Goal: Task Accomplishment & Management: Complete application form

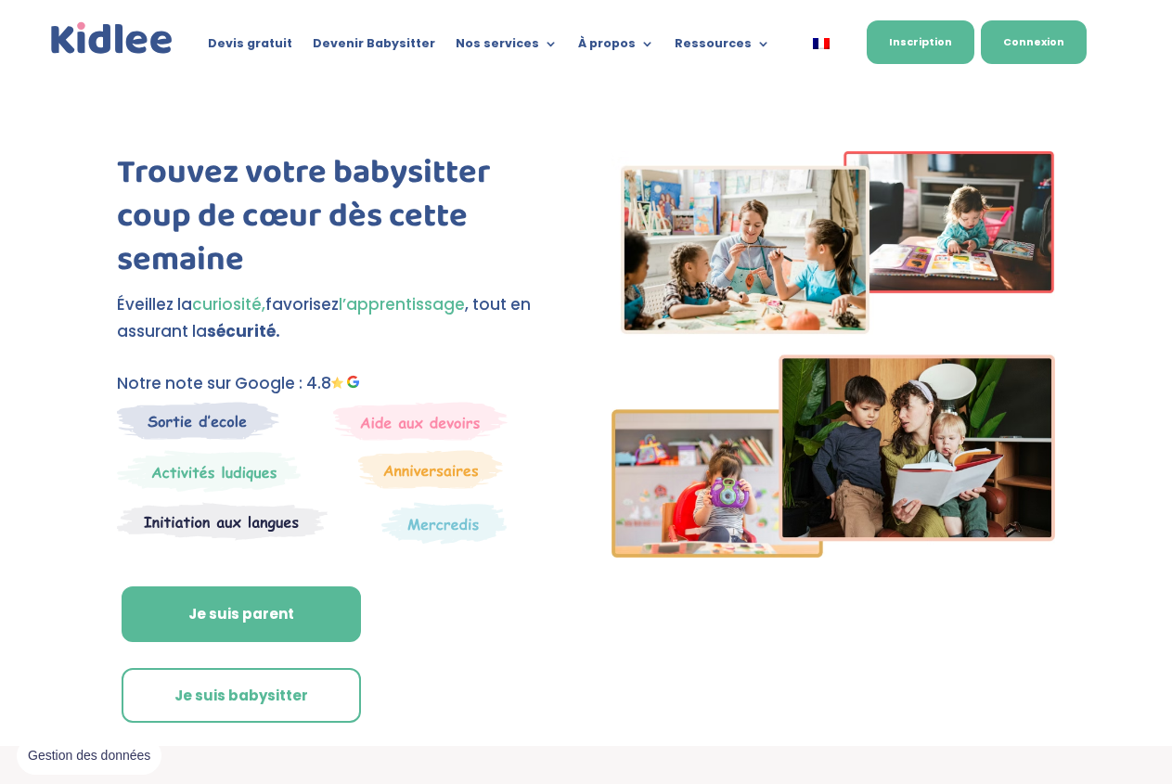
click at [1006, 54] on link "Connexion" at bounding box center [1034, 42] width 106 height 44
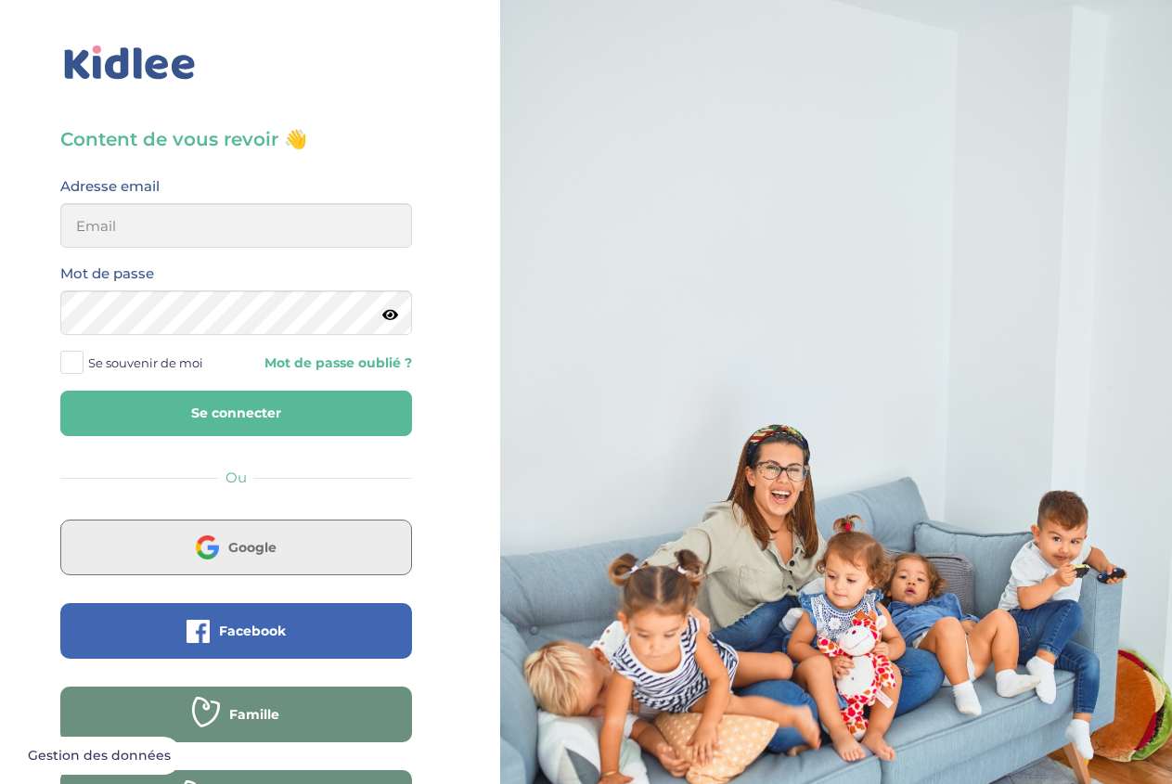
click at [228, 547] on span "Google" at bounding box center [252, 547] width 48 height 19
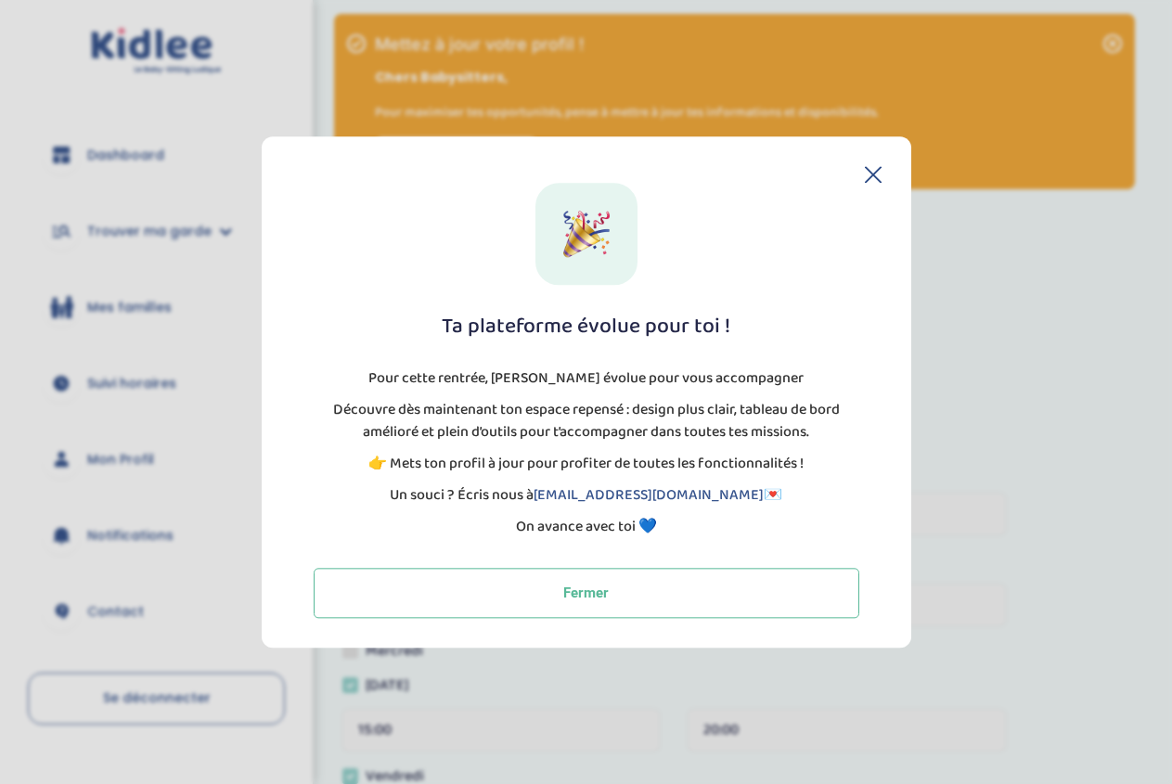
click at [892, 162] on div "Ta plateforme évolue pour toi ! Pour cette rentrée, Kidlee évolue pour vous acc…" at bounding box center [587, 391] width 650 height 511
click at [881, 167] on icon at bounding box center [873, 174] width 15 height 15
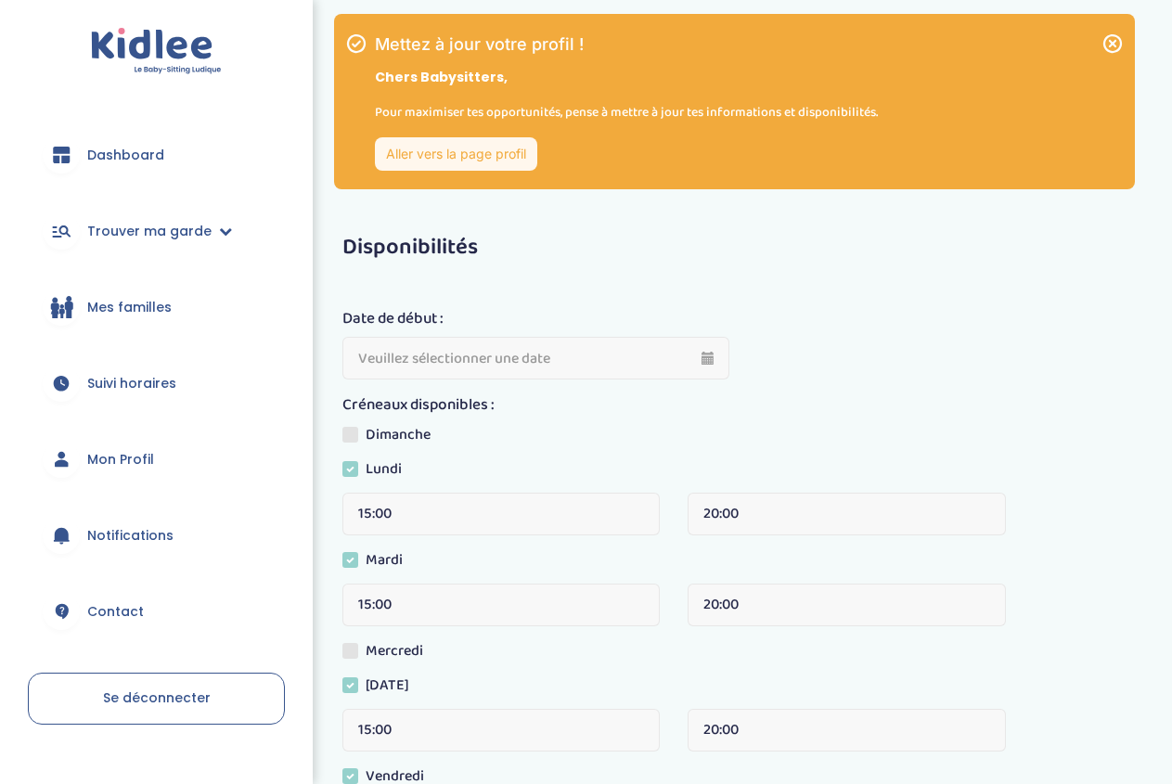
click at [353, 653] on span at bounding box center [350, 651] width 16 height 16
click at [0, 0] on input "Mercredi" at bounding box center [0, 0] width 0 height 0
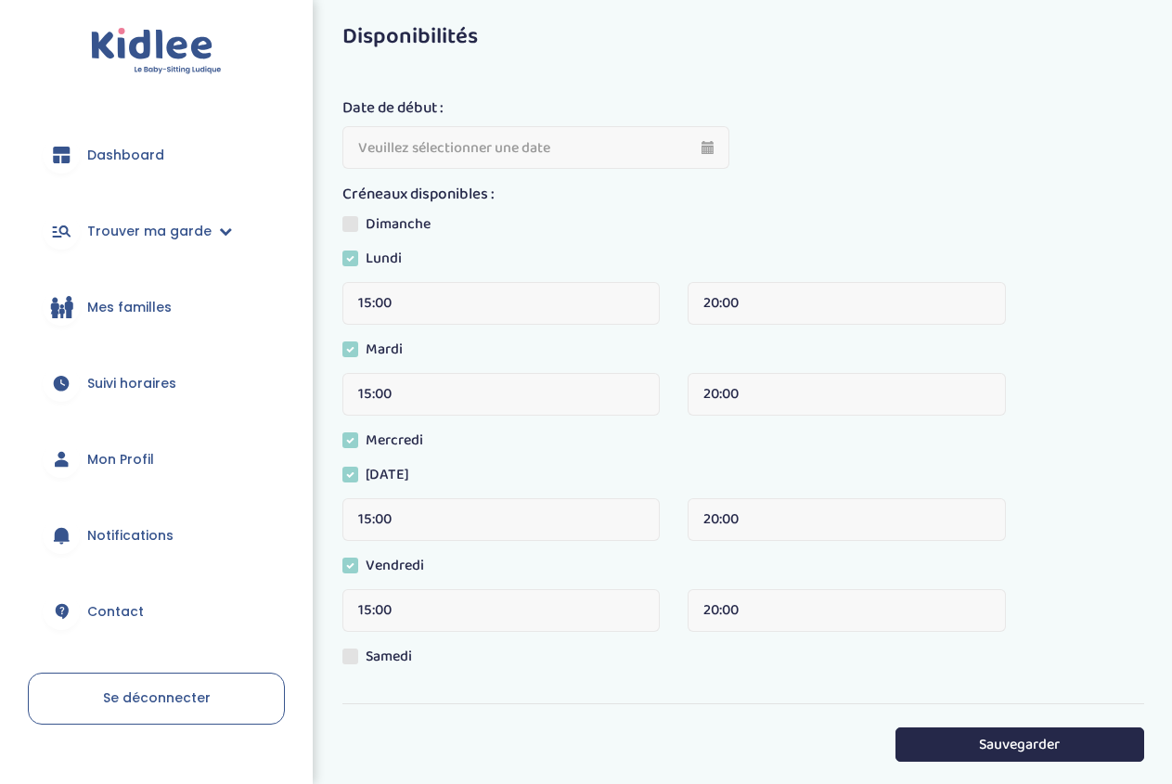
scroll to position [212, 0]
click at [344, 648] on span at bounding box center [350, 656] width 16 height 16
click at [0, 0] on input "Samedi" at bounding box center [0, 0] width 0 height 0
click at [1059, 740] on button "Sauvegarder" at bounding box center [1019, 744] width 249 height 34
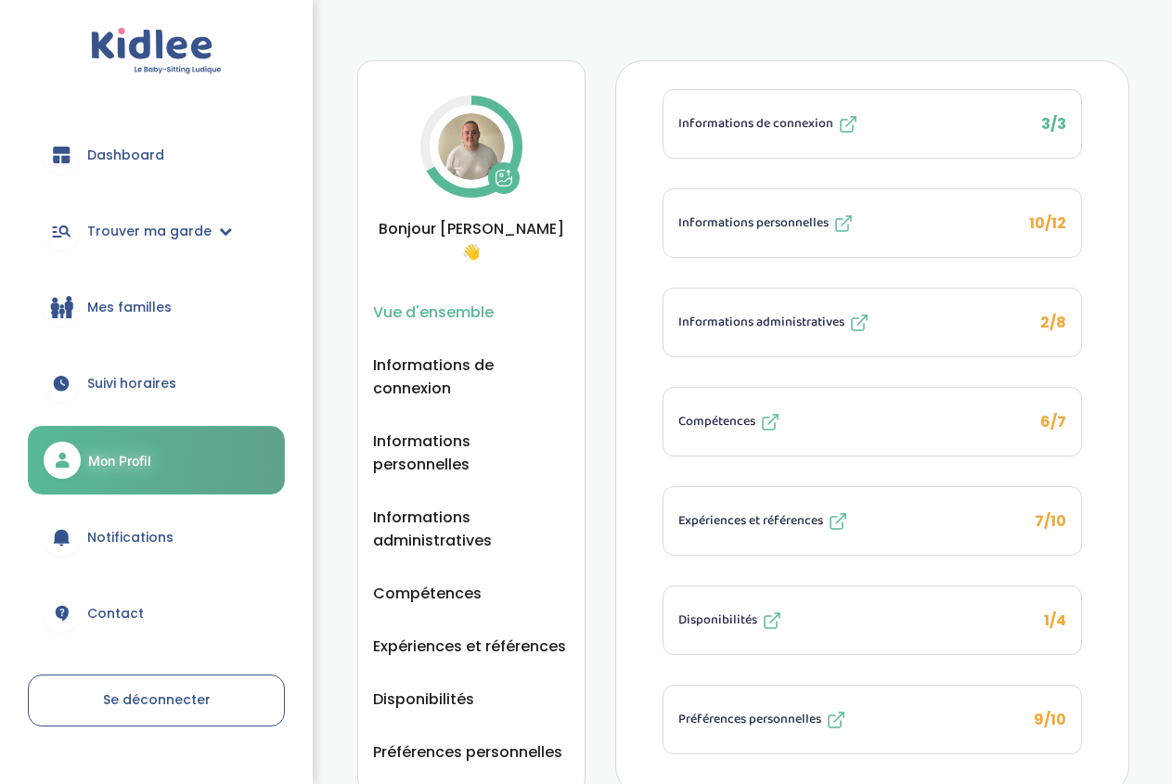
click at [829, 213] on span "Informations personnelles" at bounding box center [753, 222] width 150 height 19
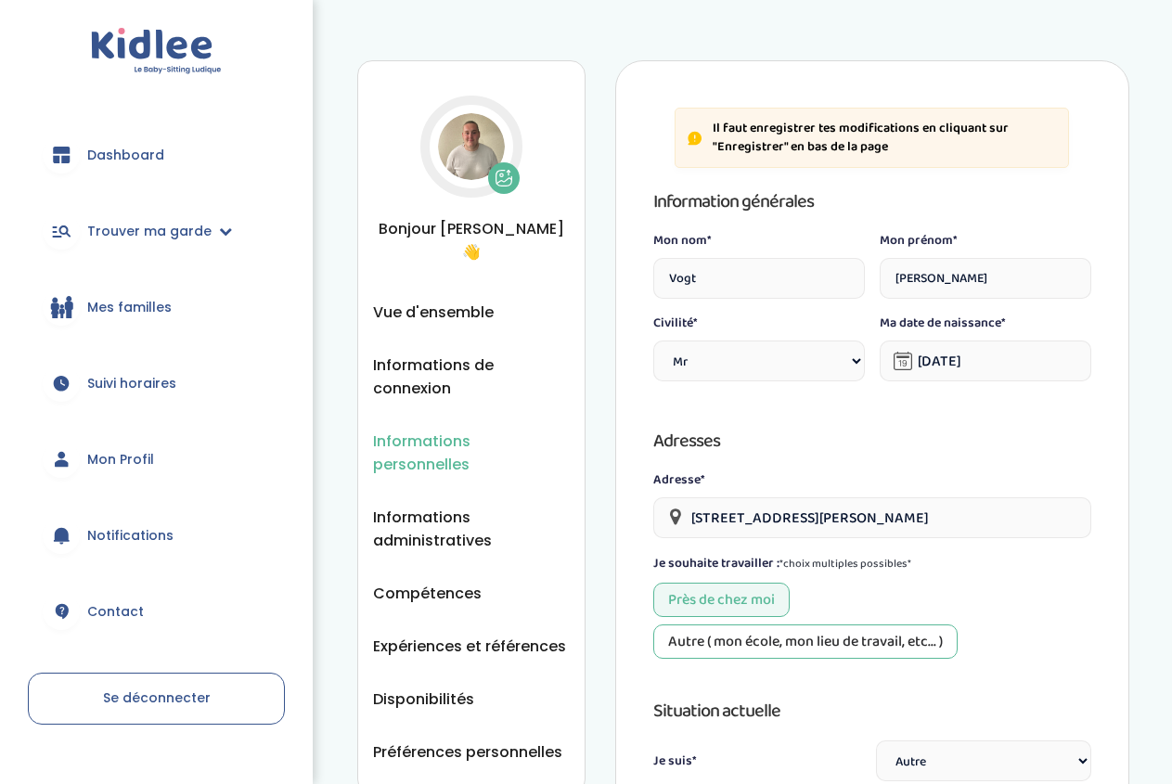
select select "0"
select select "6"
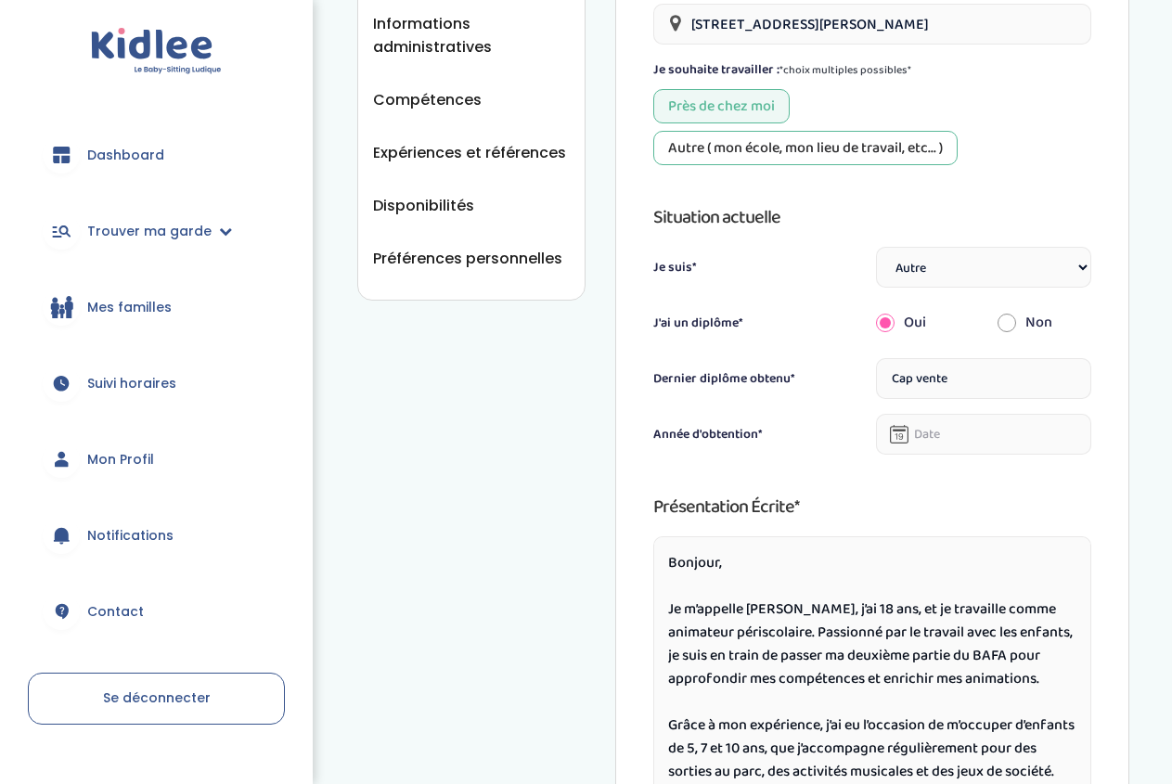
scroll to position [529, 0]
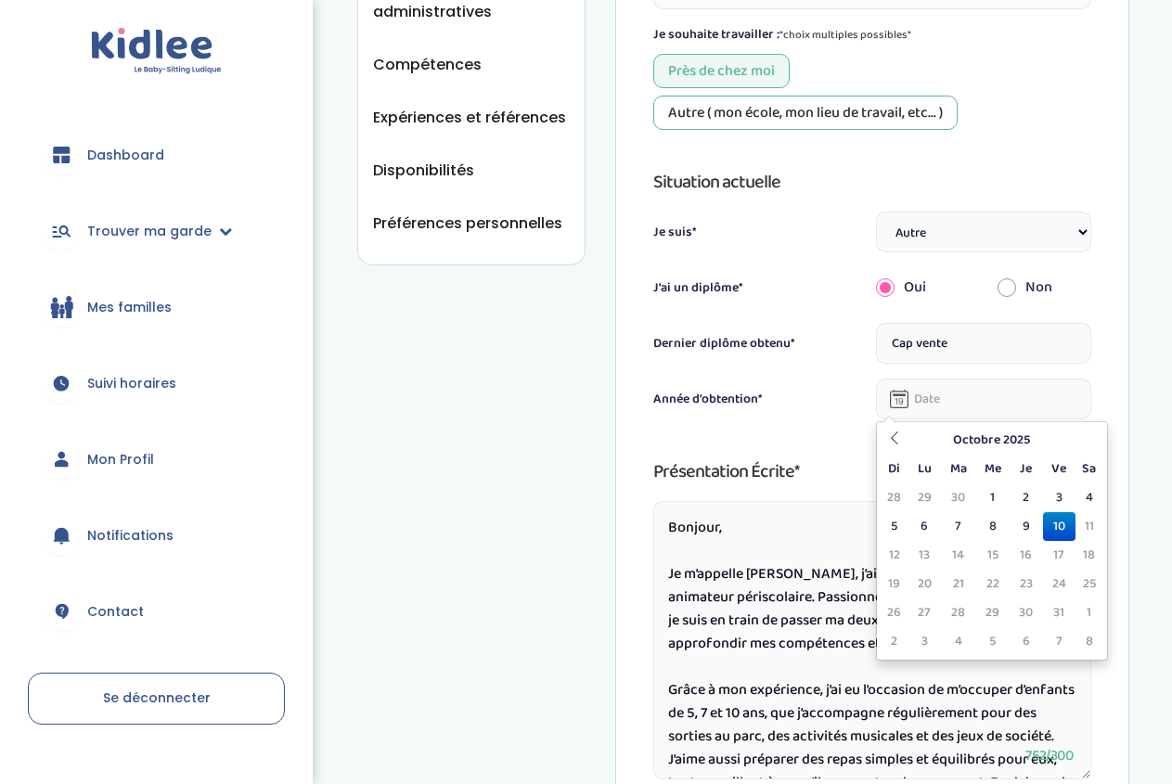
click at [955, 394] on input "text" at bounding box center [983, 399] width 215 height 41
type input "10-10-2025"
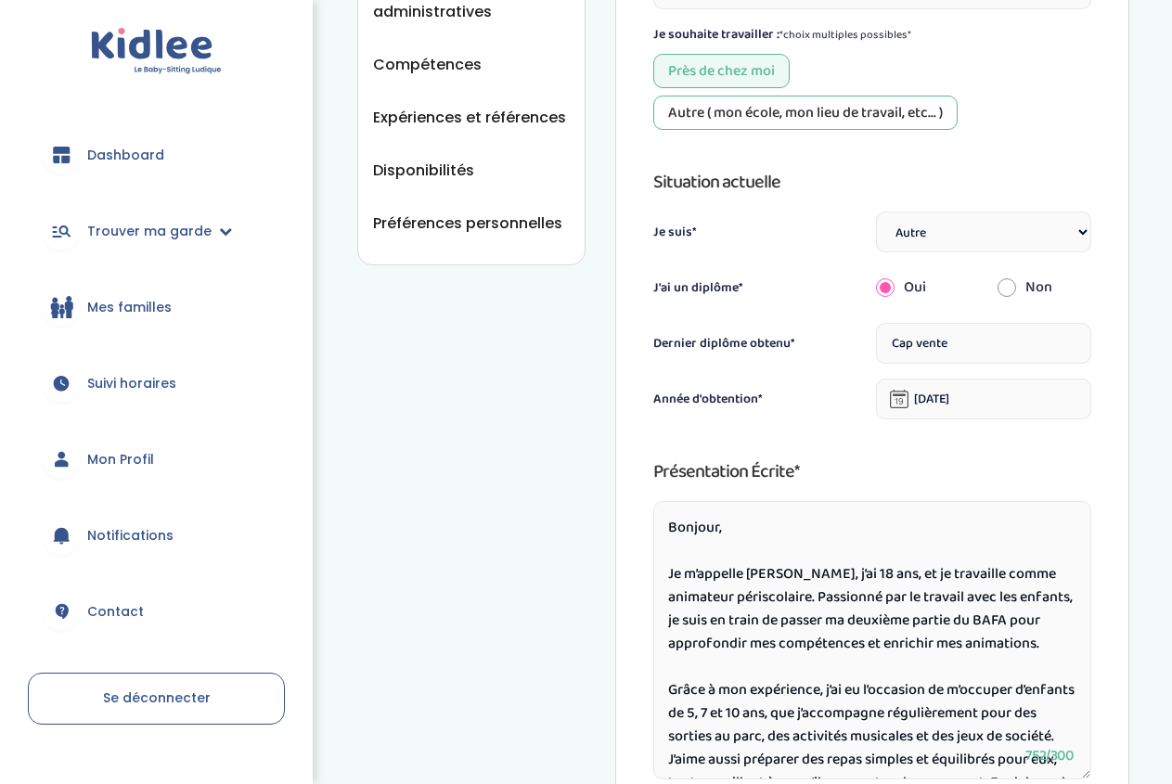
click at [791, 407] on div "Année d'obtention*" at bounding box center [760, 405] width 215 height 30
drag, startPoint x: 970, startPoint y: 347, endPoint x: 842, endPoint y: 341, distance: 128.2
click at [876, 341] on input "Cap vente" at bounding box center [983, 343] width 215 height 41
type input "BAFA"
click at [995, 399] on input "10-10-2025" at bounding box center [983, 399] width 215 height 41
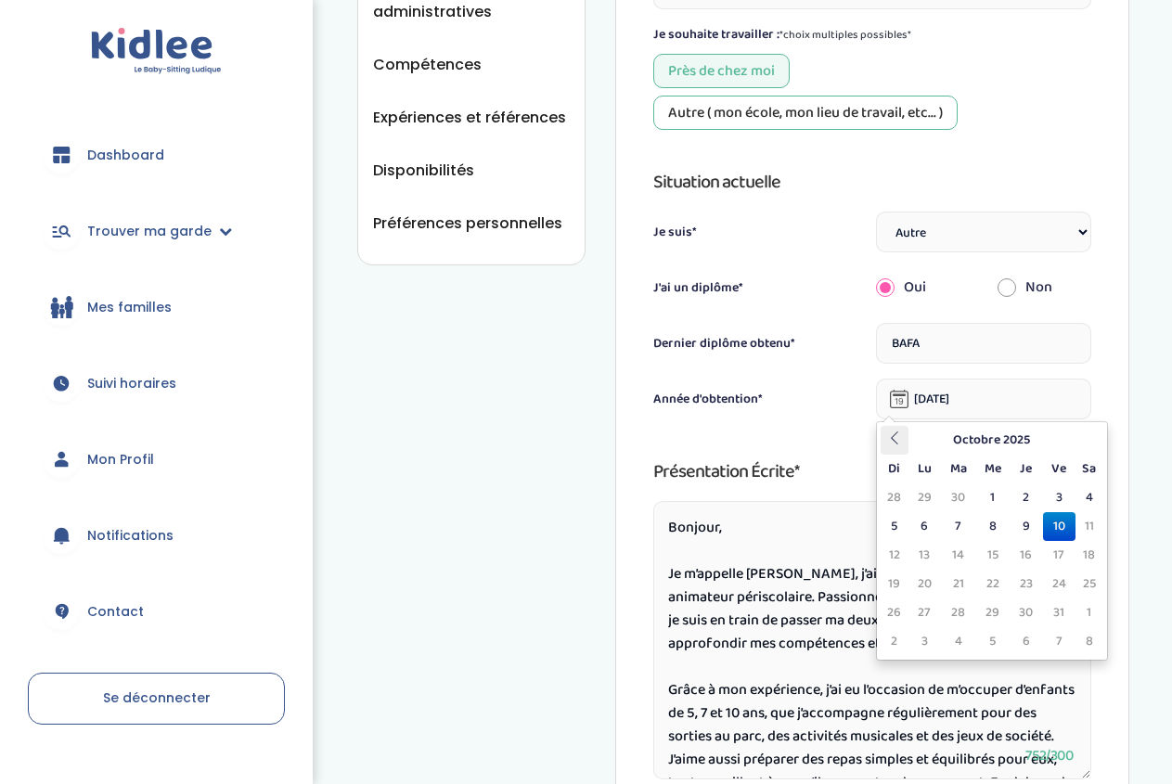
click at [905, 430] on th at bounding box center [895, 440] width 28 height 29
click at [883, 431] on th at bounding box center [895, 440] width 28 height 29
click at [1022, 606] on td "26" at bounding box center [1026, 612] width 32 height 29
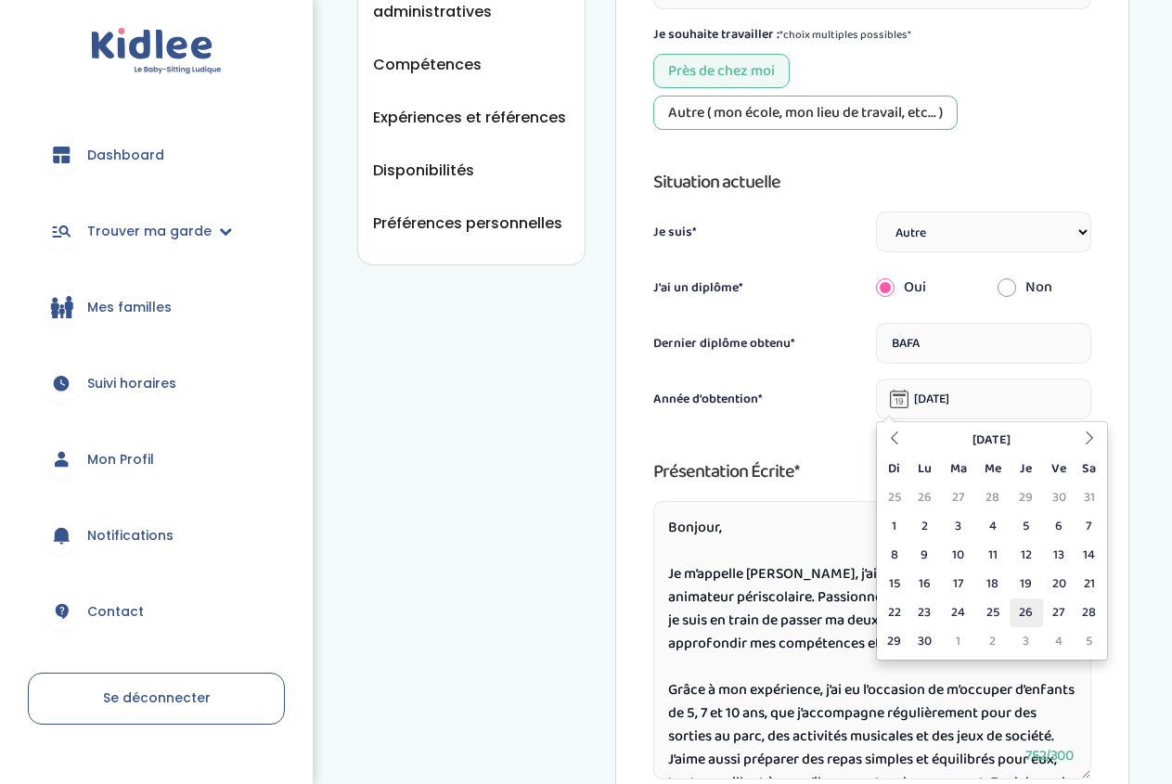
type input "26-06-2025"
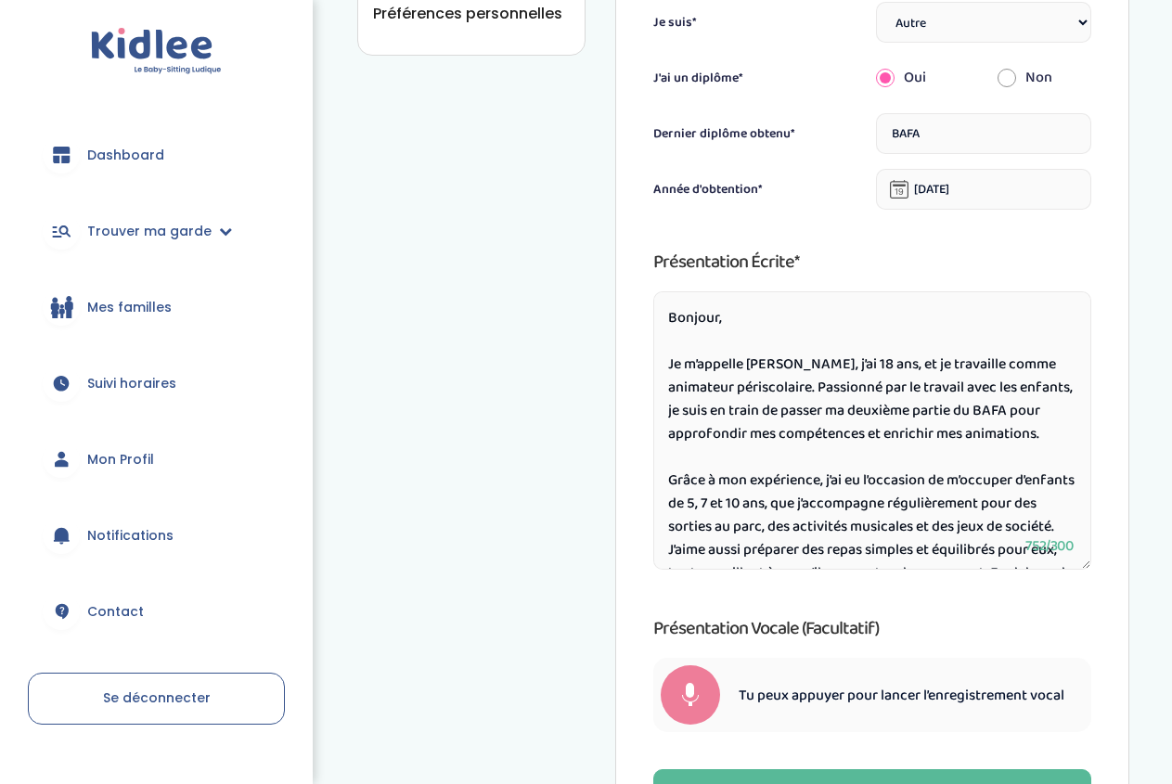
scroll to position [740, 0]
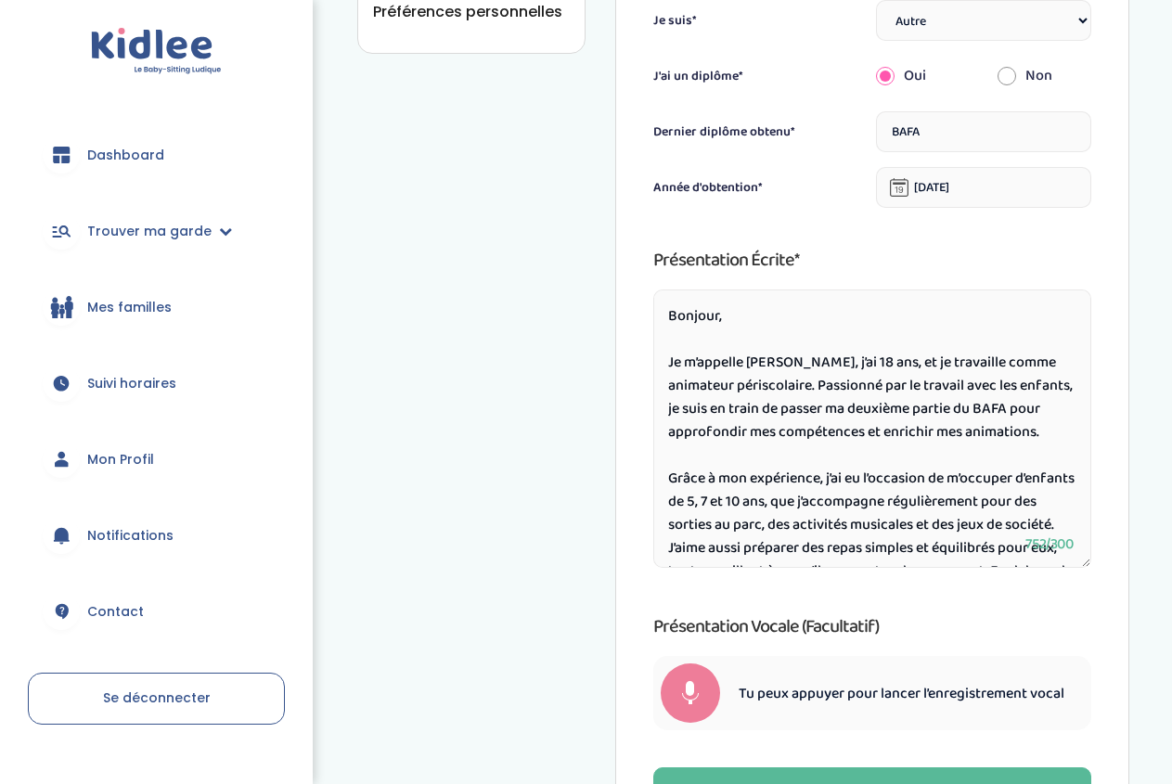
click at [873, 362] on textarea "Bonjour, Je m’appelle Anthony Vogt, j’ai 18 ans, et je travaille comme animateu…" at bounding box center [872, 428] width 438 height 278
drag, startPoint x: 1034, startPoint y: 405, endPoint x: 773, endPoint y: 401, distance: 260.8
click at [773, 401] on textarea "Bonjour, Je m’appelle Anthony Vogt, j’ai 19 ans, et je travaille comme animateu…" at bounding box center [872, 428] width 438 height 278
drag, startPoint x: 974, startPoint y: 405, endPoint x: 865, endPoint y: 408, distance: 109.5
click at [865, 408] on textarea "Bonjour, Je m’appelle Anthony Vogt, j’ai 19 ans, et je travaille comme animateu…" at bounding box center [872, 428] width 438 height 278
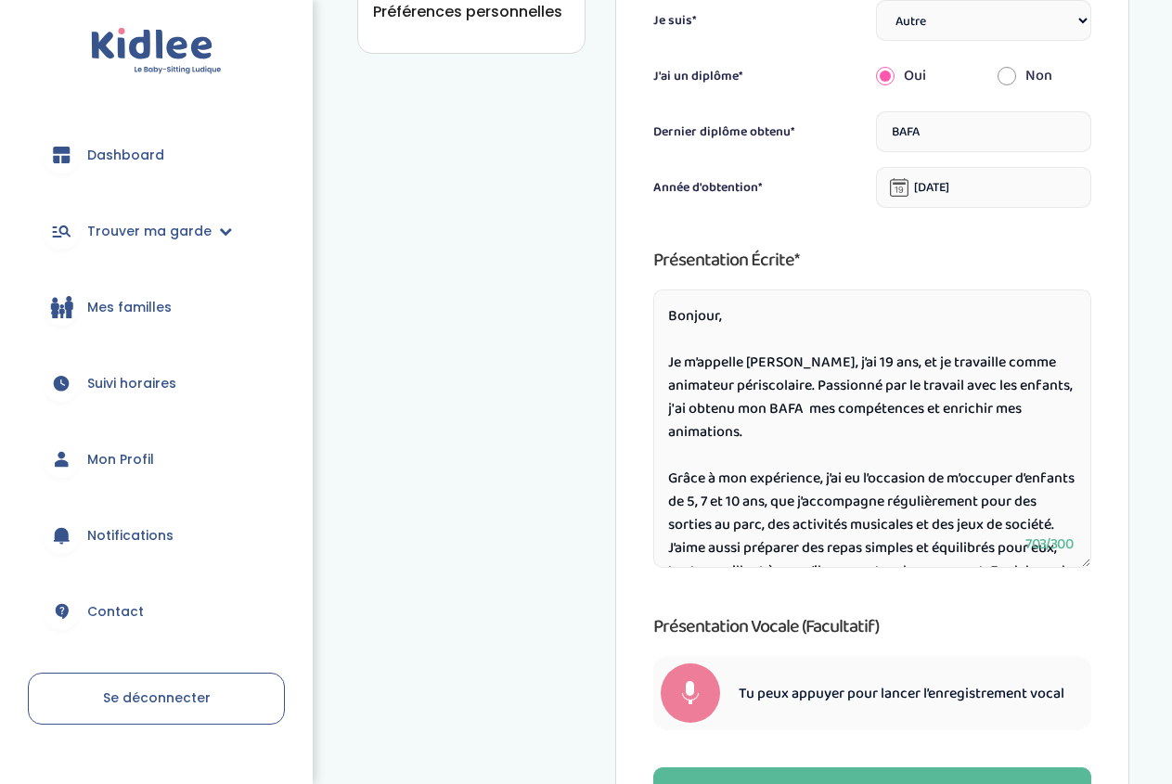
drag, startPoint x: 871, startPoint y: 405, endPoint x: 971, endPoint y: 435, distance: 103.9
click at [971, 435] on textarea "Bonjour, Je m’appelle Anthony Vogt, j’ai 19 ans, et je travaille comme animateu…" at bounding box center [872, 428] width 438 height 278
click at [886, 425] on textarea "Bonjour, Je m’appelle Anthony Vogt, j’ai 19 ans, et je travaille comme animateu…" at bounding box center [872, 428] width 438 height 278
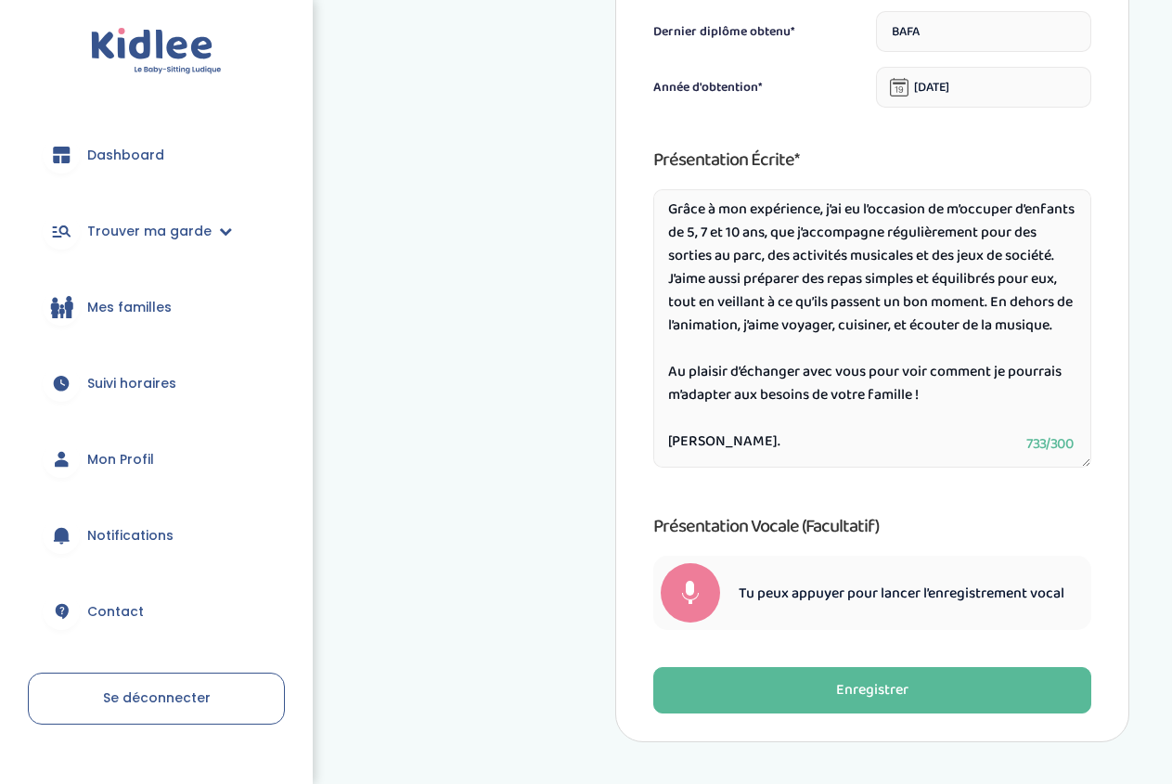
scroll to position [913, 0]
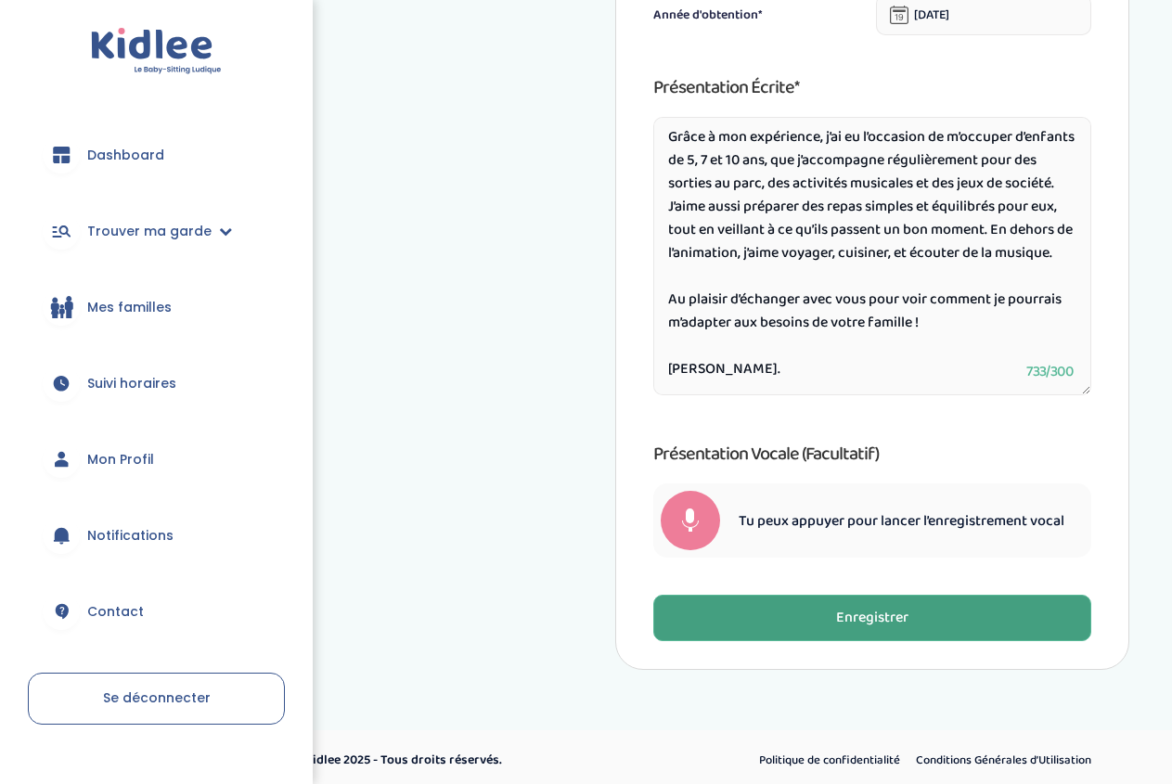
type textarea "Bonjour, Je m’appelle Anthony Vogt, j’ai 19 ans, et je travaille comme animateu…"
click at [972, 620] on button "Enregistrer" at bounding box center [872, 618] width 438 height 46
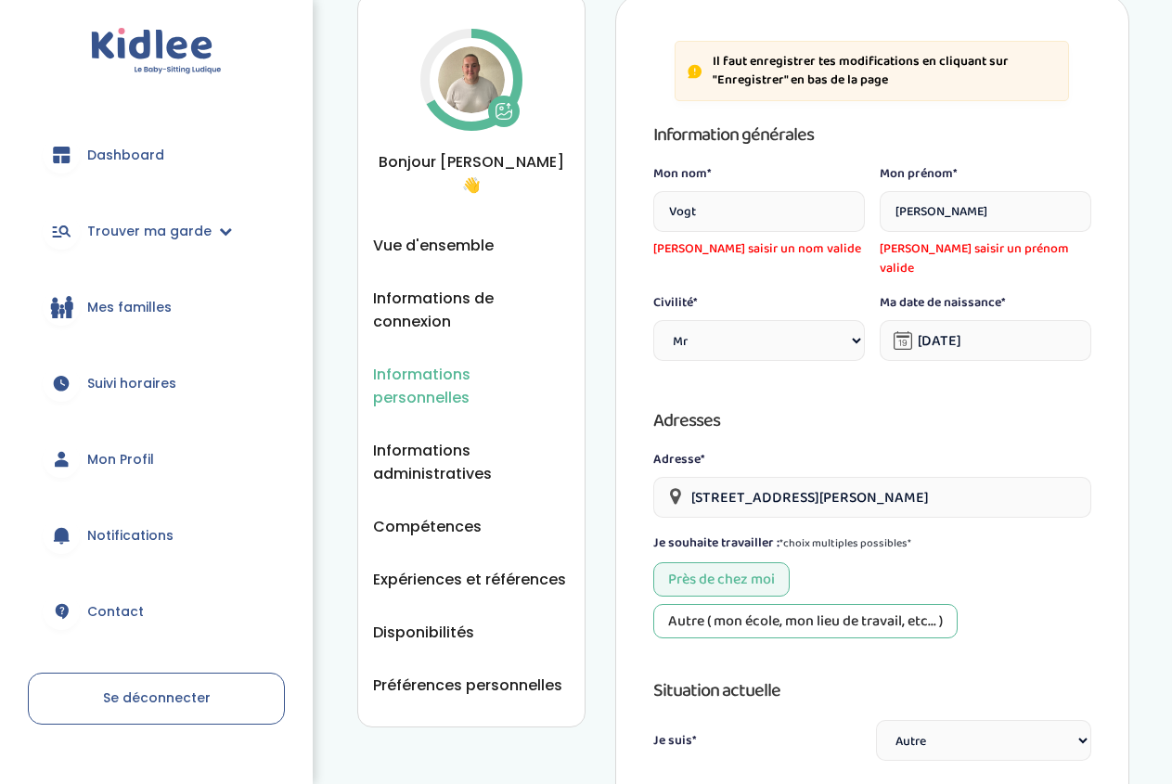
scroll to position [60, 0]
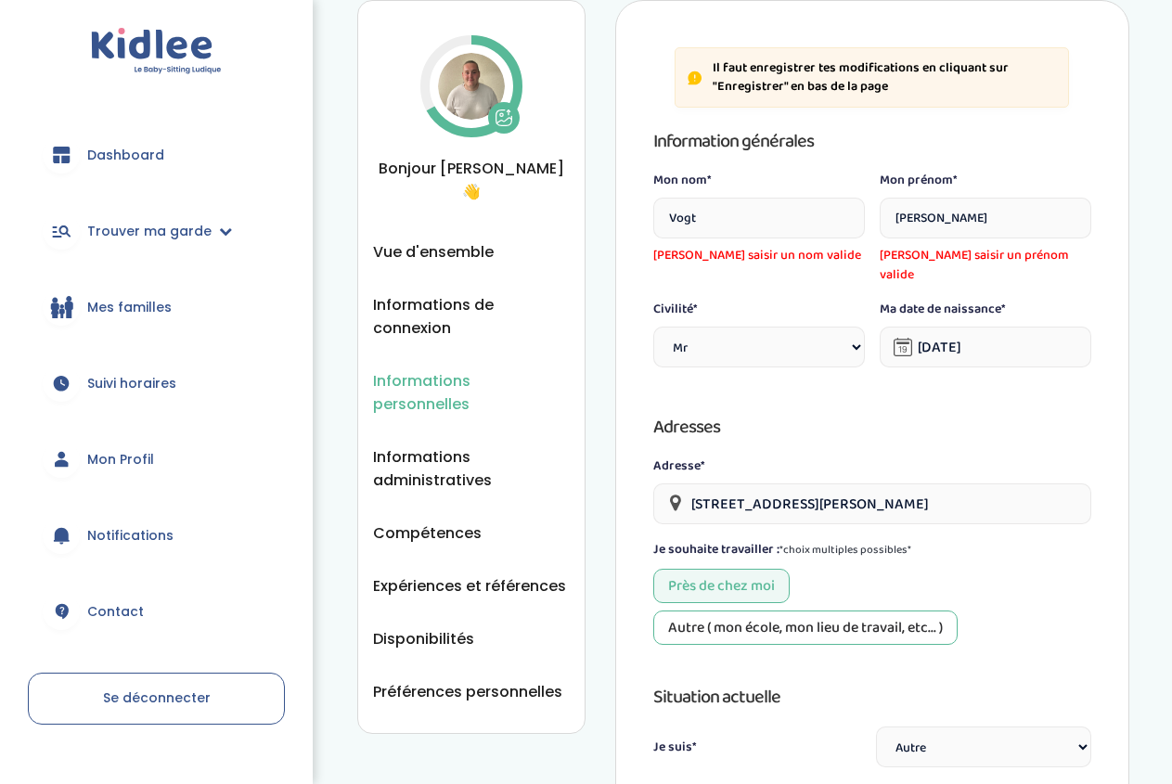
click at [984, 227] on input "Anthony" at bounding box center [986, 218] width 212 height 41
type input "Anthony"
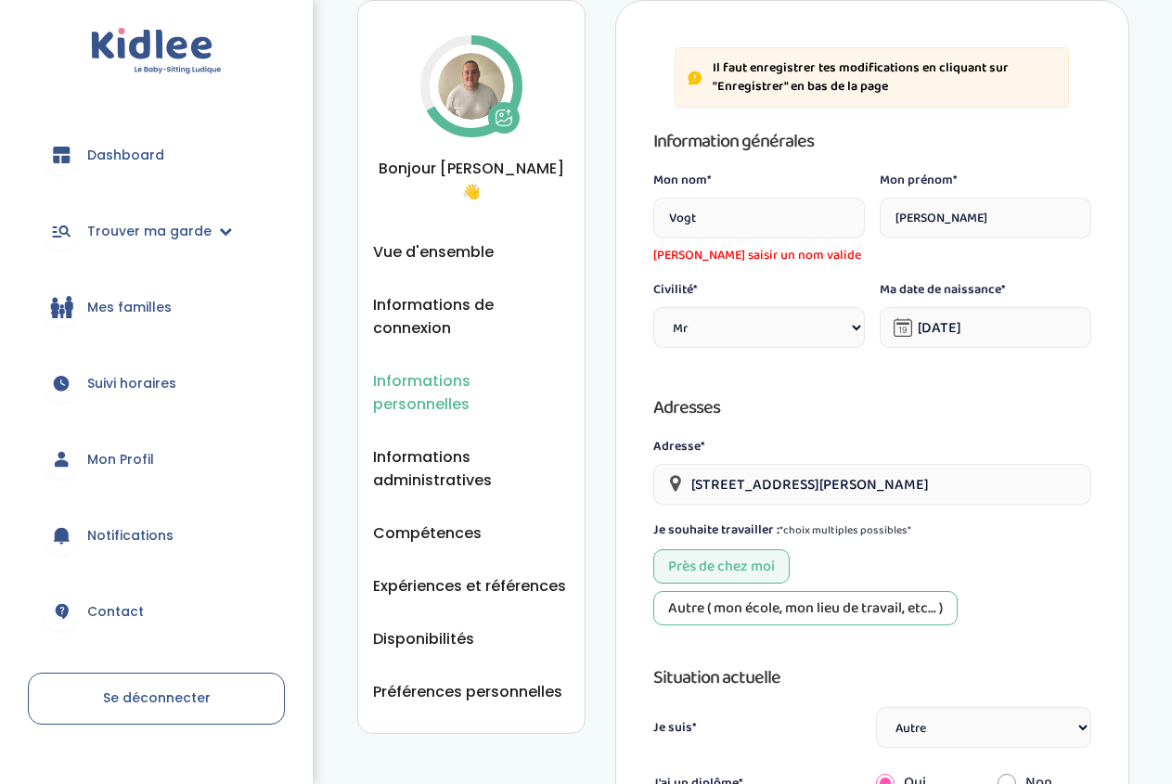
click at [805, 213] on input "Vogt" at bounding box center [759, 218] width 212 height 41
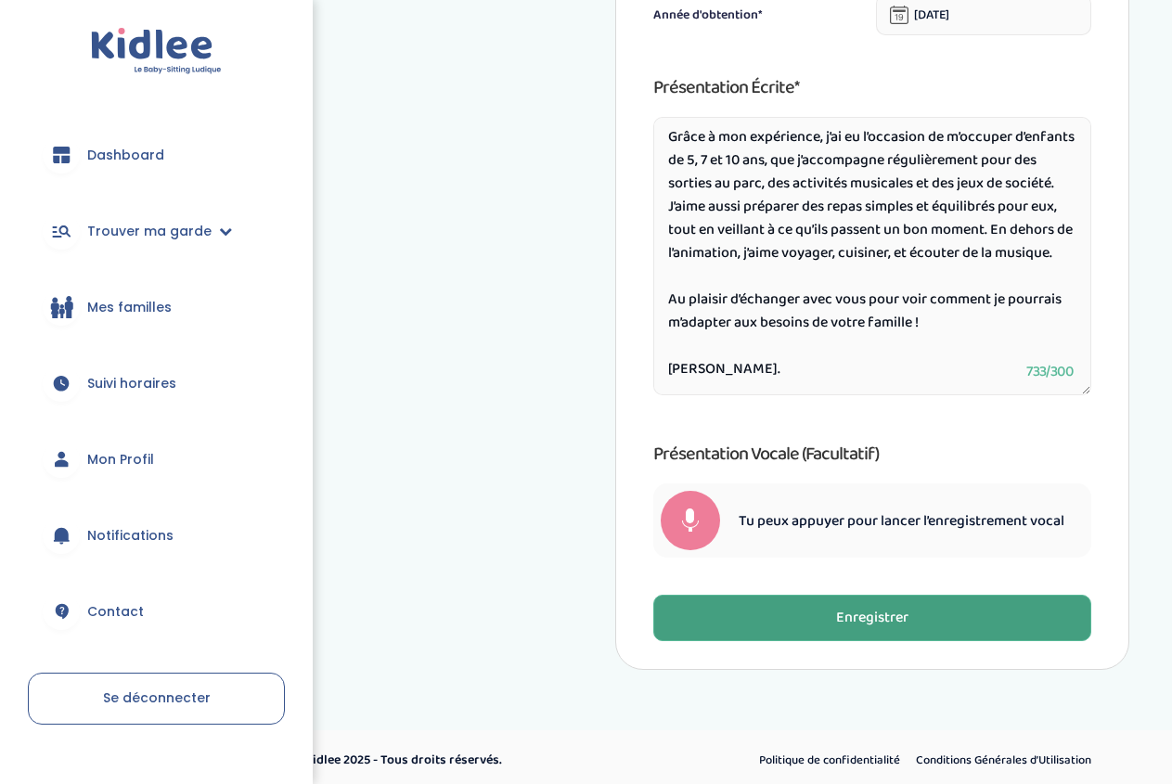
type input "Vogt"
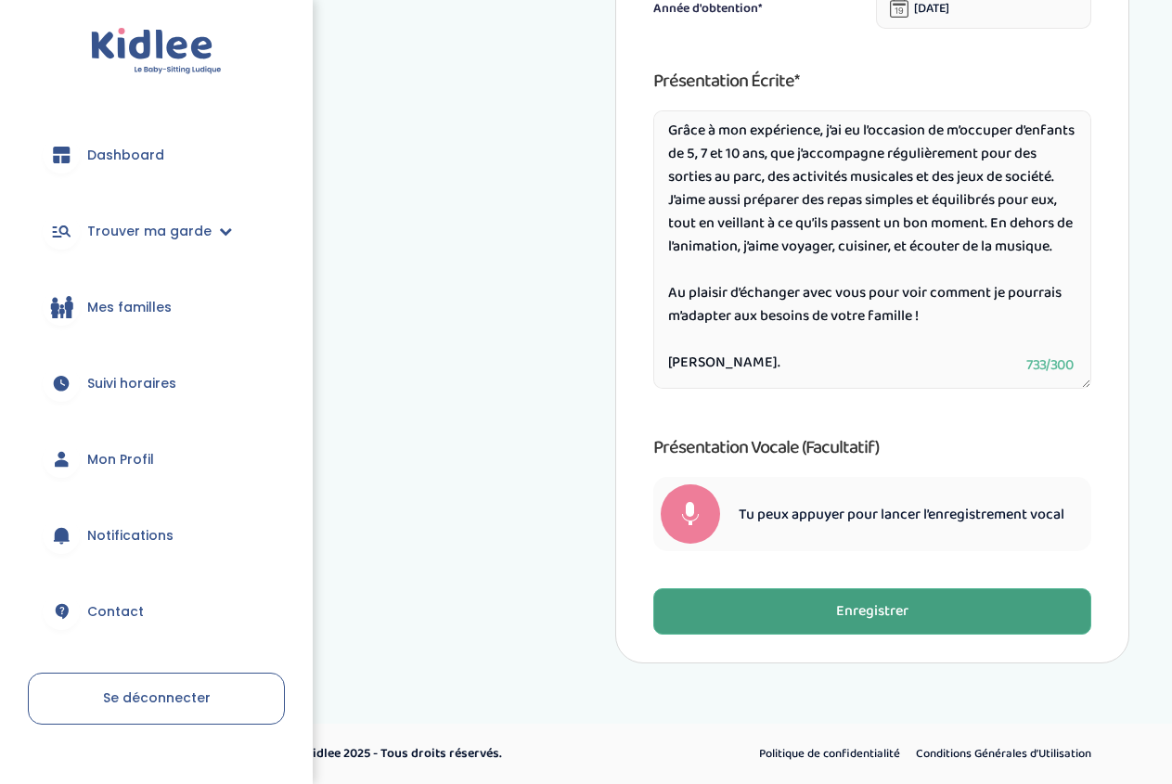
scroll to position [913, 0]
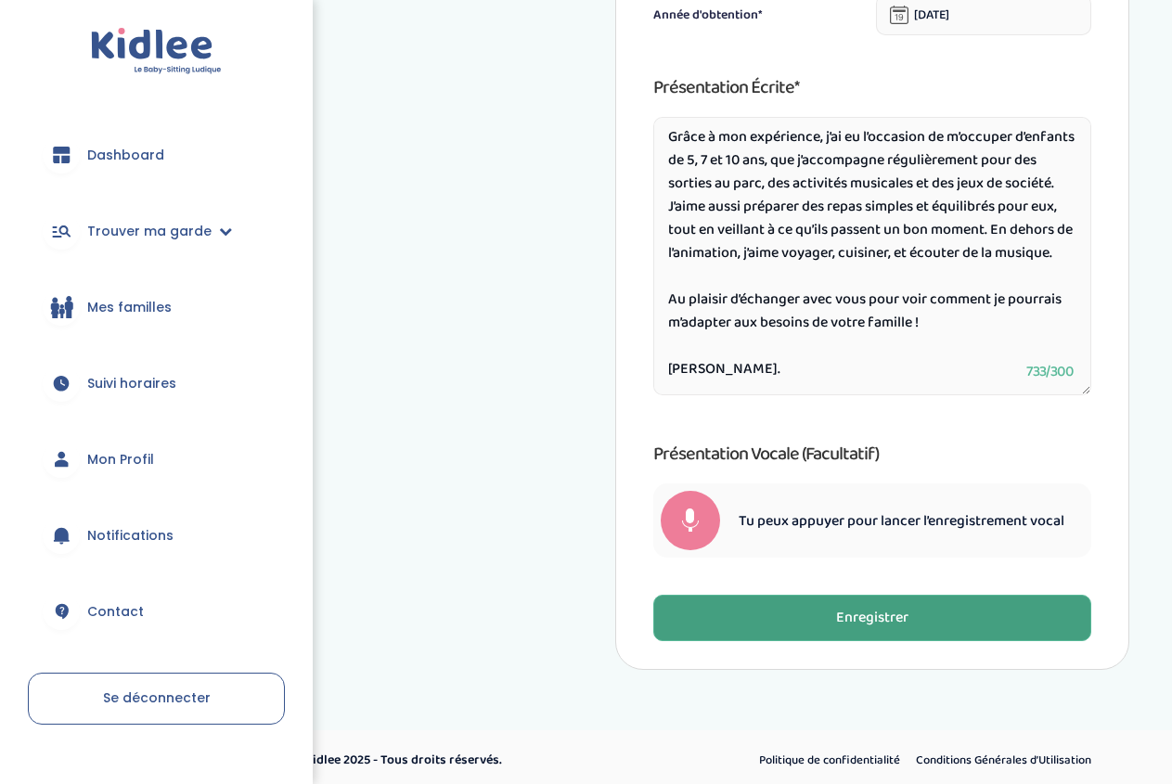
click at [952, 615] on button "Enregistrer" at bounding box center [872, 618] width 438 height 46
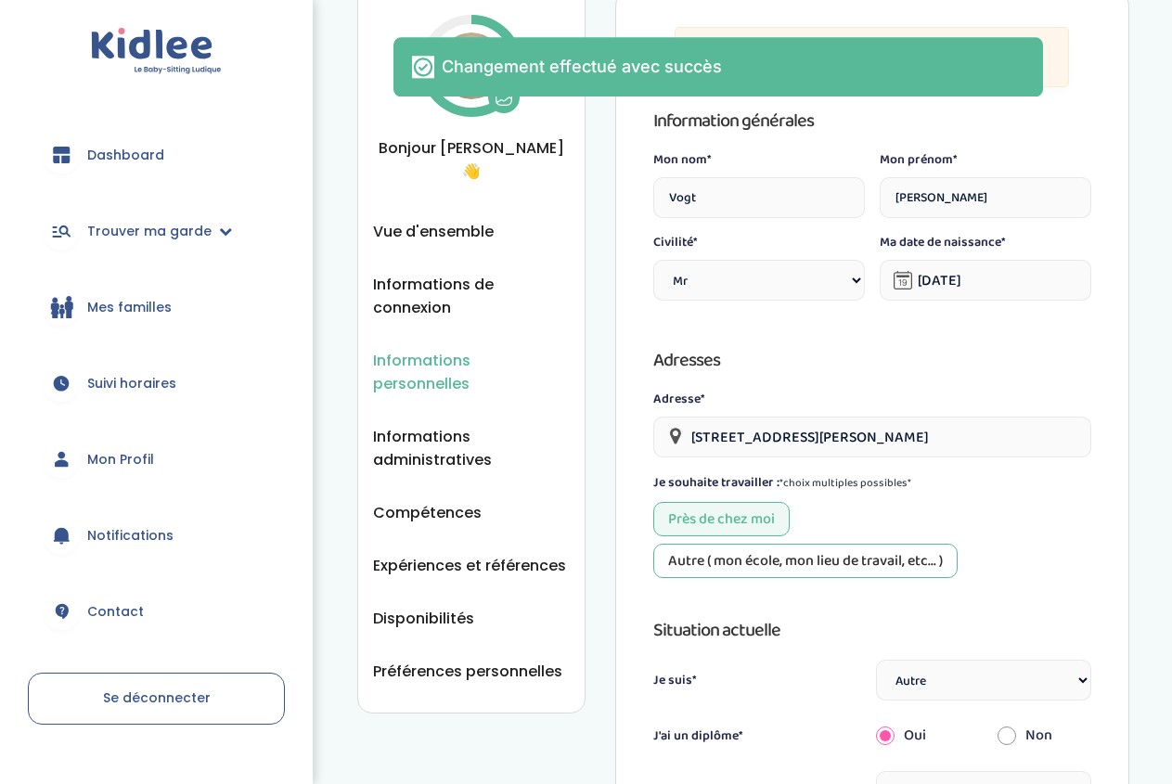
scroll to position [0, 0]
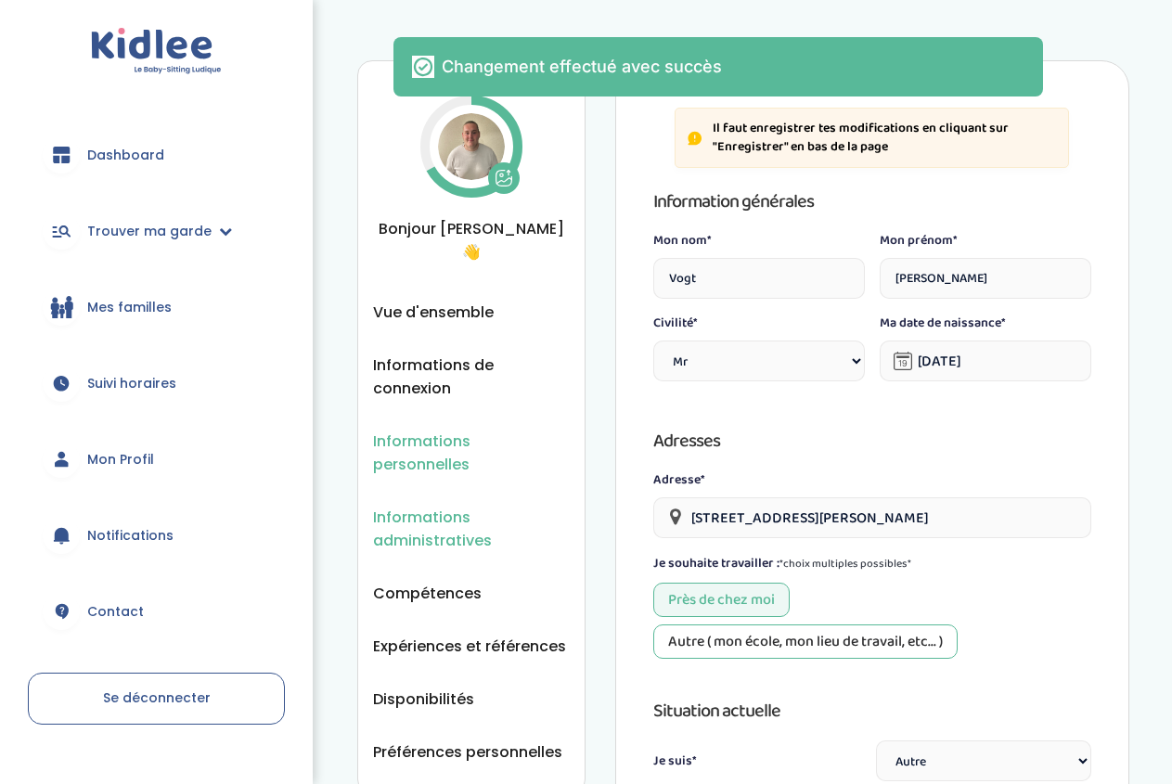
click at [444, 506] on span "Informations administratives" at bounding box center [471, 529] width 197 height 46
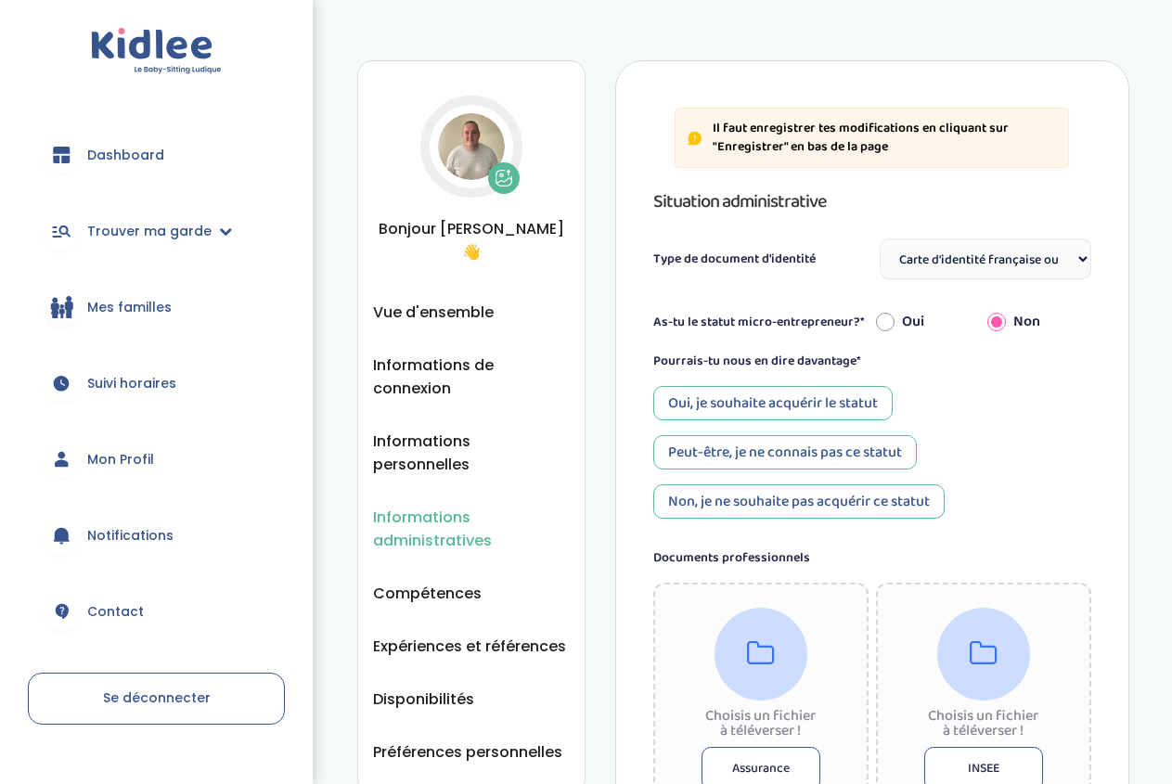
select select "Carte d'identité française ou Passeport français daté de moins de 5 ans"
click at [847, 505] on div "Non, je ne souhaite pas acquérir ce statut" at bounding box center [798, 501] width 291 height 34
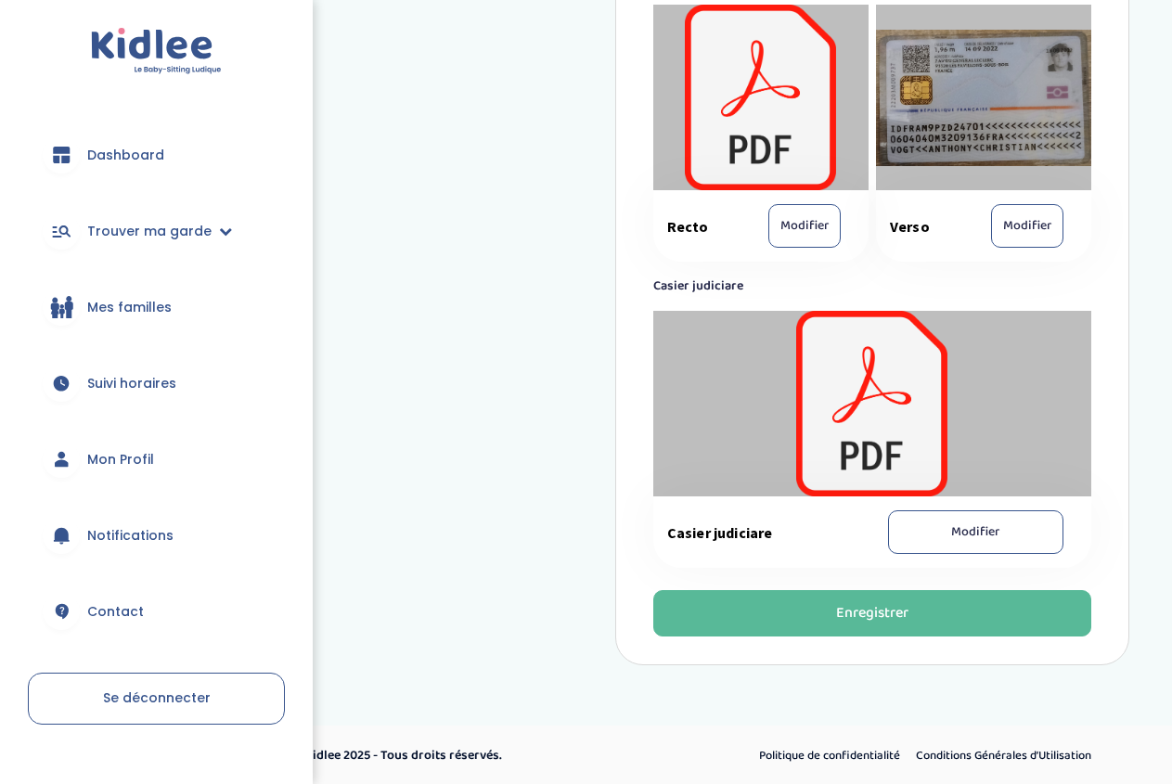
scroll to position [1122, 0]
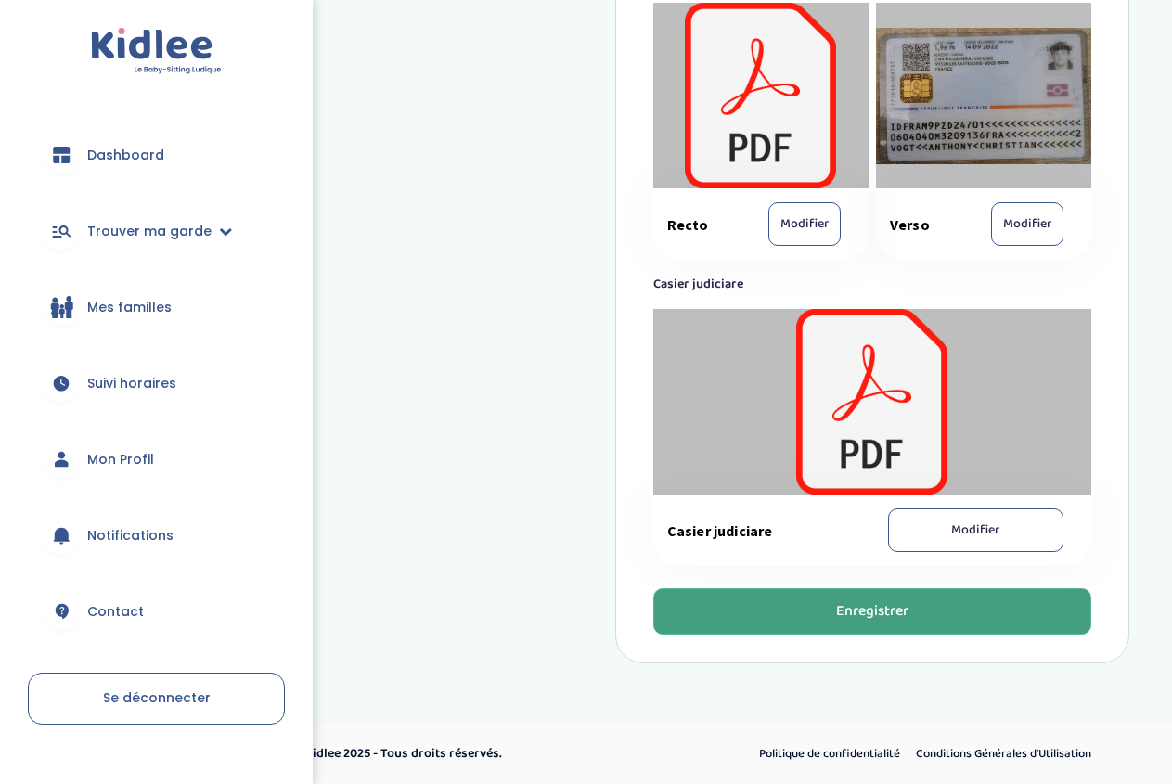
click at [815, 614] on button "Enregistrer" at bounding box center [872, 611] width 438 height 46
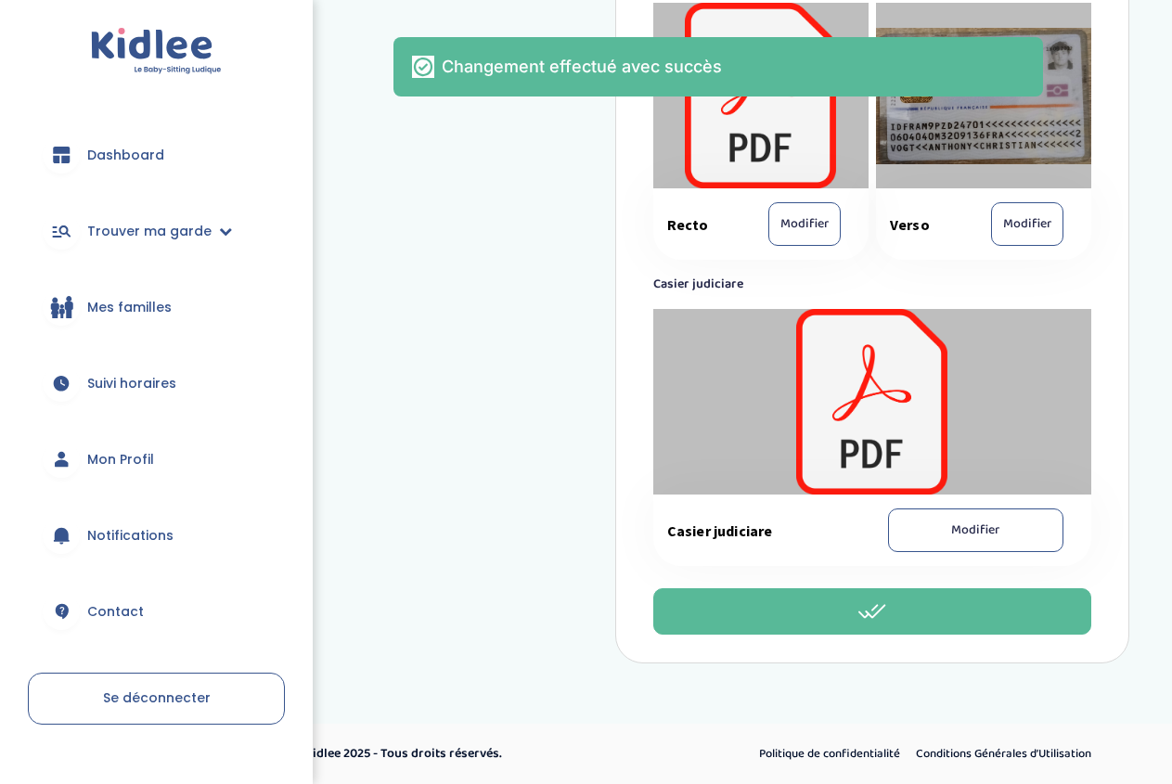
click at [151, 148] on span "Dashboard" at bounding box center [125, 155] width 77 height 19
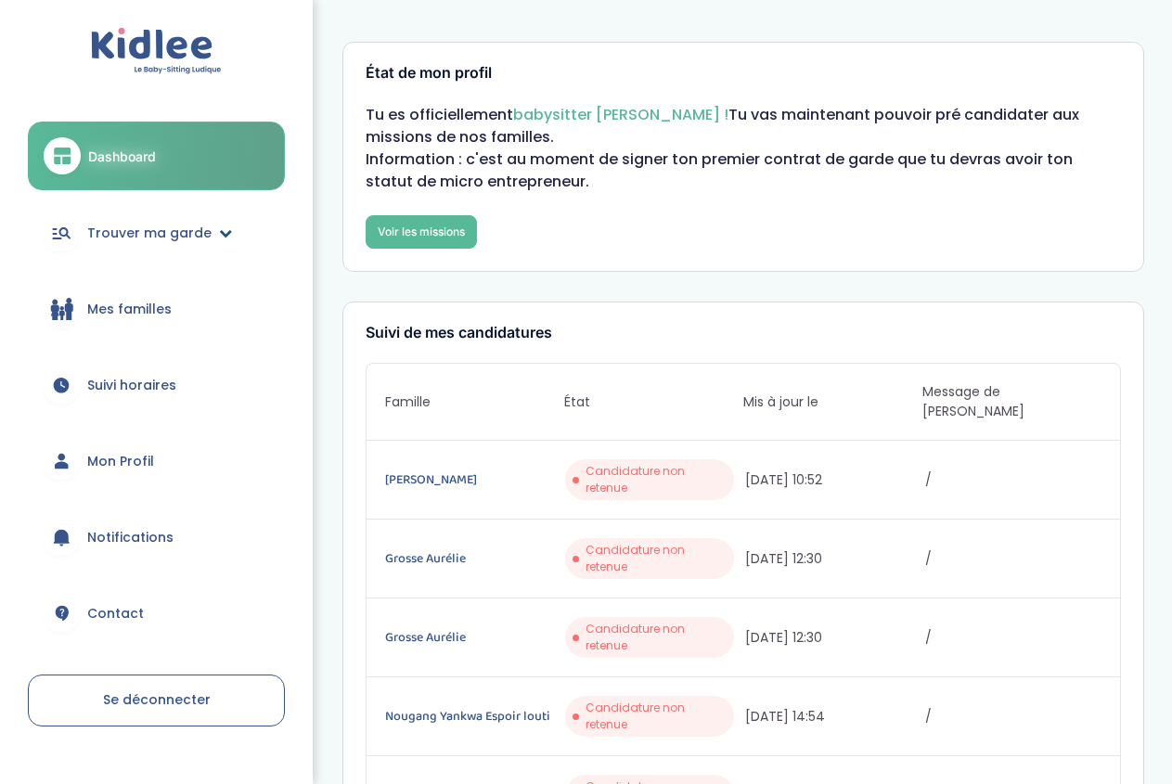
click at [205, 241] on span "Trouver ma garde" at bounding box center [149, 233] width 124 height 19
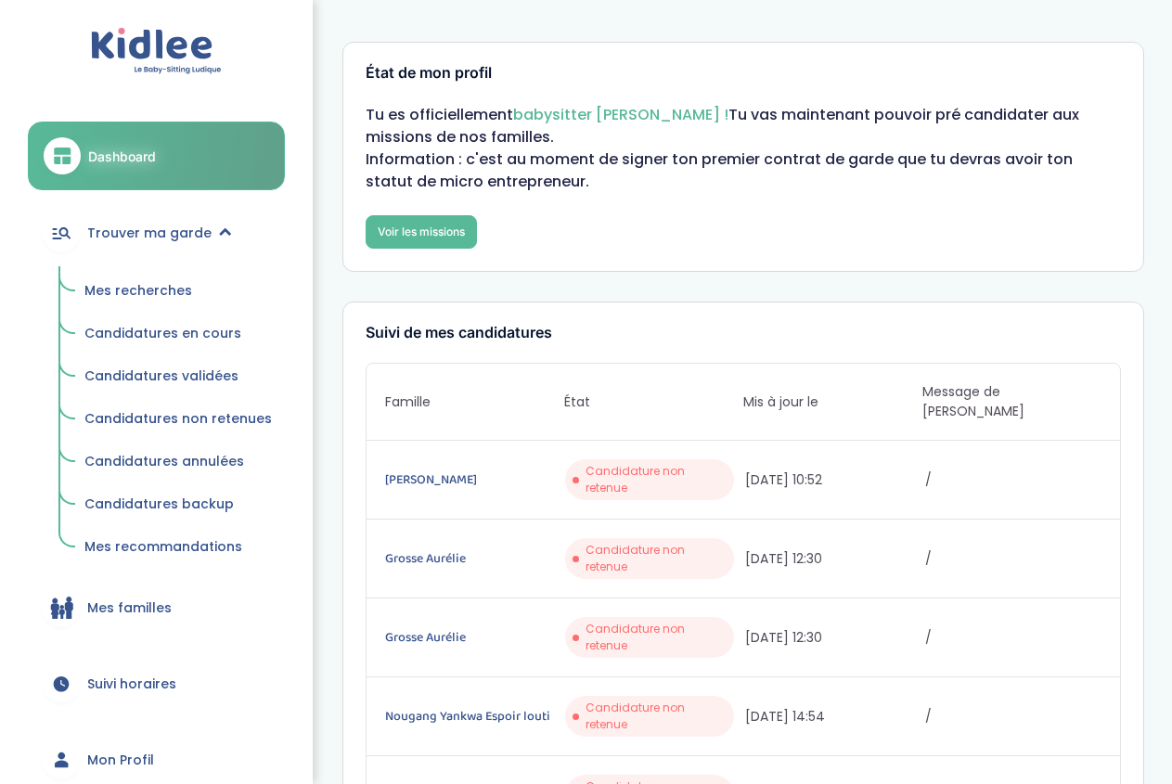
click at [164, 290] on span "Mes recherches" at bounding box center [138, 290] width 108 height 19
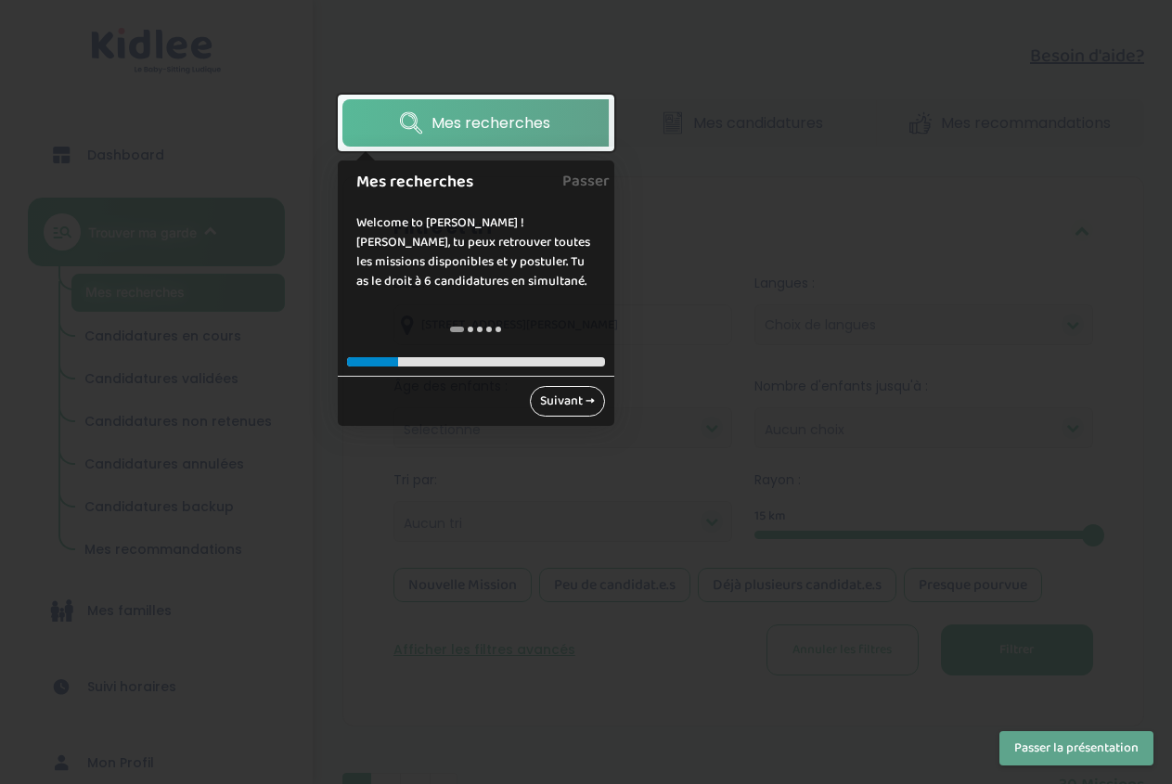
click at [578, 404] on link "Suivant →" at bounding box center [567, 401] width 75 height 31
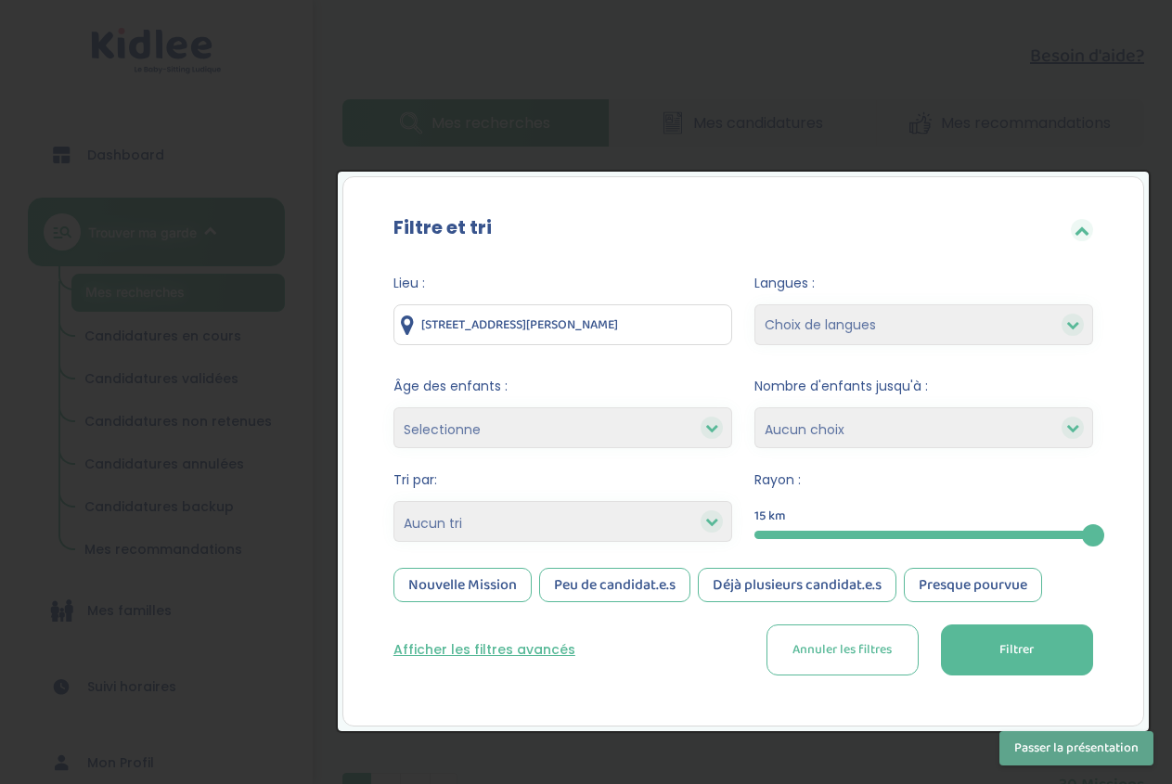
scroll to position [87, 0]
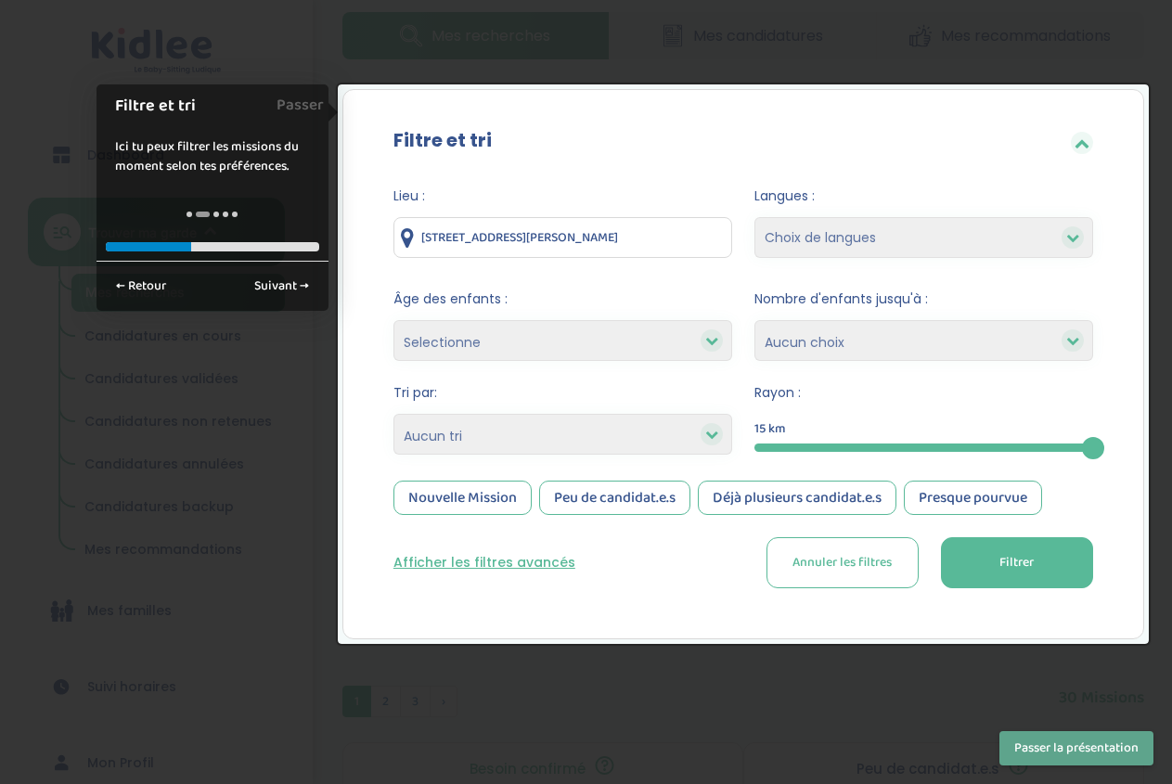
click at [1045, 576] on button "Filtrer" at bounding box center [1017, 562] width 152 height 51
click at [999, 564] on span "Filtrer" at bounding box center [1016, 562] width 34 height 19
click at [754, 217] on select "Choix de langues Anglais Arabe Espagnol Italien Russe Français Coréen" at bounding box center [923, 237] width 339 height 41
click at [889, 236] on select "Choix de langues Anglais Arabe Espagnol Italien Russe Français Coréen" at bounding box center [923, 237] width 339 height 41
click at [393, 320] on select "Selectionne moins de 3 ans entre 3 et 6 ans plus de 6 ans" at bounding box center [562, 340] width 339 height 41
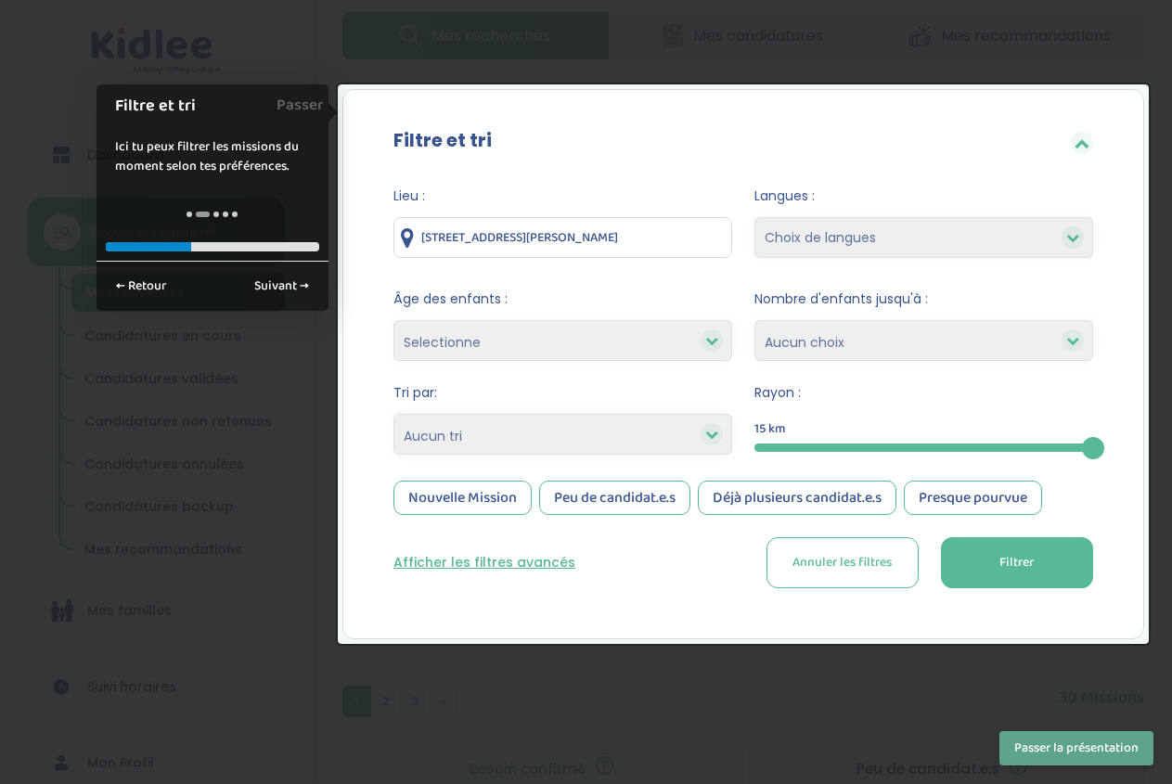
select select "3-6"
click option "entre 3 et 6 ans" at bounding box center [0, 0] width 0 height 0
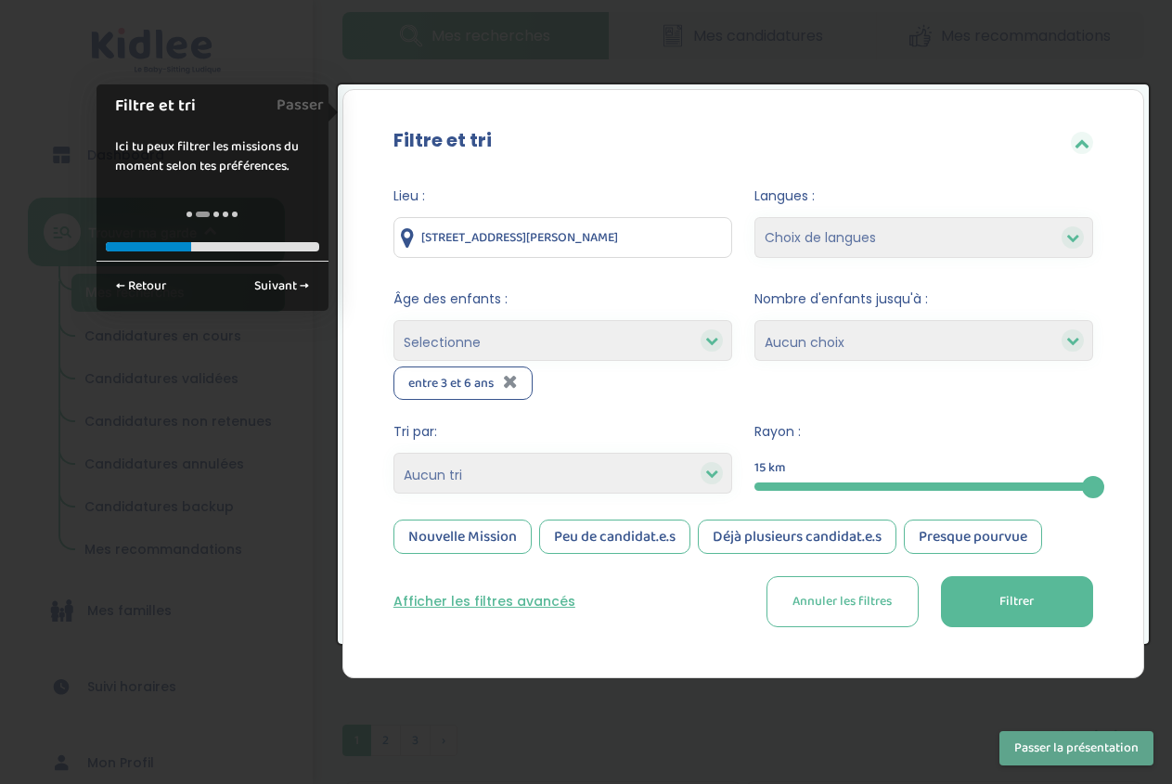
select select "+6"
click option "plus de 6 ans" at bounding box center [0, 0] width 0 height 0
select select
click at [754, 320] on select "1 2 3 4 Aucun choix" at bounding box center [923, 340] width 339 height 41
select select "3"
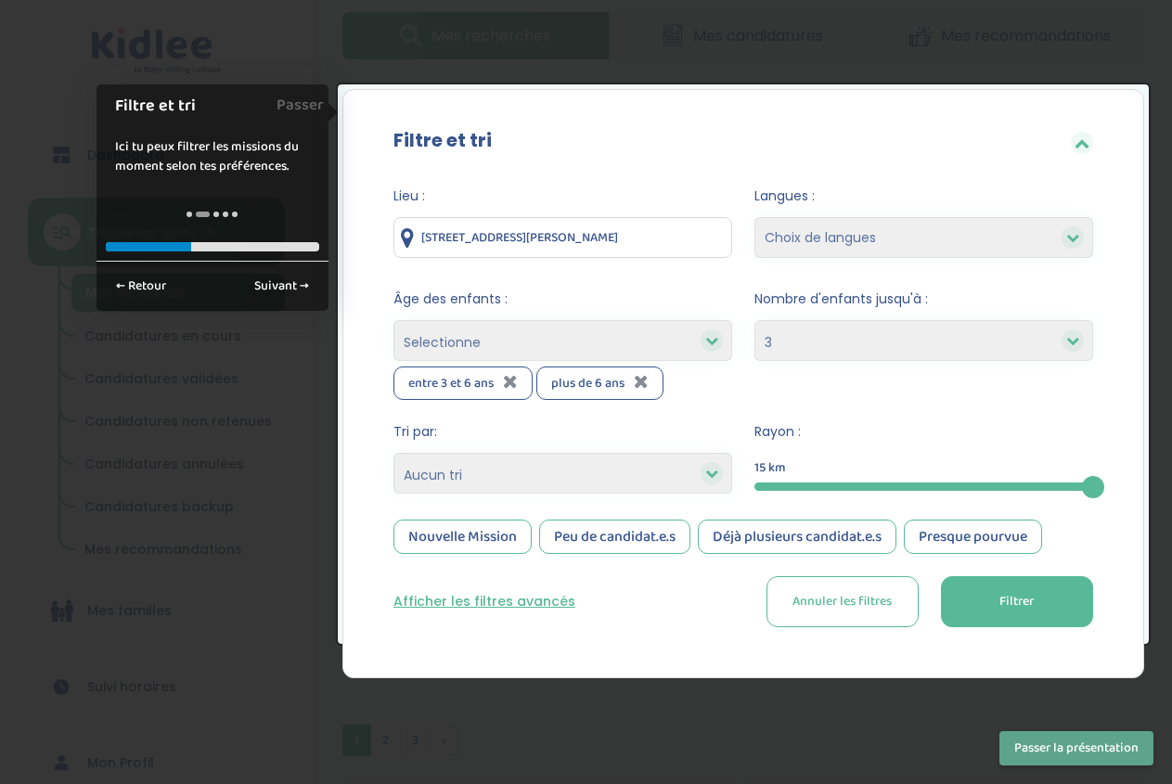
click option "3" at bounding box center [0, 0] width 0 height 0
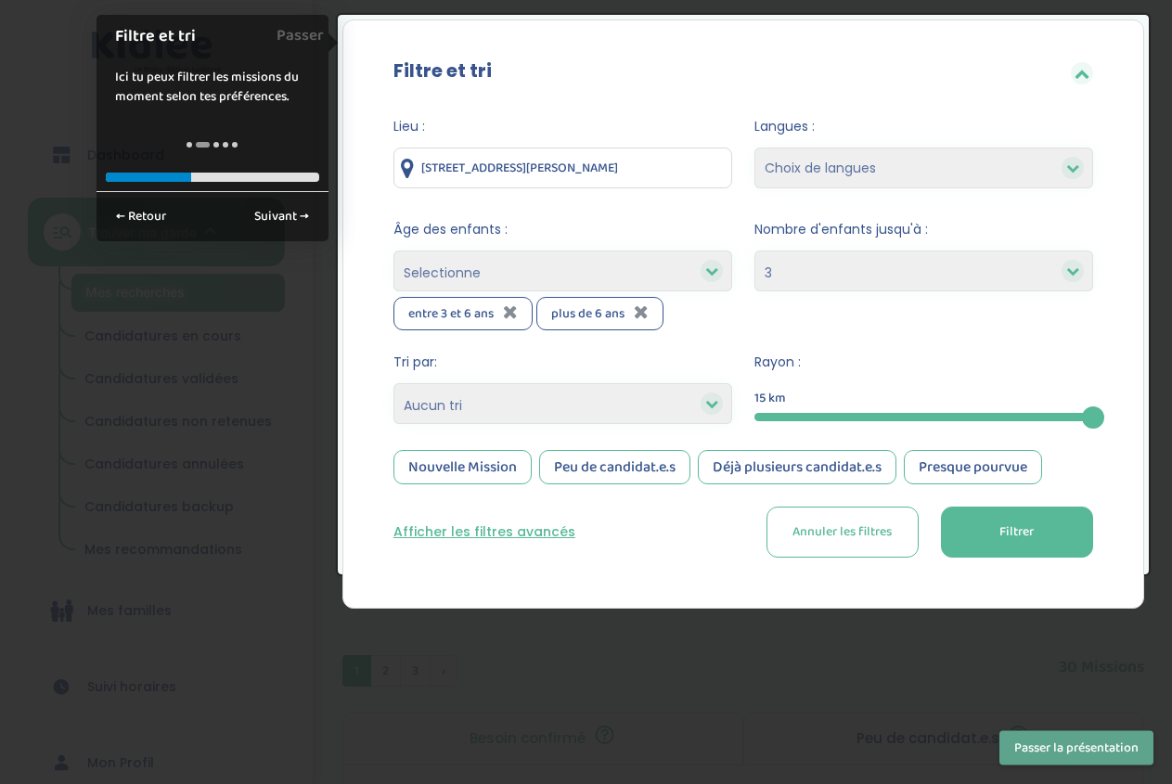
scroll to position [193, 0]
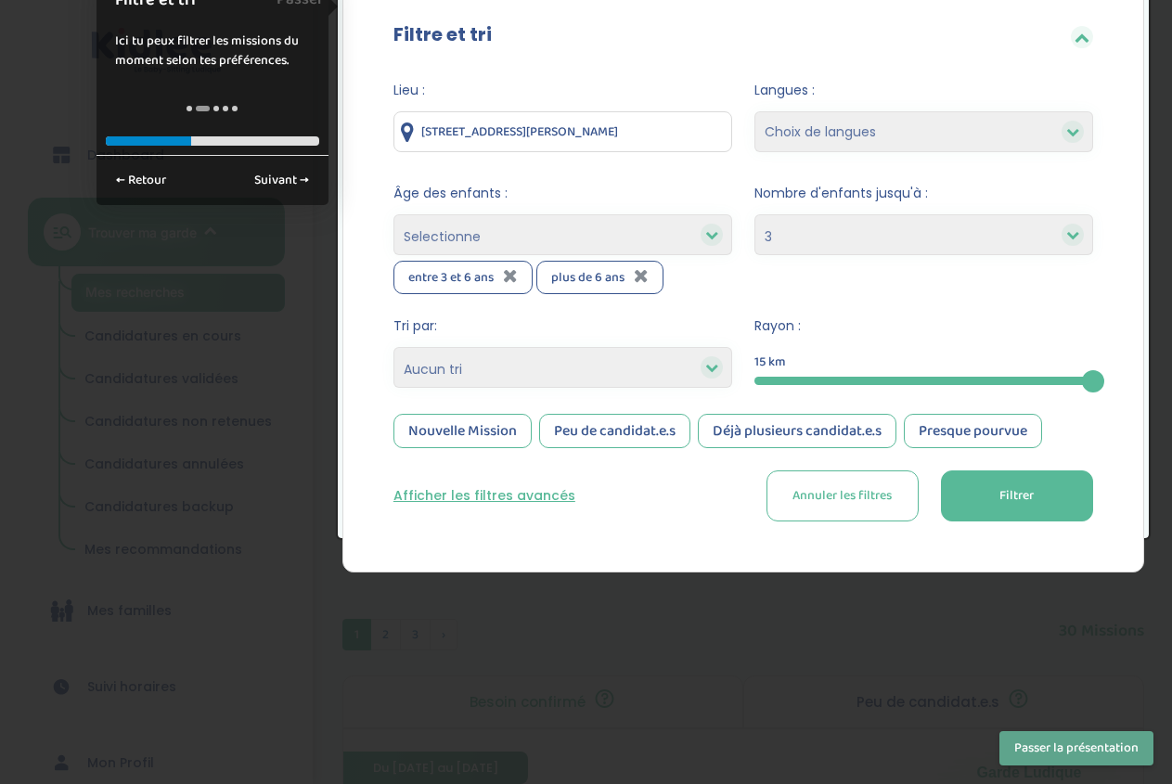
click at [979, 482] on button "Filtrer" at bounding box center [1017, 495] width 152 height 51
click at [156, 214] on div at bounding box center [586, 392] width 1172 height 784
click at [263, 172] on link "Suivant →" at bounding box center [281, 180] width 75 height 31
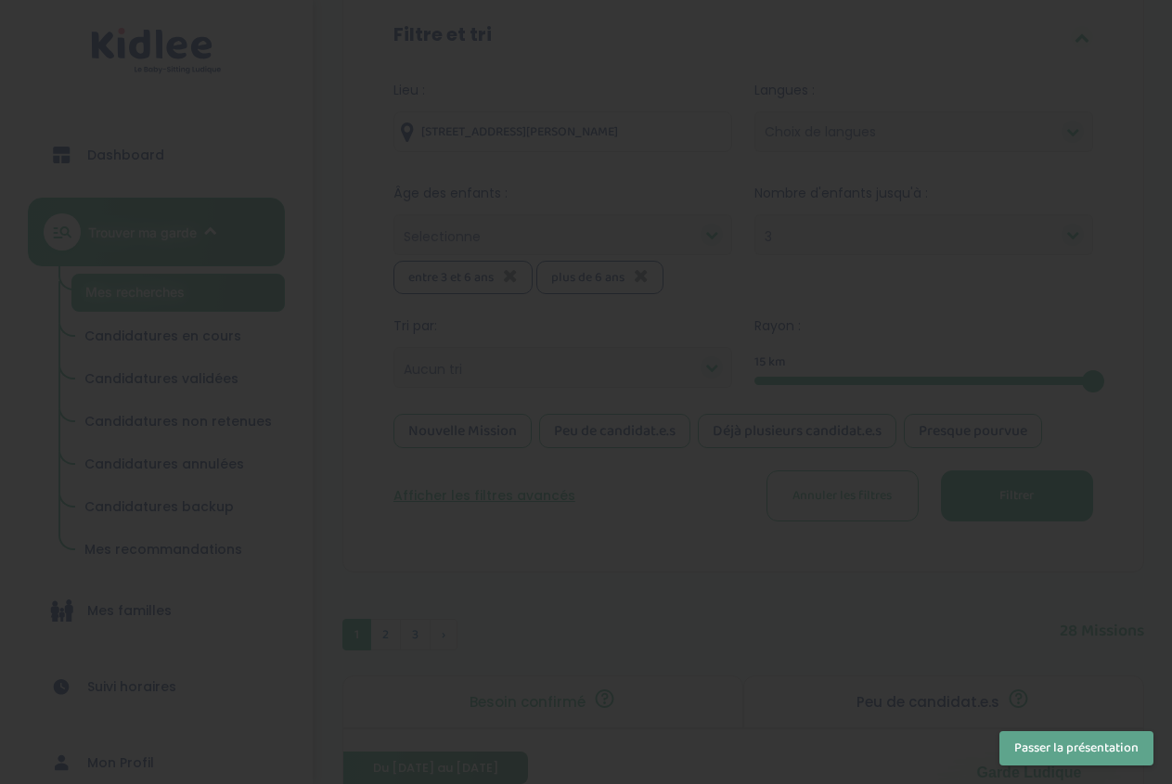
scroll to position [0, 0]
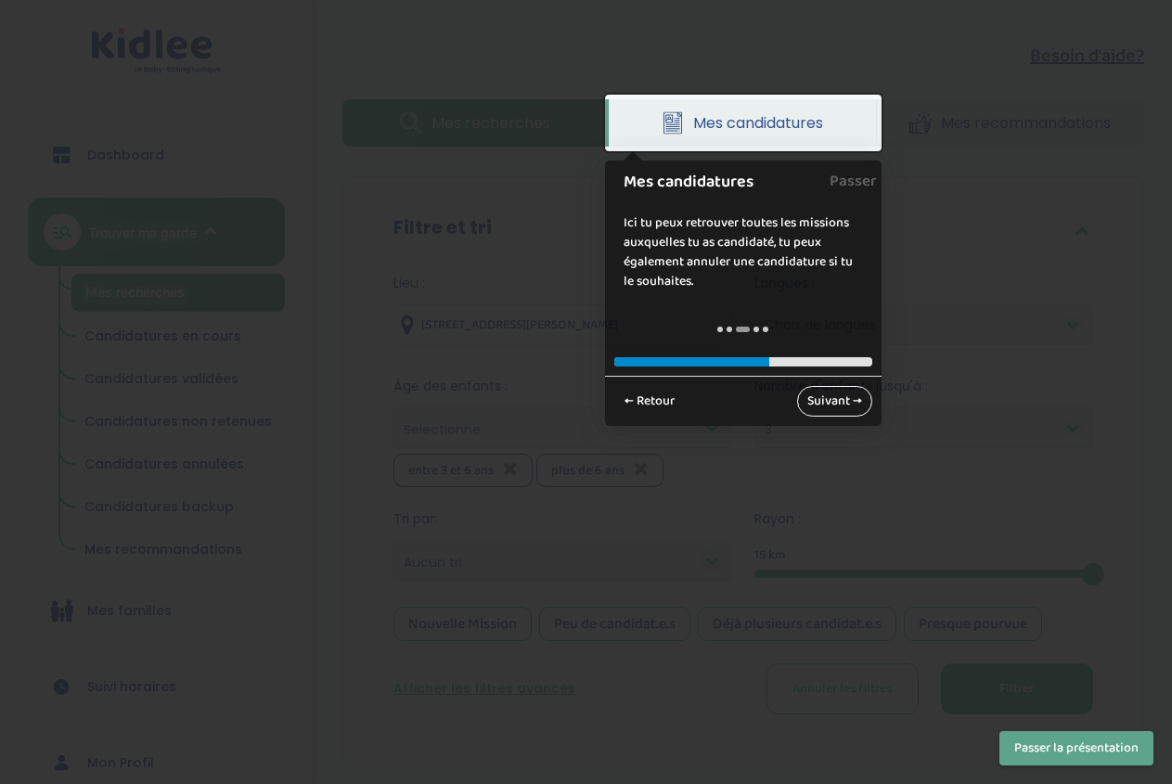
click at [820, 407] on link "Suivant →" at bounding box center [834, 401] width 75 height 31
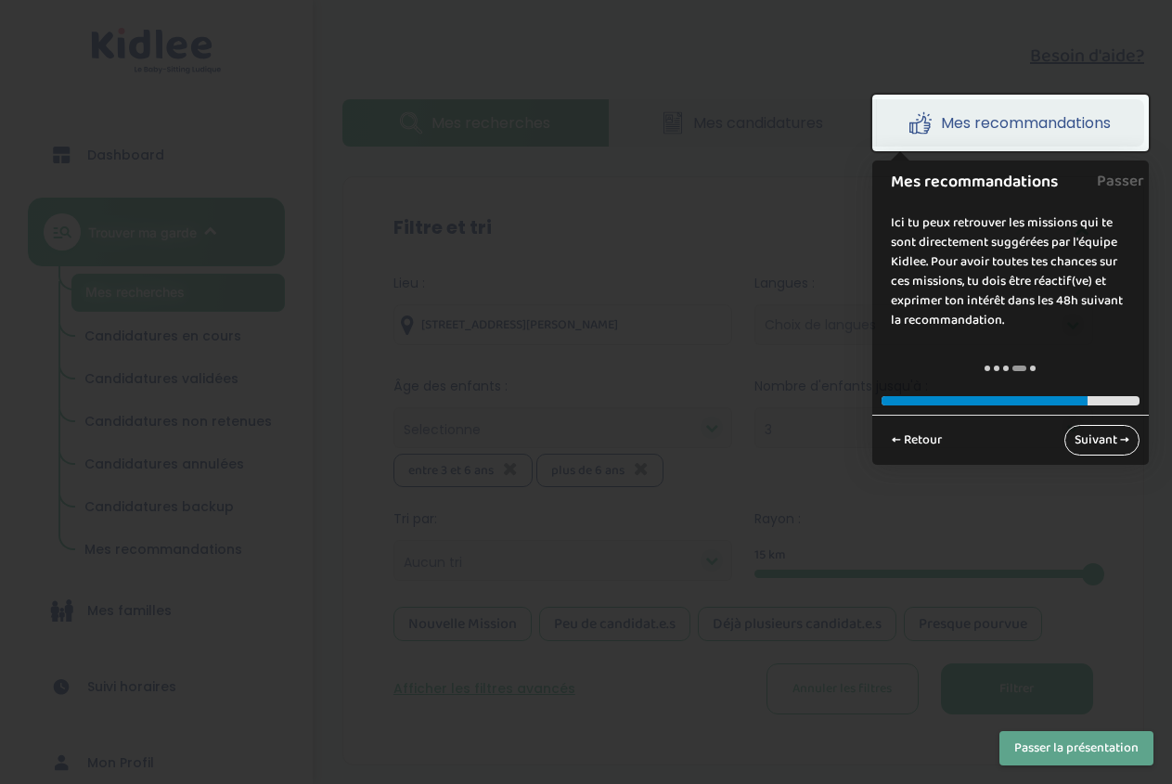
click at [1069, 436] on link "Suivant →" at bounding box center [1101, 440] width 75 height 31
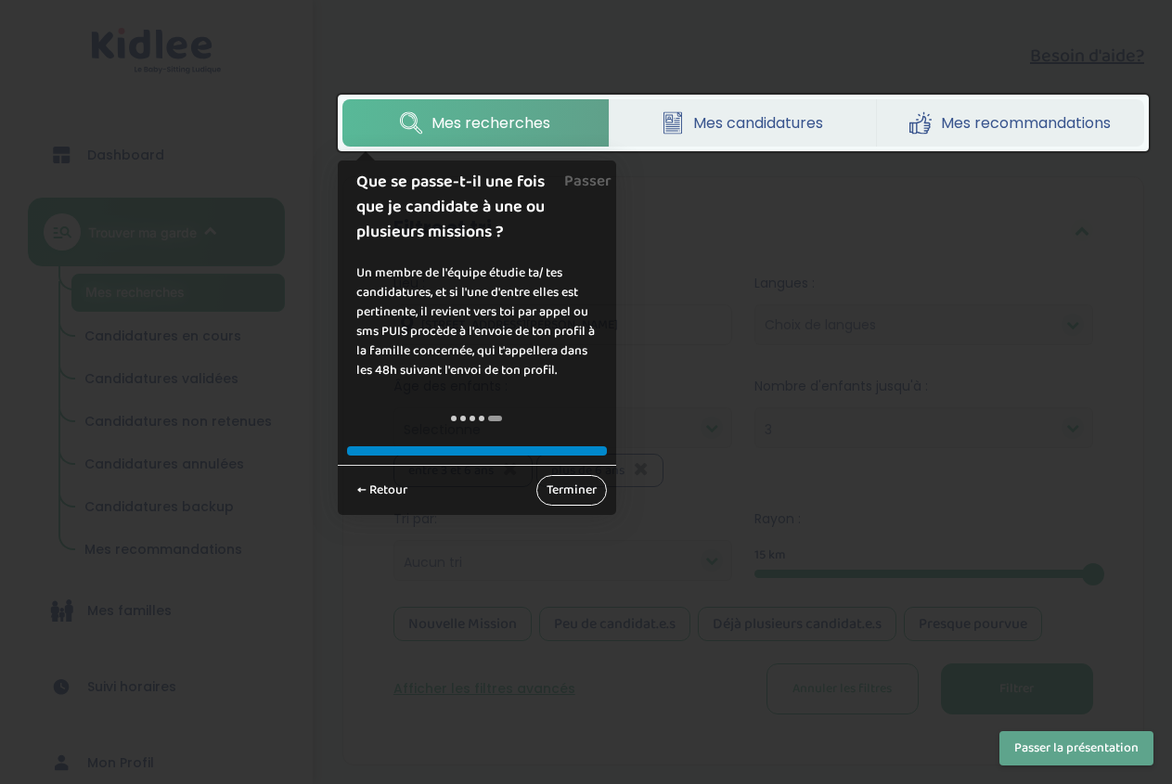
click at [570, 490] on link "Terminer" at bounding box center [571, 490] width 71 height 31
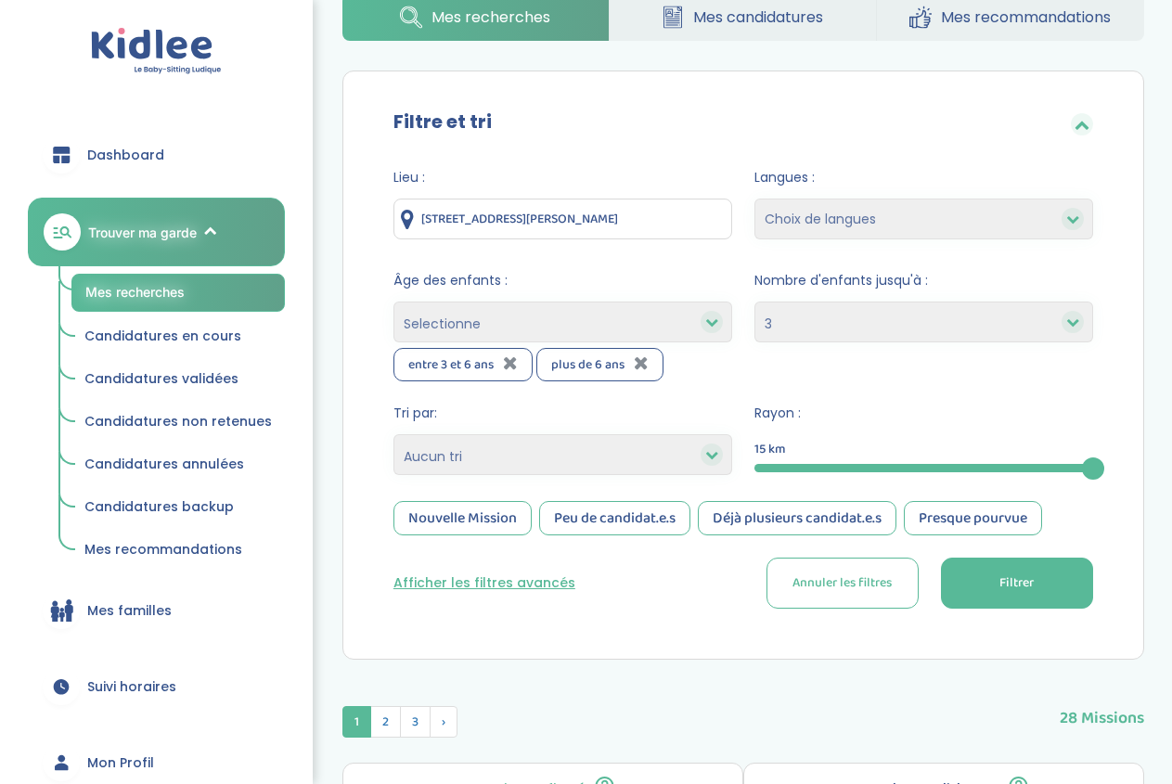
click at [979, 607] on button "Filtrer" at bounding box center [1017, 583] width 152 height 51
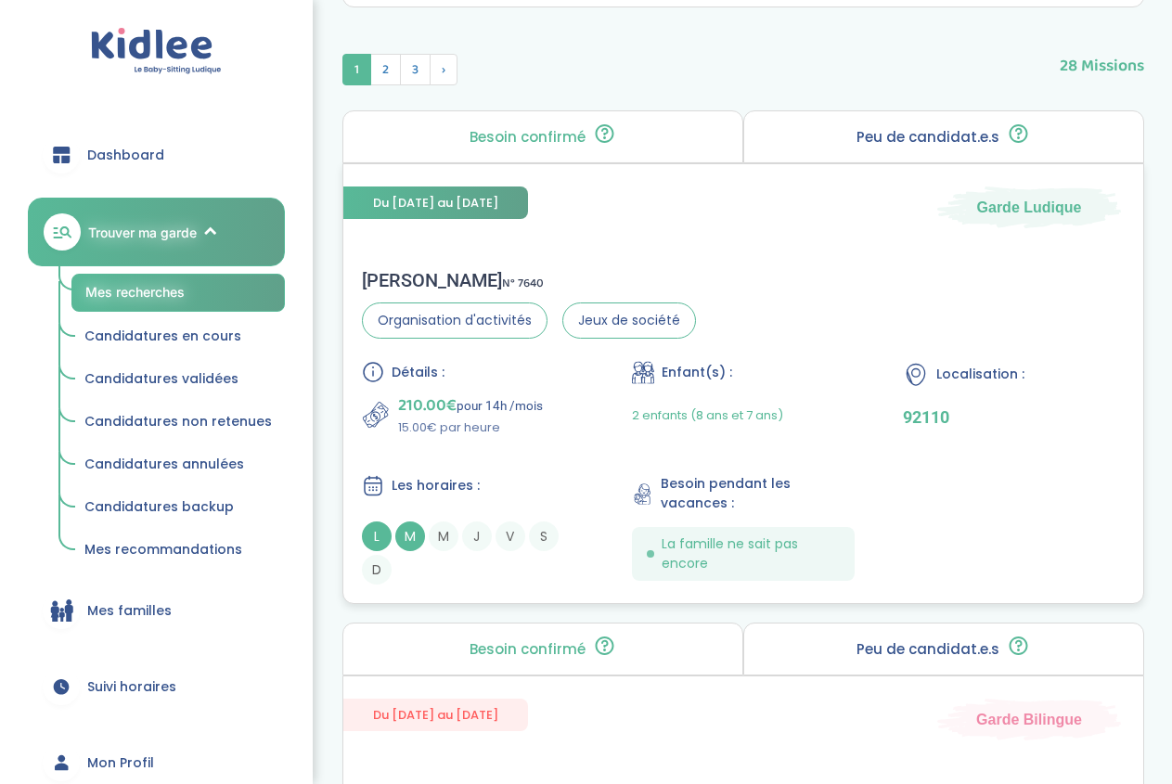
scroll to position [740, 0]
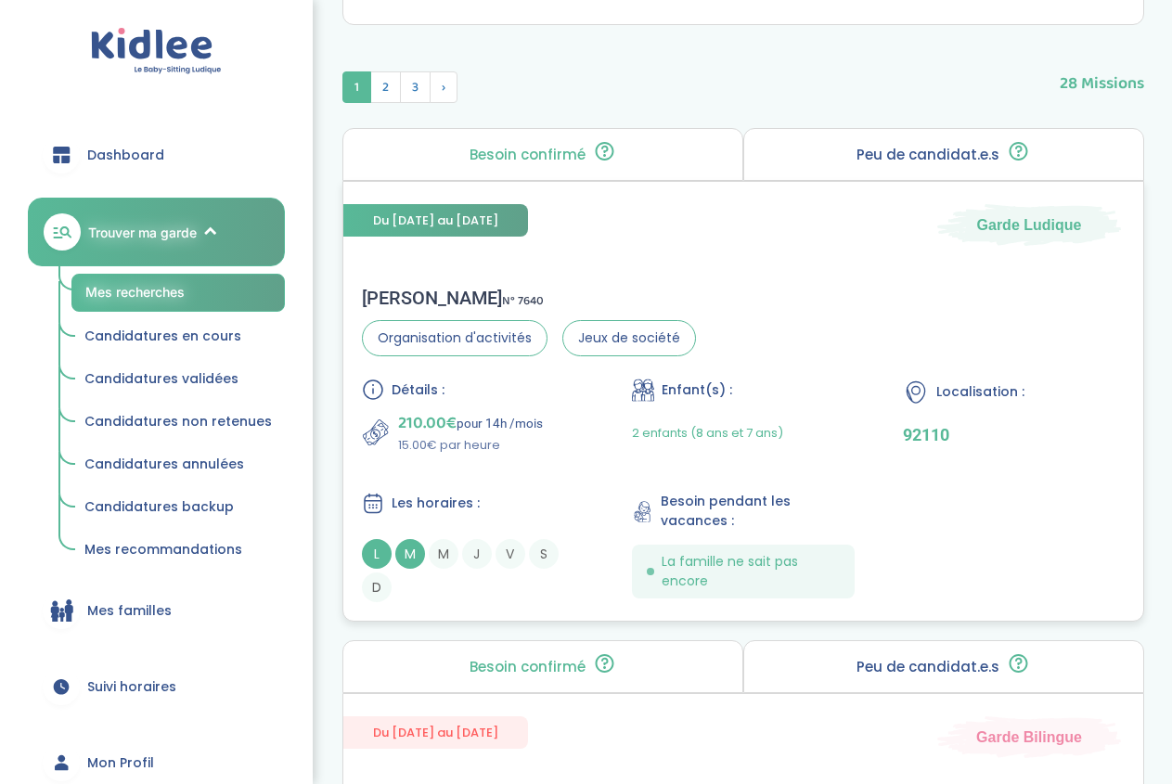
click at [834, 276] on div "Dmitry A . N° 7640 Organisation d'activités Jeux de société Détails : 210.00€ p…" at bounding box center [743, 444] width 800 height 353
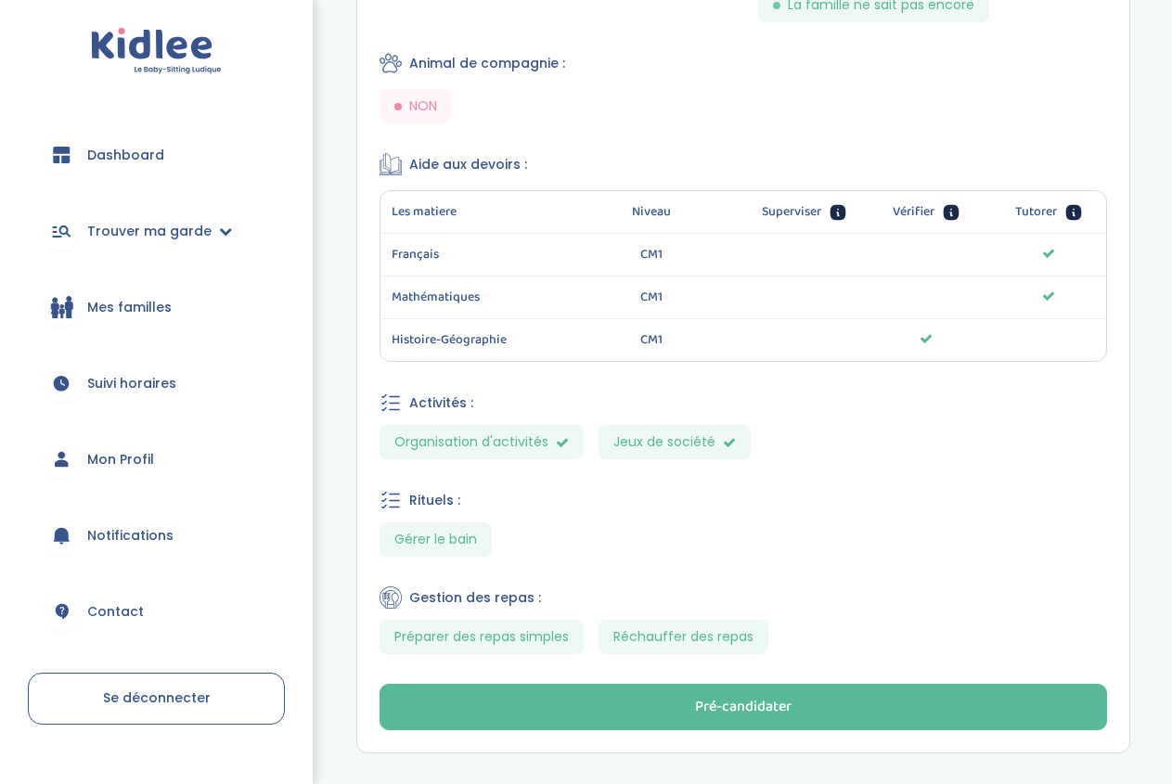
scroll to position [929, 0]
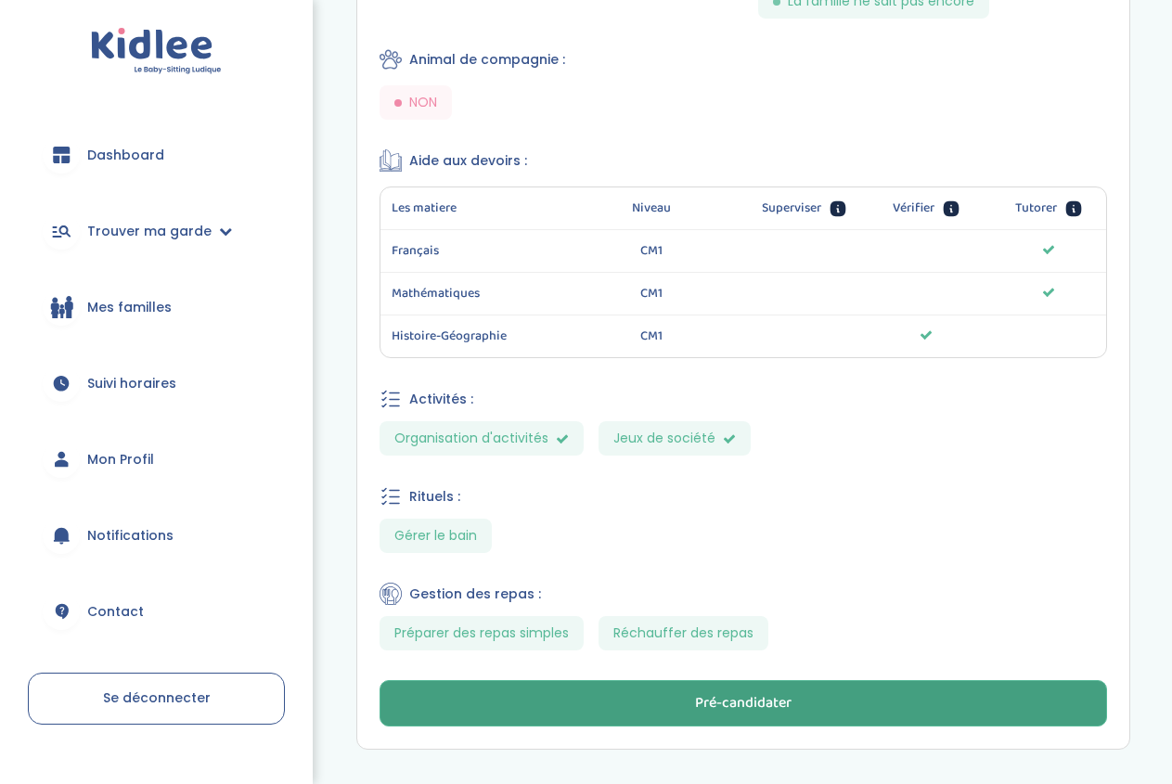
click at [807, 680] on button "Pré-candidater" at bounding box center [743, 703] width 727 height 46
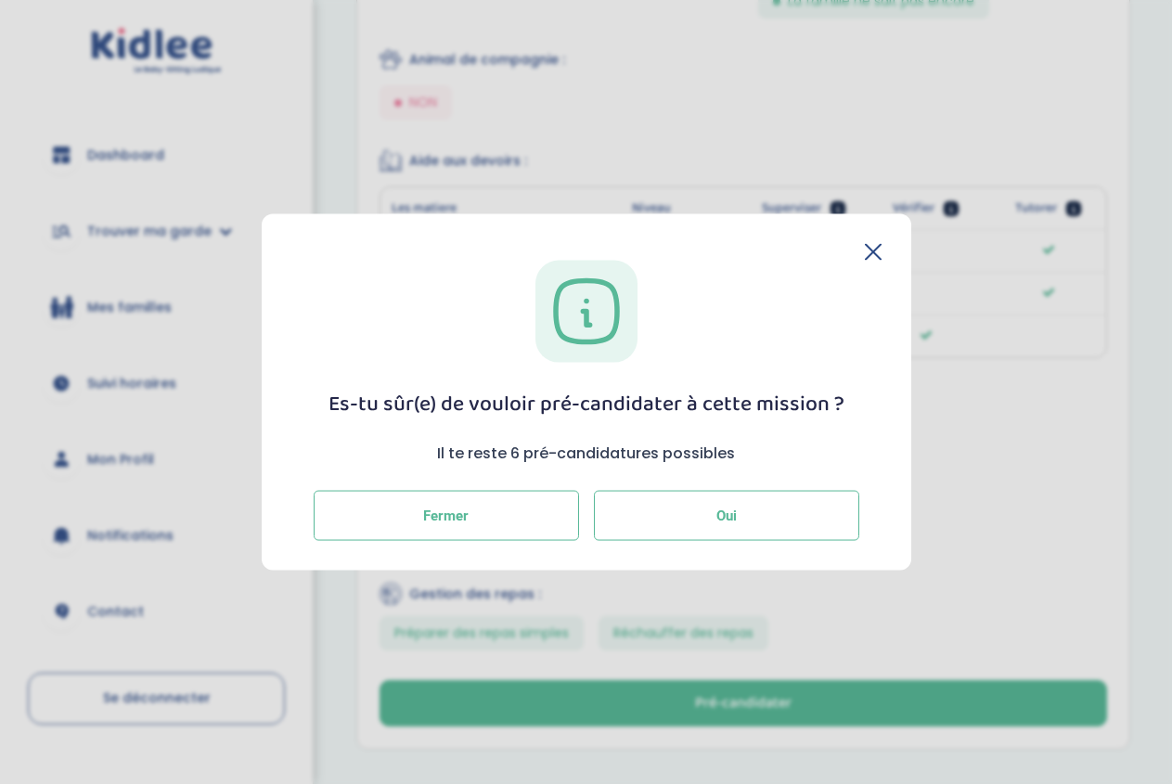
click at [732, 508] on span "Oui" at bounding box center [726, 516] width 20 height 17
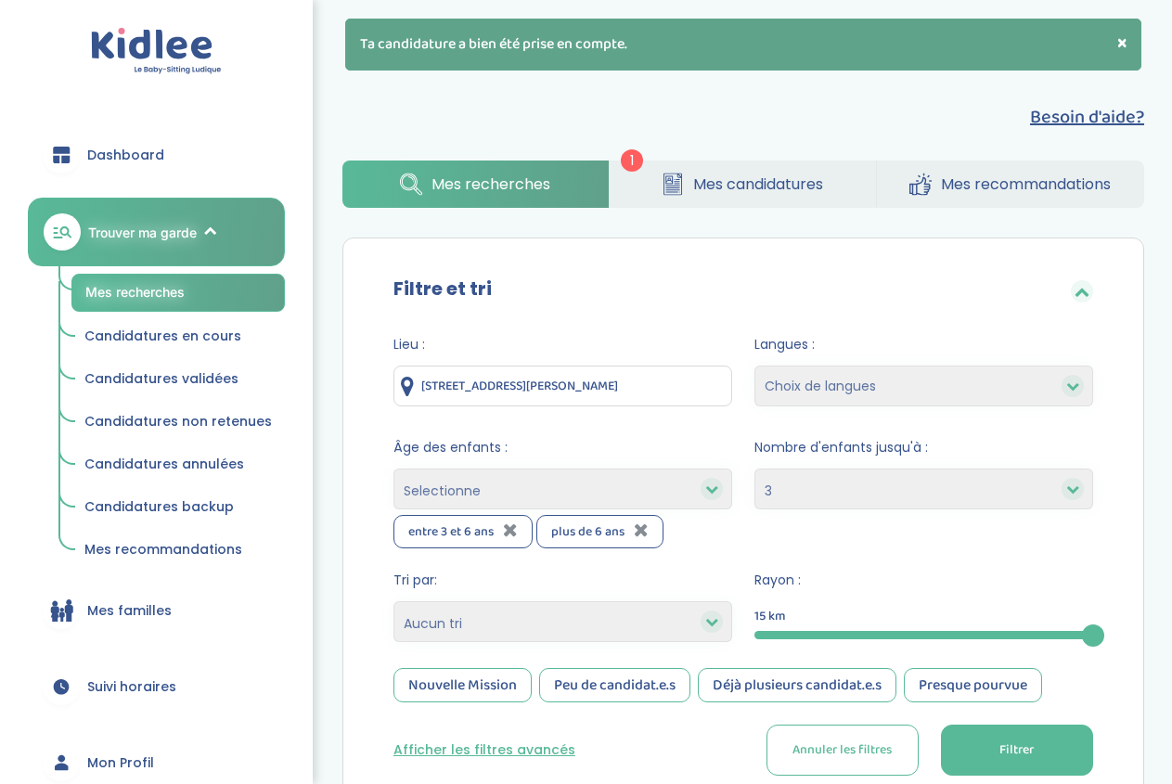
select select "3"
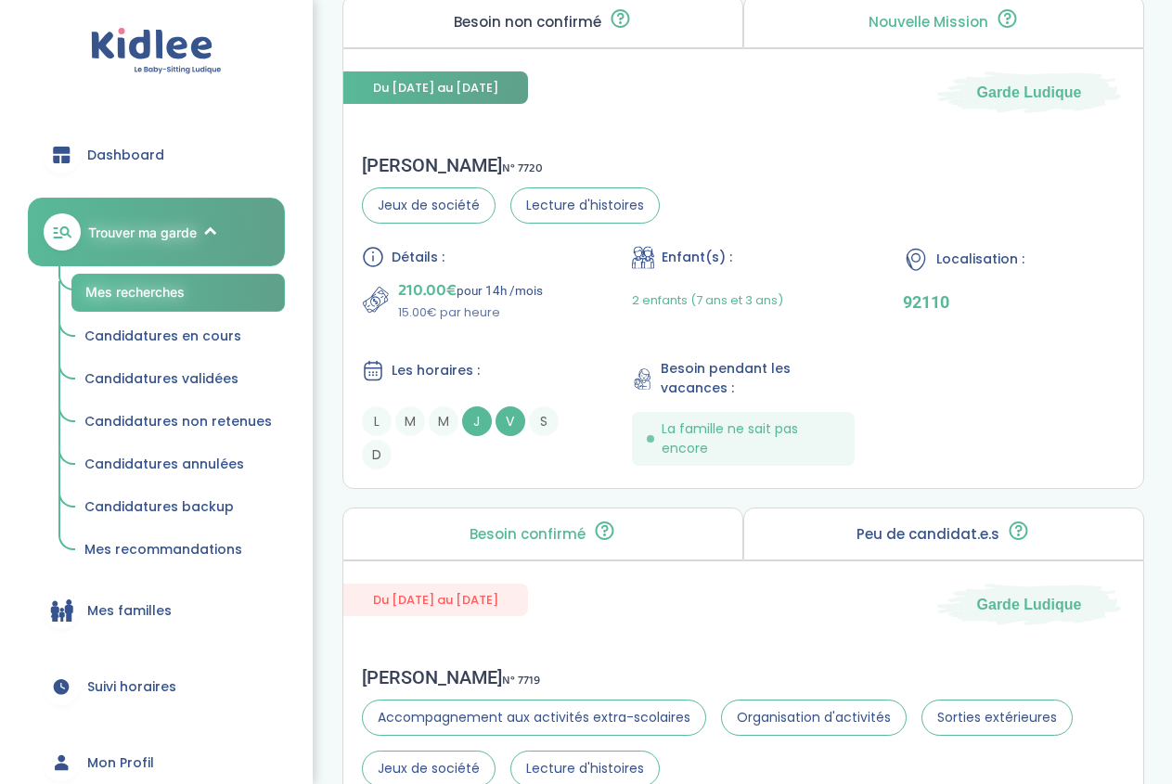
scroll to position [2010, 0]
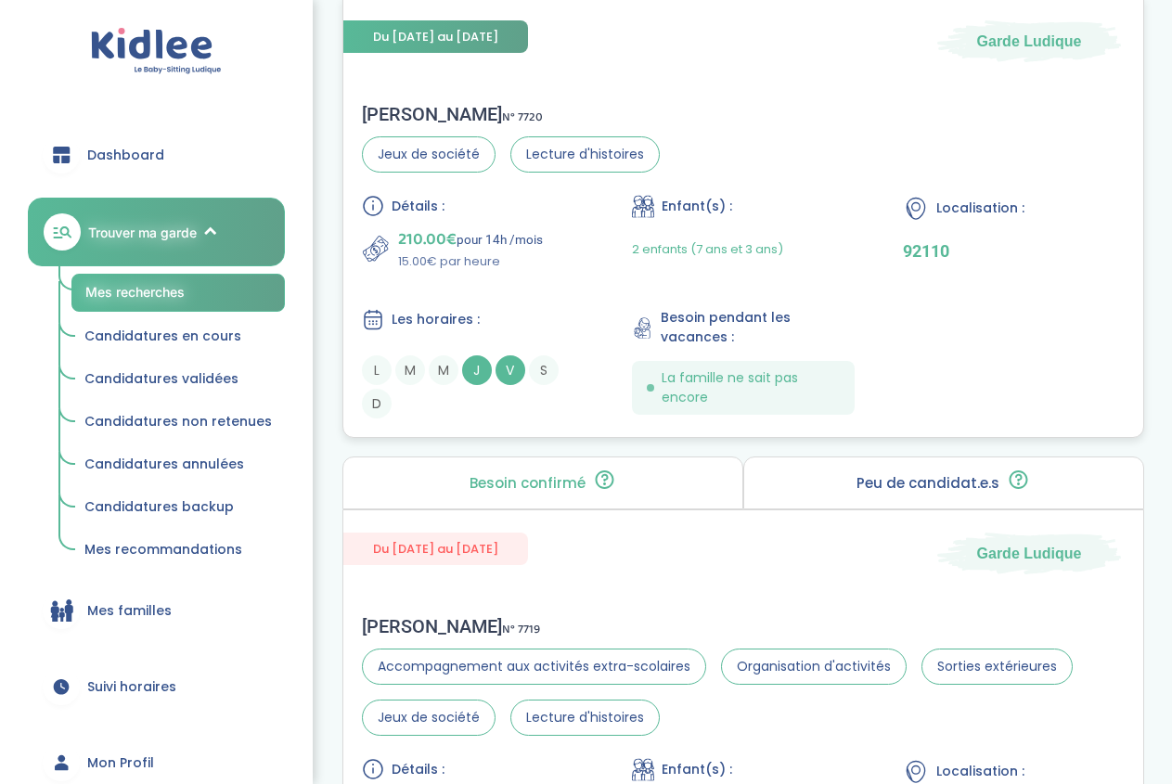
click at [954, 288] on div "Détails : 210.00€ pour 14h /mois 15.00€ par heure Enfant(s) : 2 enfants (7 ans …" at bounding box center [743, 307] width 763 height 224
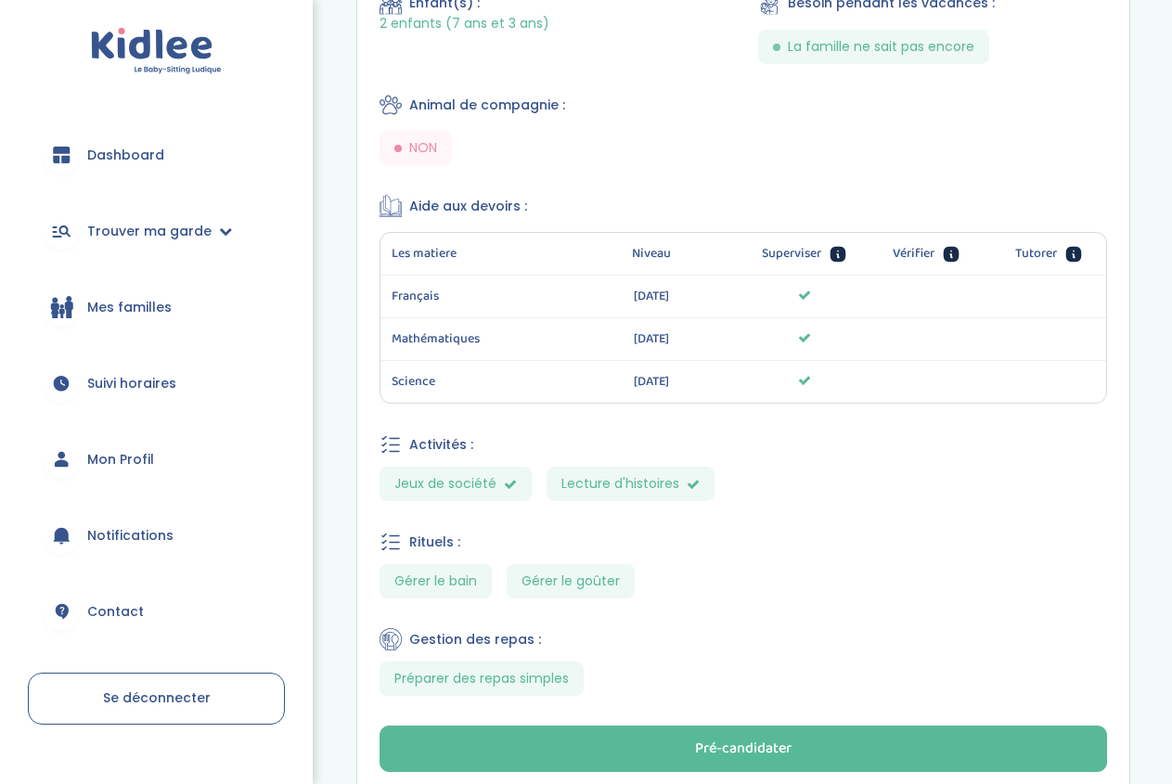
scroll to position [909, 0]
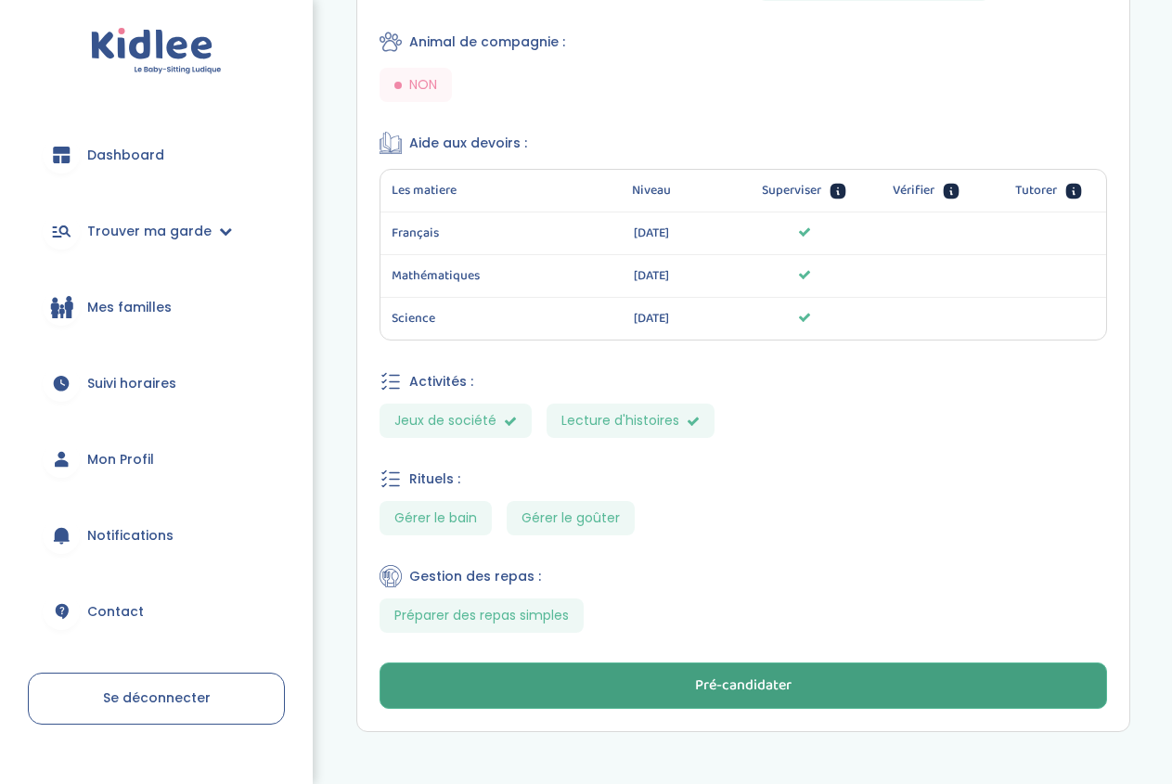
click at [808, 663] on button "Pré-candidater" at bounding box center [743, 686] width 727 height 46
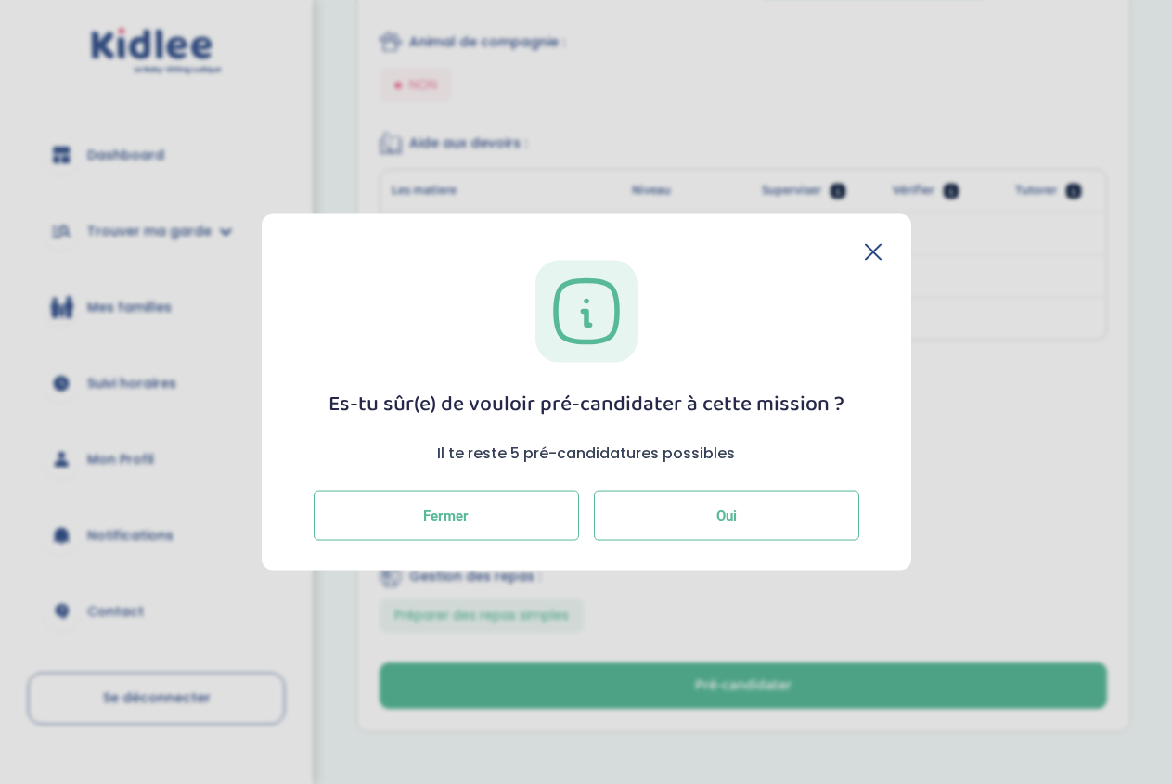
click at [752, 506] on button "Oui" at bounding box center [726, 516] width 265 height 50
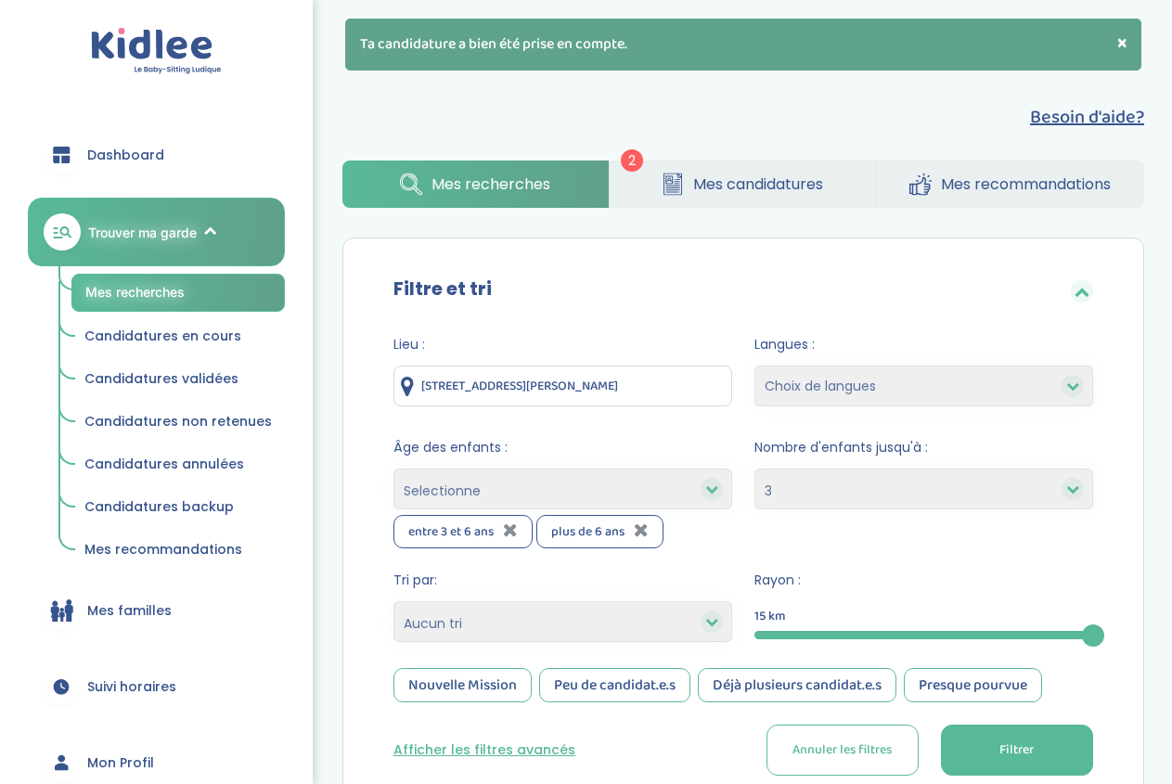
select select "3"
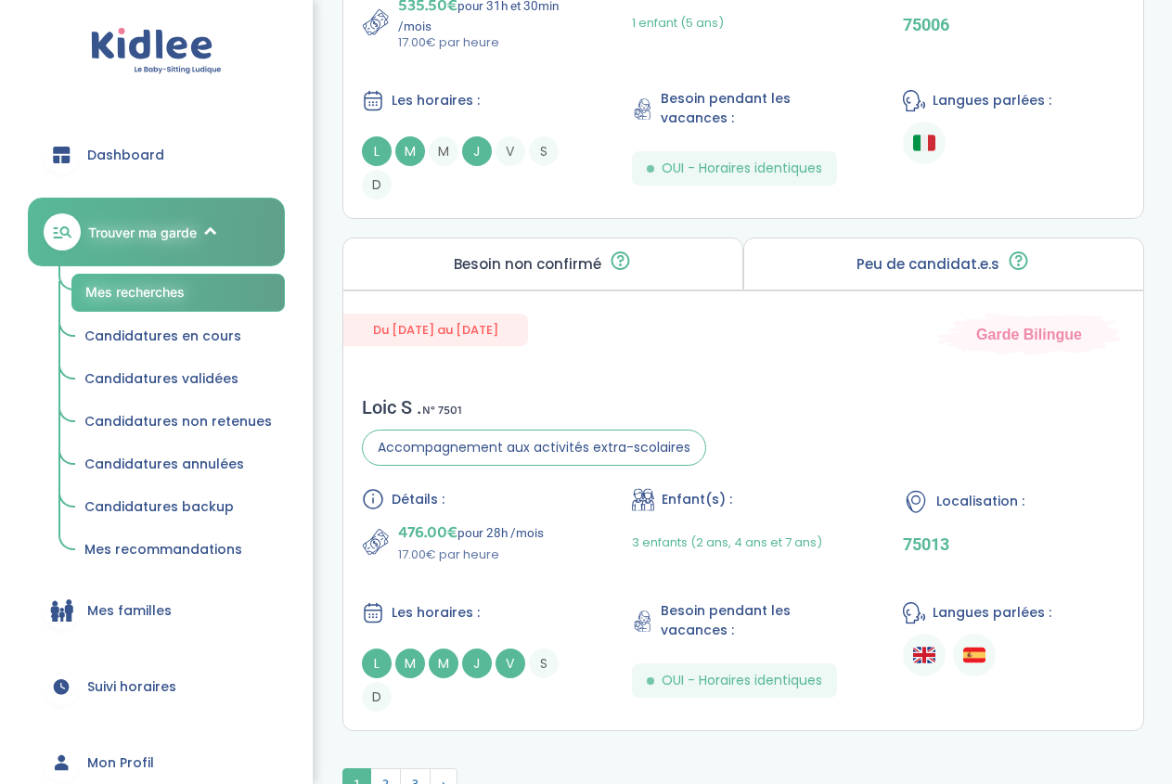
scroll to position [5694, 0]
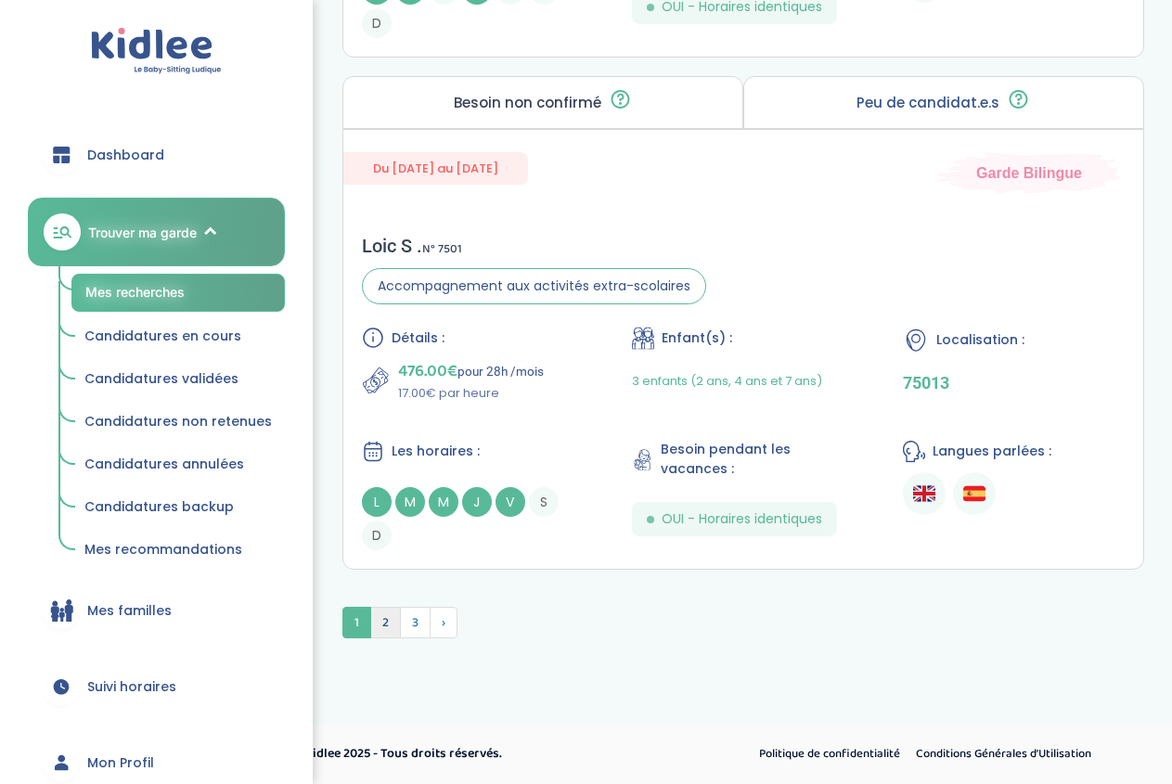
click at [378, 635] on span "2" at bounding box center [385, 623] width 31 height 32
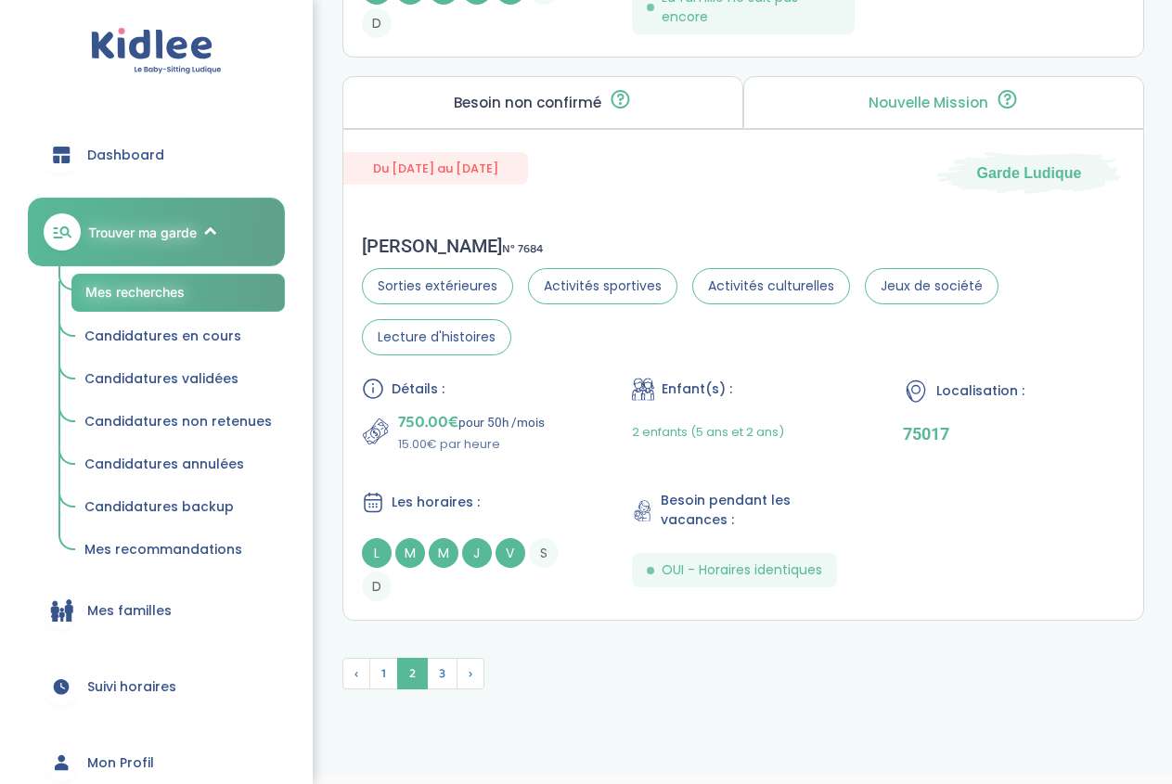
scroll to position [5692, 0]
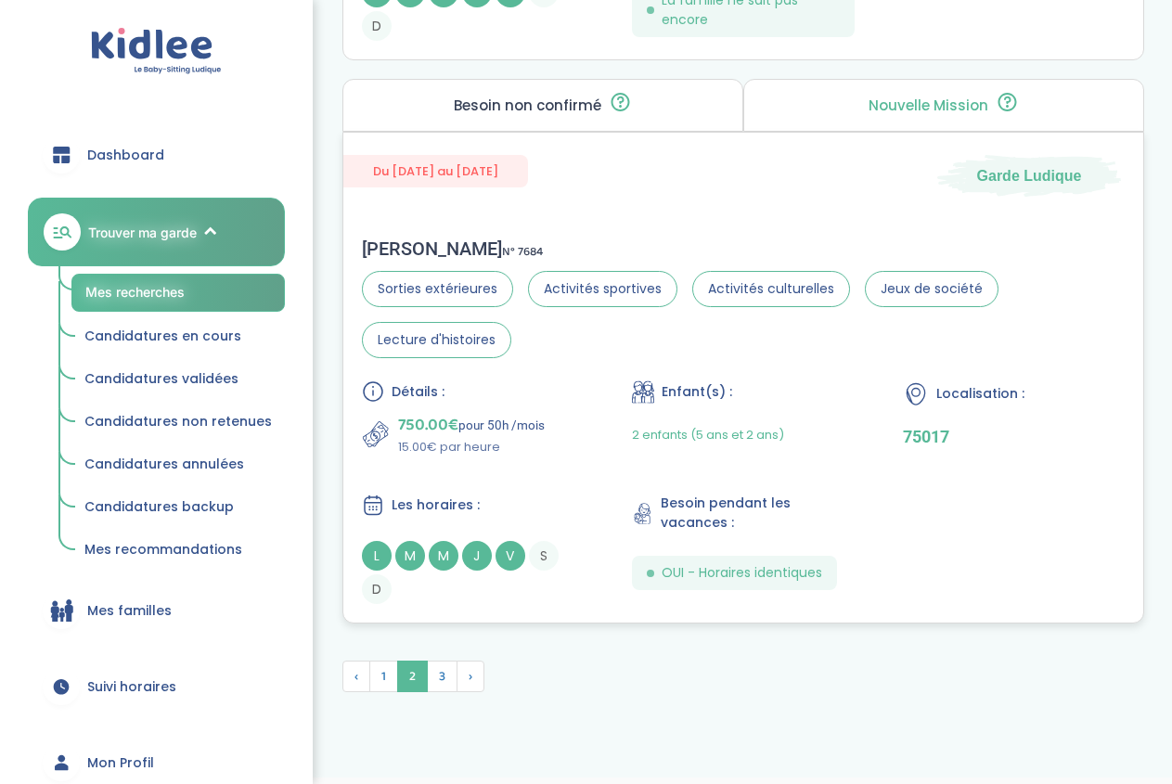
click at [725, 464] on div "Détails : 750.00€ pour 50h /mois 15.00€ par heure Enfant(s) : 2 enfants (5 ans …" at bounding box center [743, 492] width 763 height 224
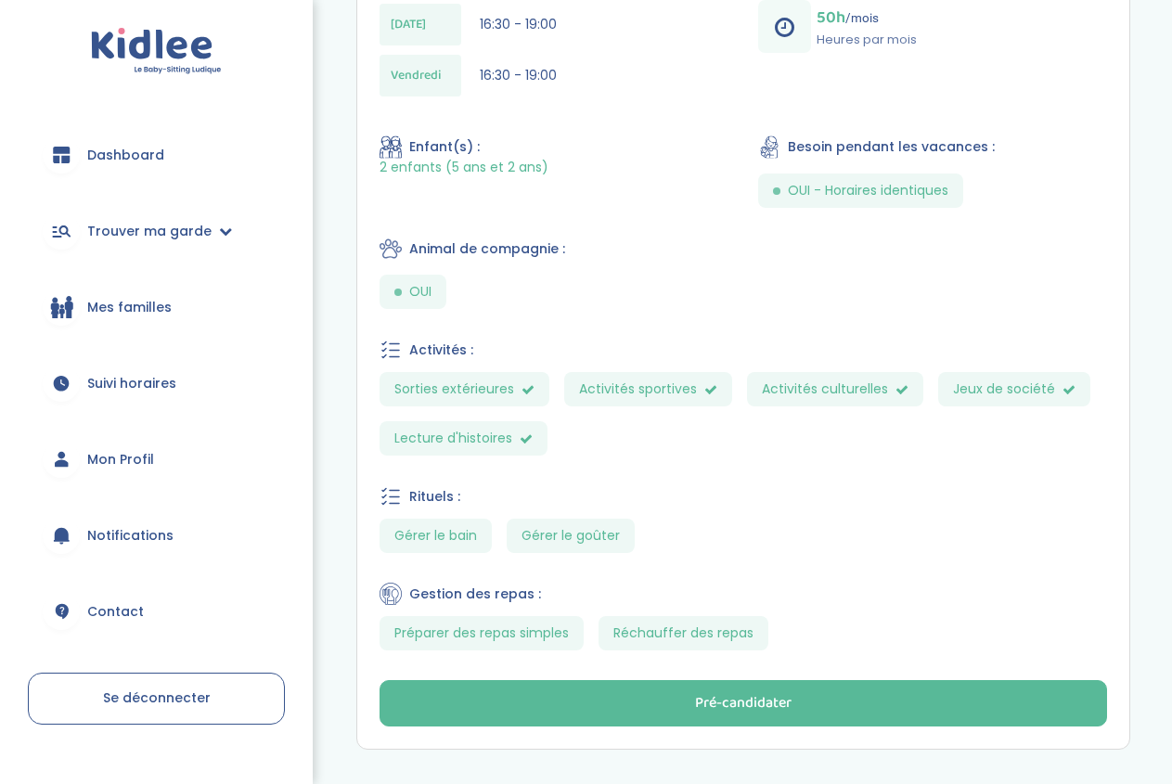
scroll to position [888, 0]
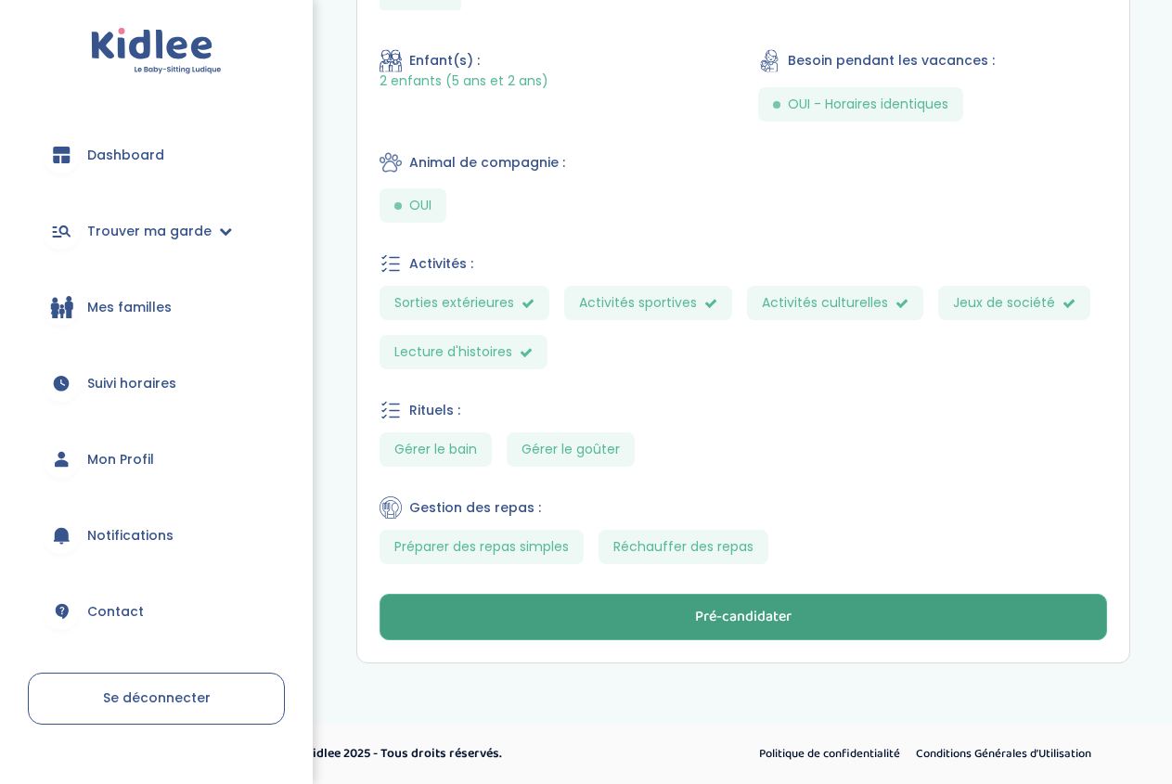
click at [791, 625] on div "Pré-candidater" at bounding box center [743, 617] width 96 height 21
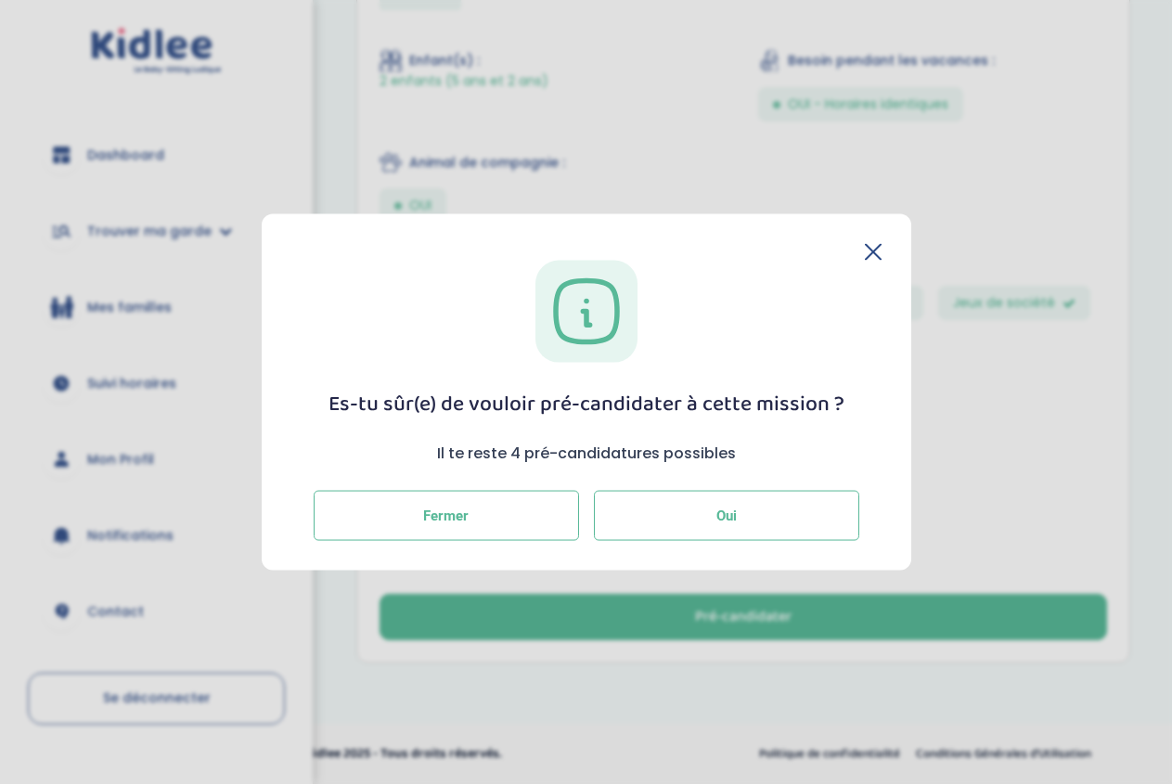
click at [714, 532] on button "Oui" at bounding box center [726, 516] width 265 height 50
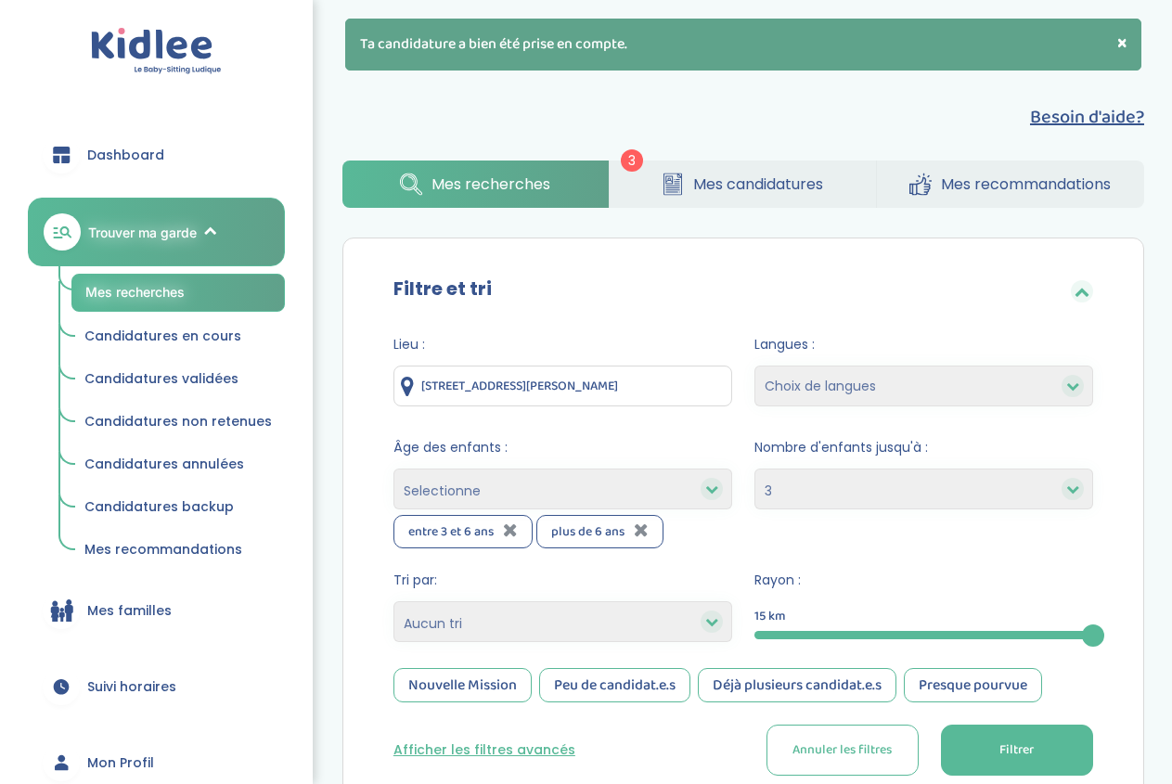
select select "3"
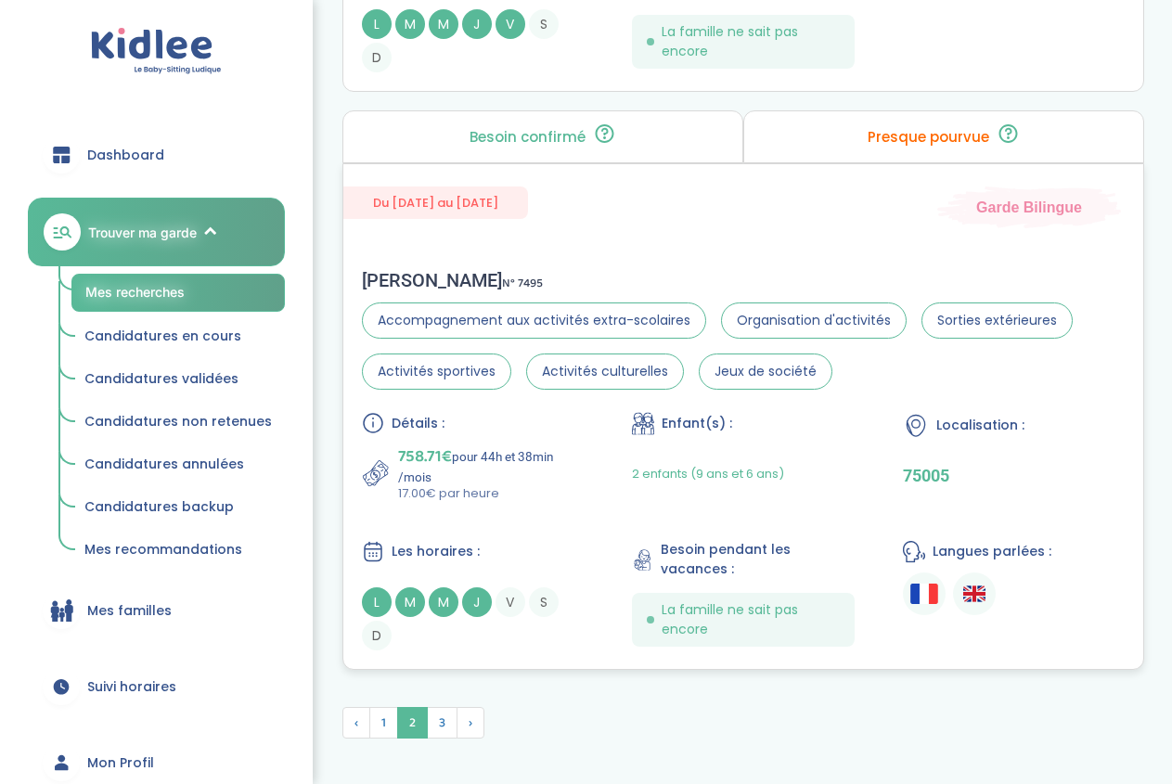
scroll to position [5764, 0]
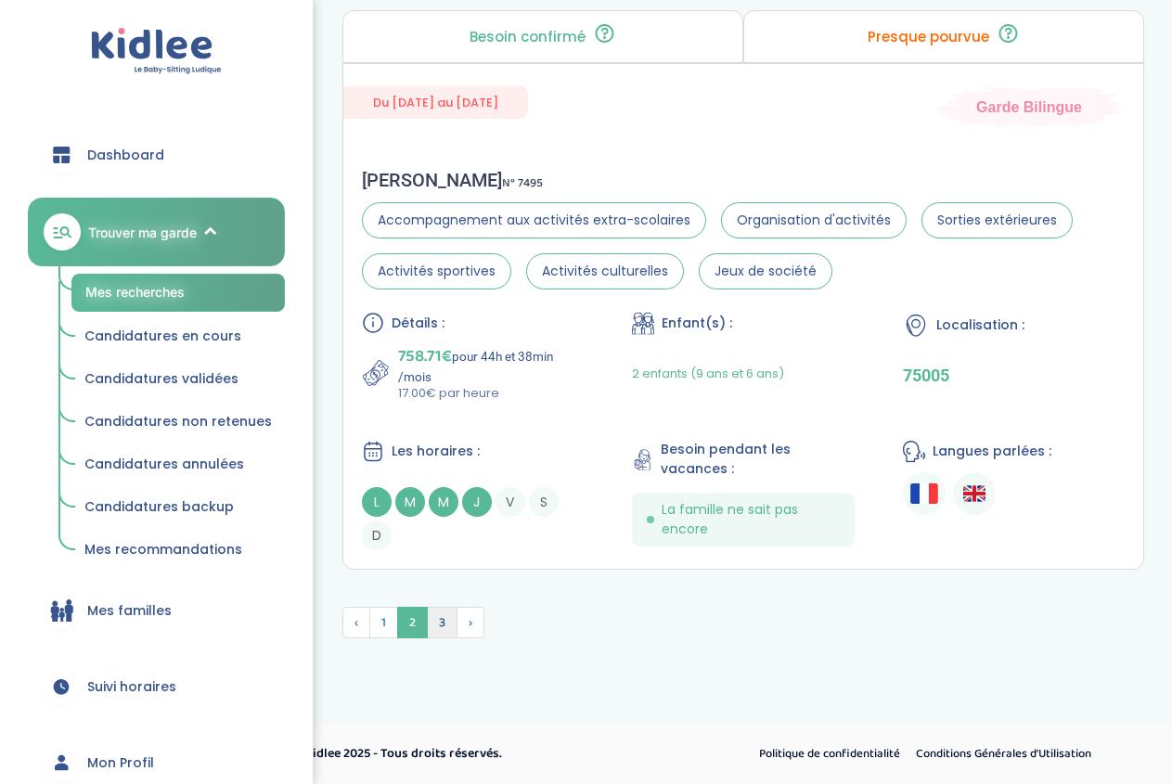
click at [452, 627] on span "3" at bounding box center [442, 623] width 31 height 32
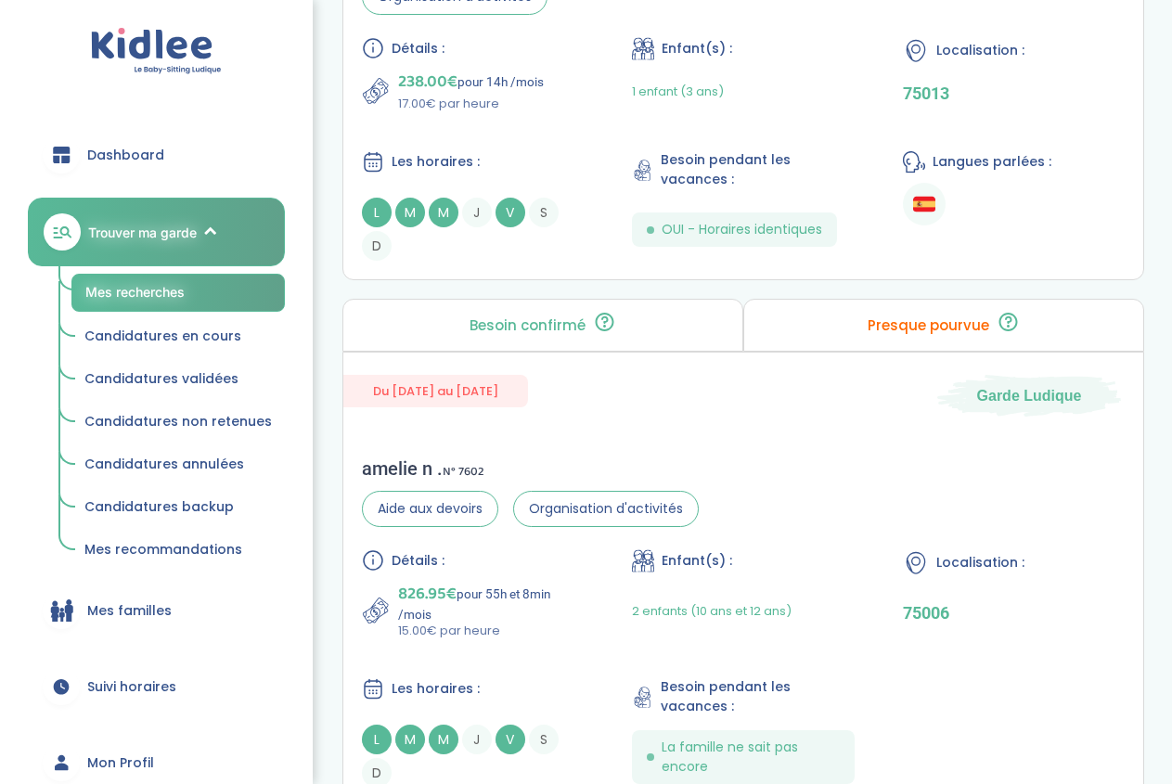
scroll to position [1355, 0]
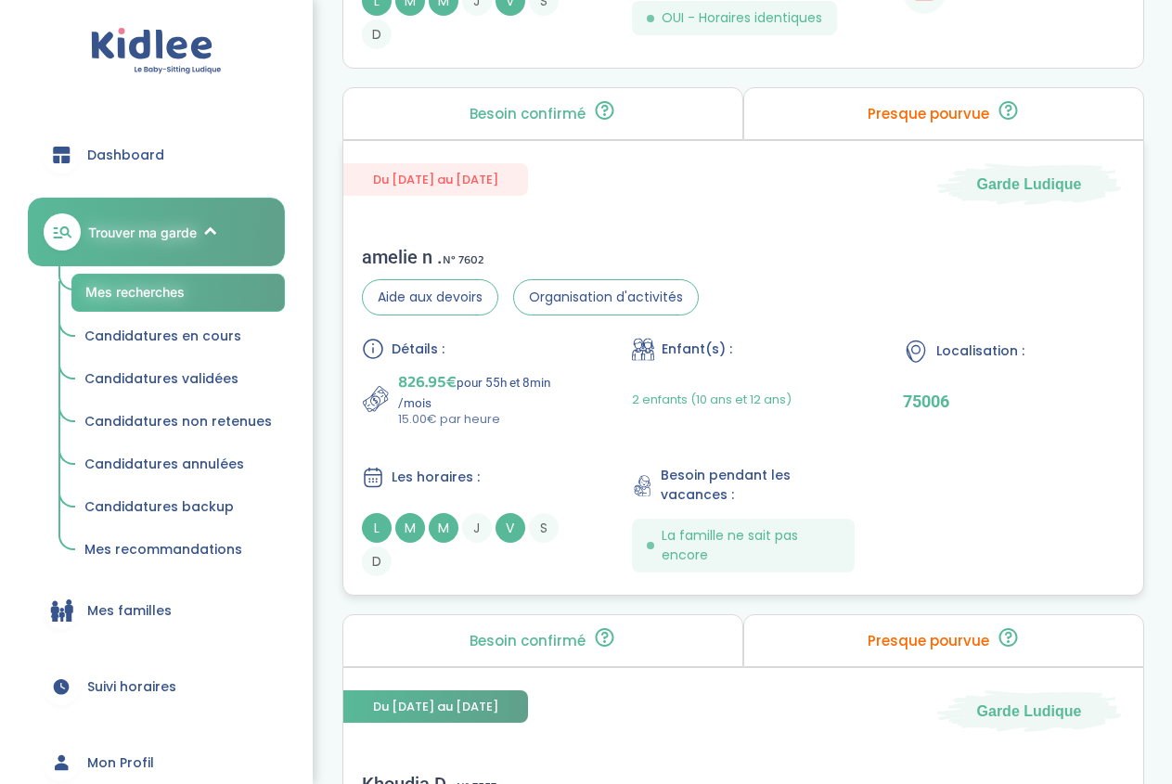
click at [862, 302] on div "amelie n . N° 7602 Aide aux devoirs Organisation d'activités Détails : 826.95€ …" at bounding box center [743, 410] width 800 height 367
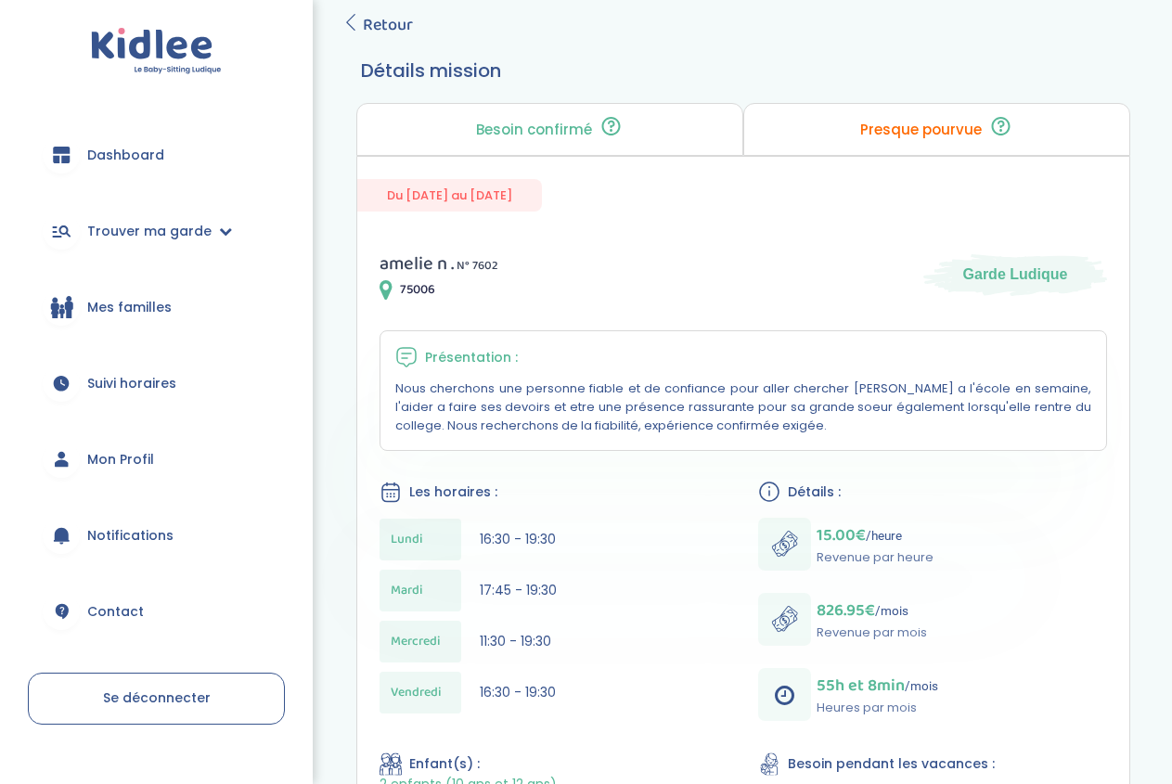
scroll to position [635, 0]
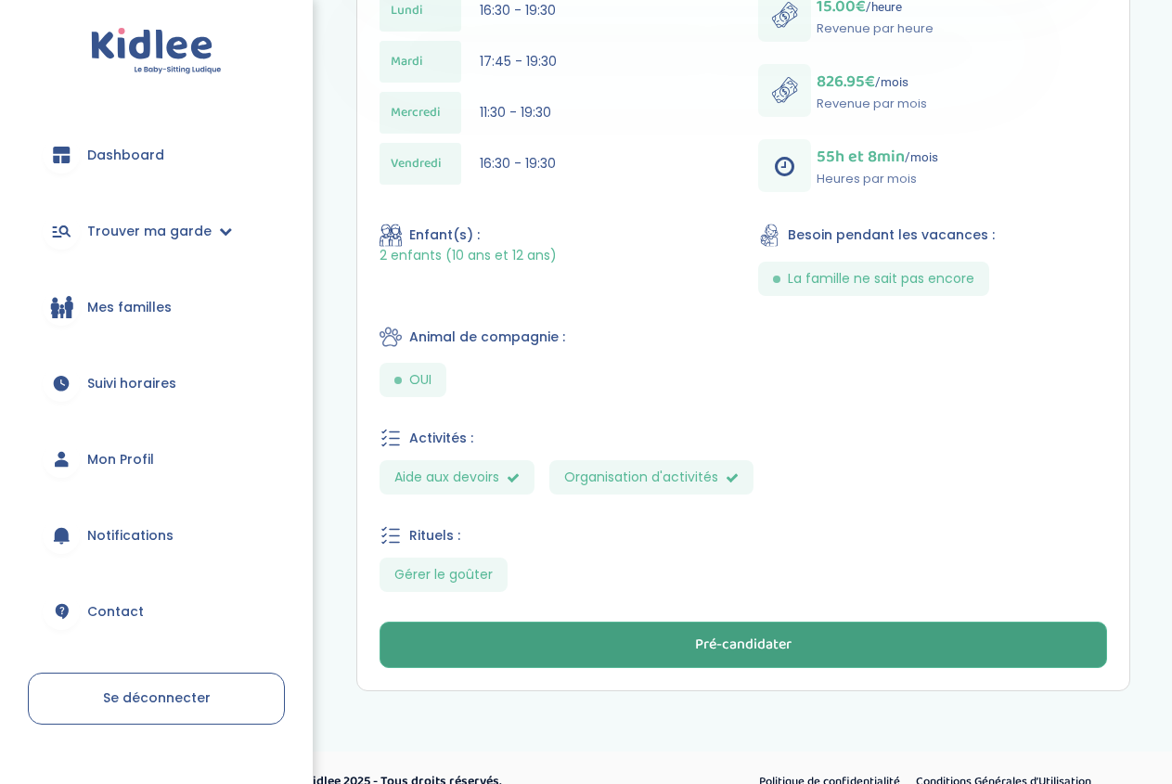
click at [745, 634] on button "Pré-candidater" at bounding box center [743, 645] width 727 height 46
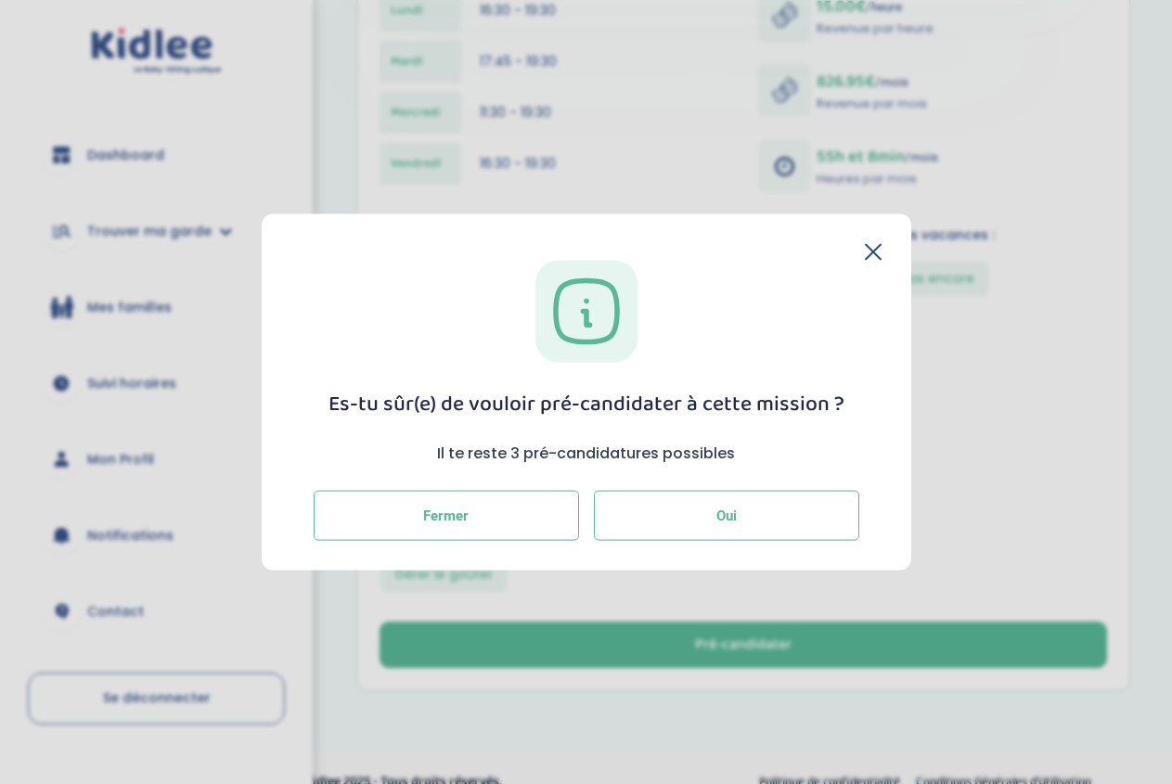
click at [687, 515] on button "Oui" at bounding box center [726, 516] width 265 height 50
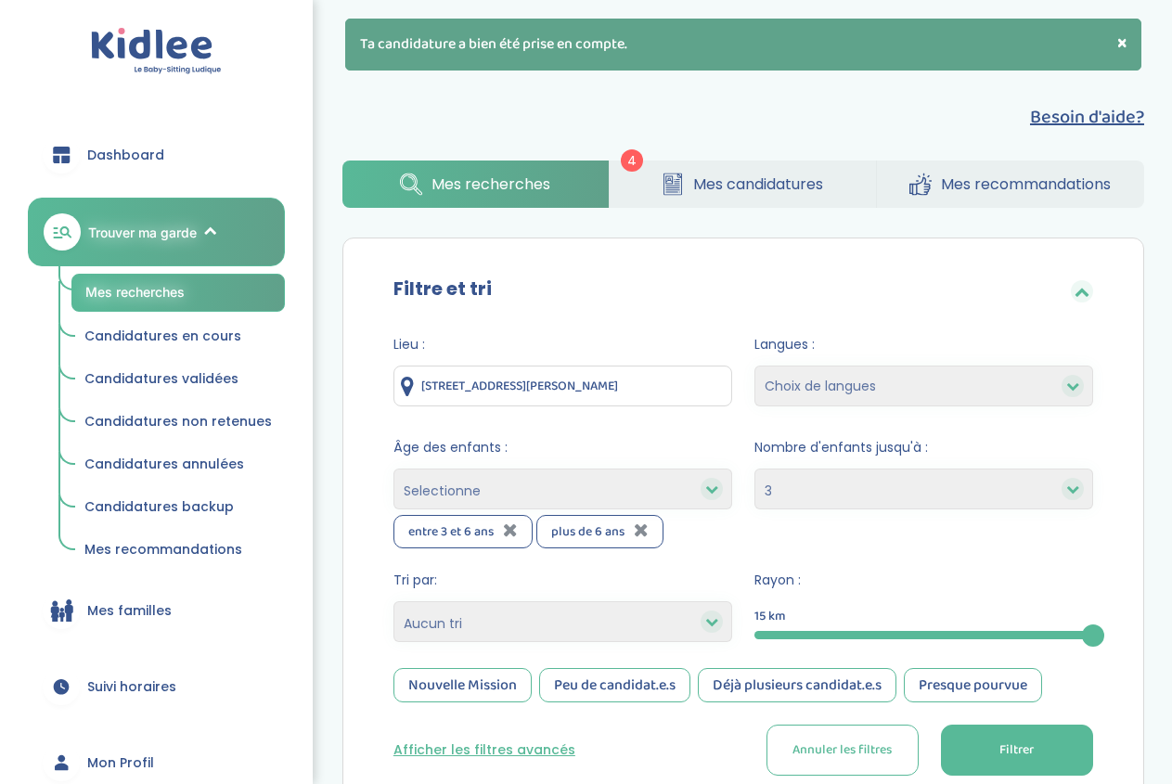
select select "3"
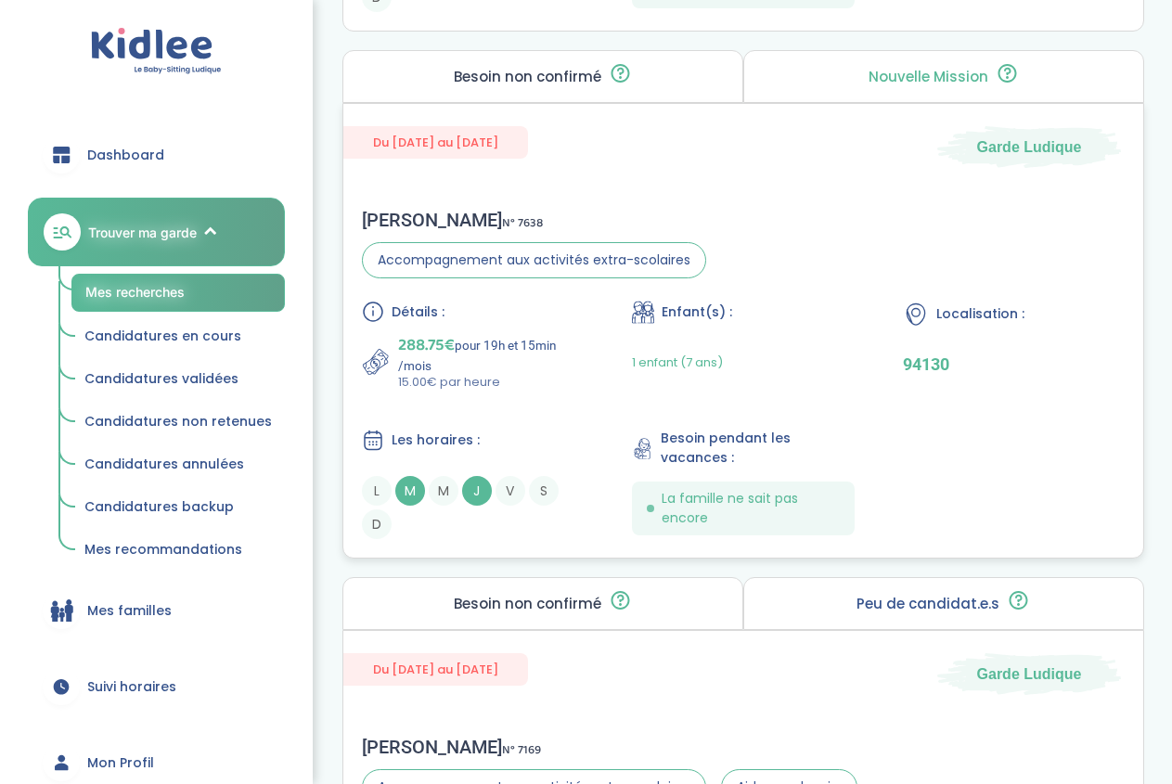
scroll to position [2421, 0]
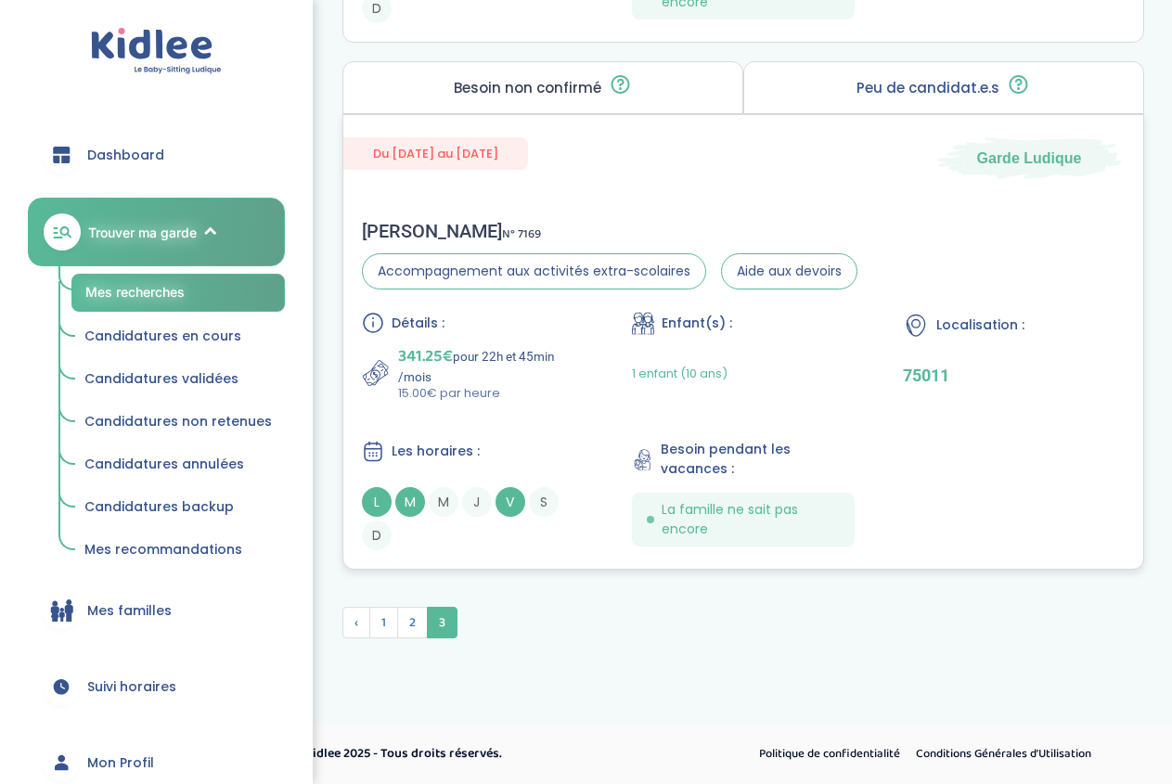
click at [843, 364] on div "1 enfant (10 ans)" at bounding box center [743, 373] width 222 height 58
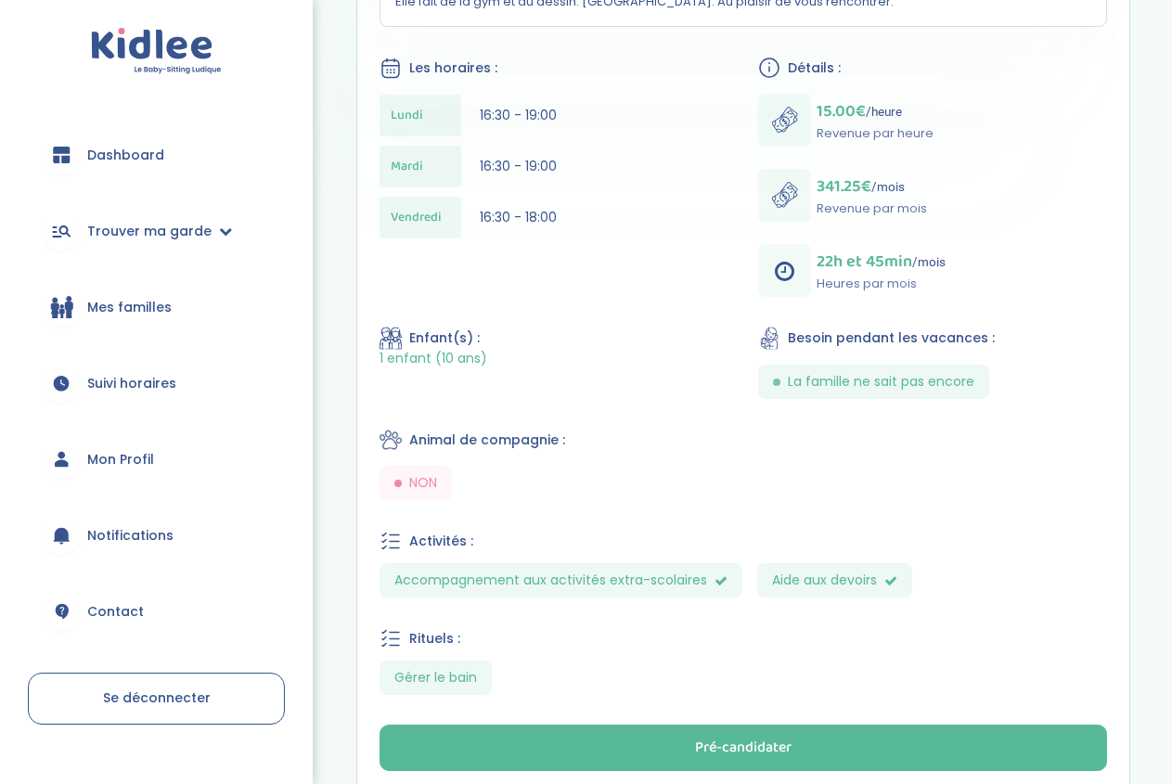
scroll to position [581, 0]
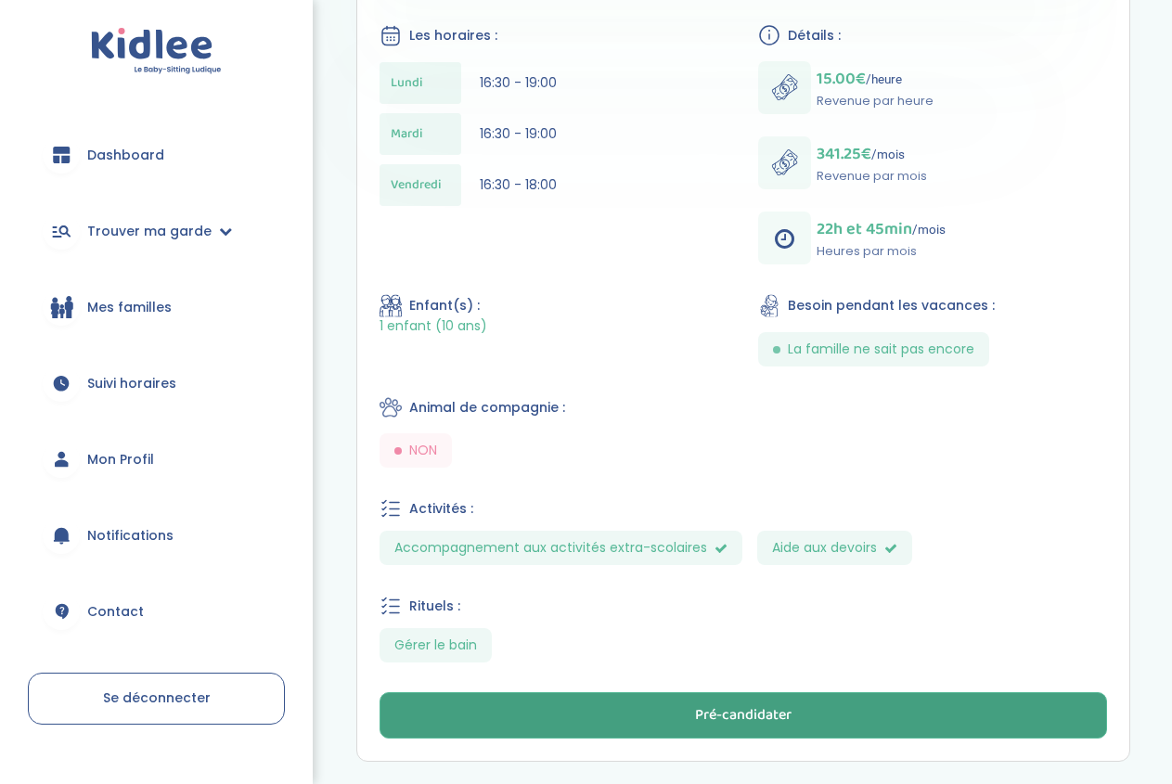
click at [788, 721] on div "Pré-candidater" at bounding box center [743, 715] width 96 height 21
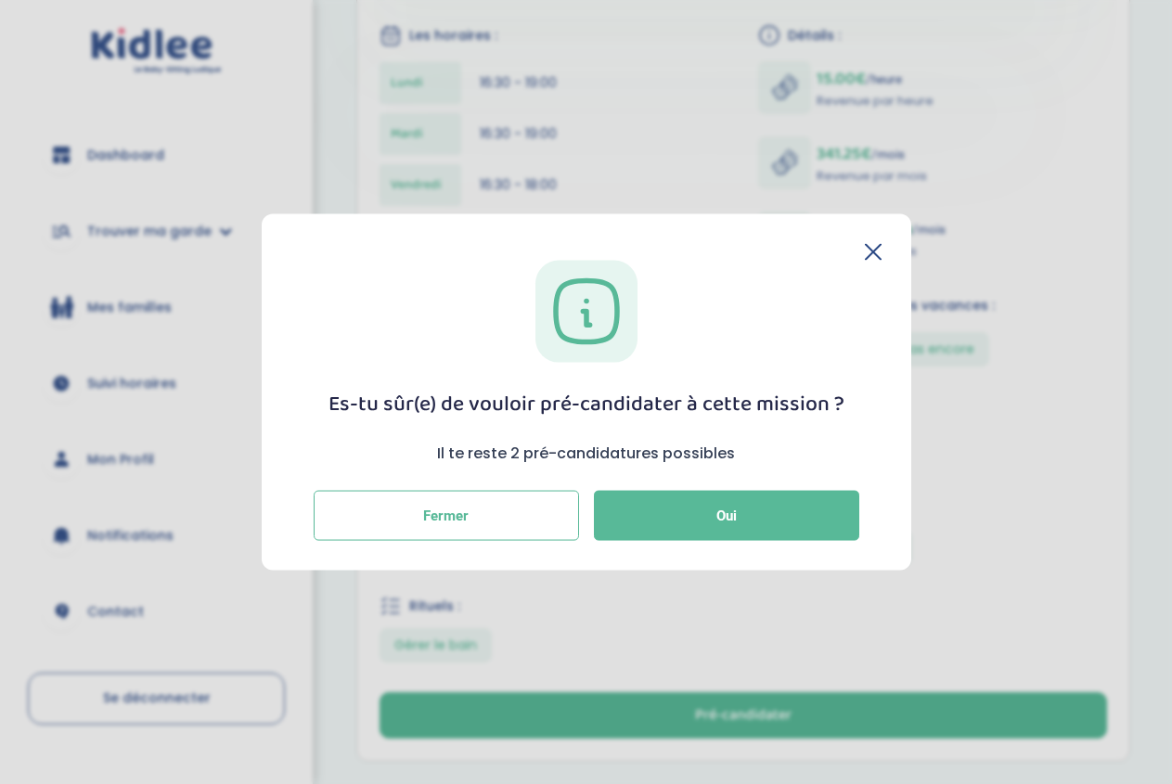
click at [663, 490] on div "Es-tu sûr(e) de vouloir pré-candidater à cette mission ? Il te reste 2 pré-cand…" at bounding box center [586, 400] width 590 height 281
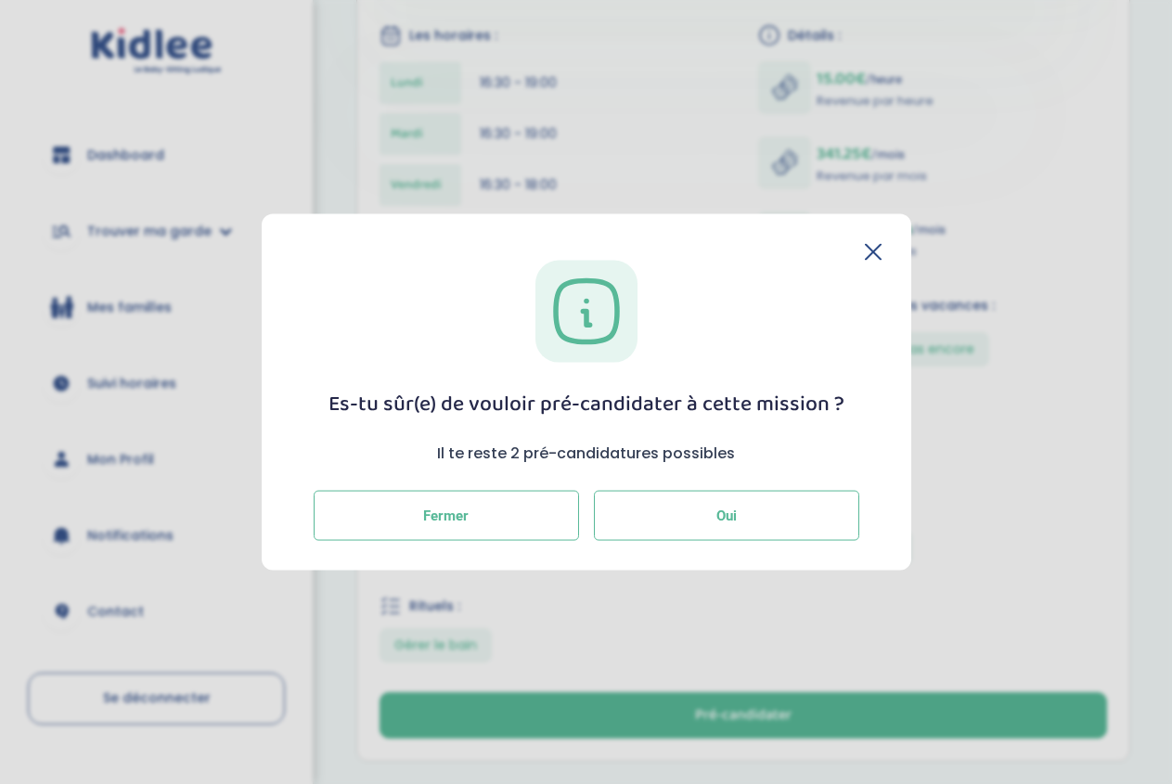
click at [663, 504] on button "Oui" at bounding box center [726, 516] width 265 height 50
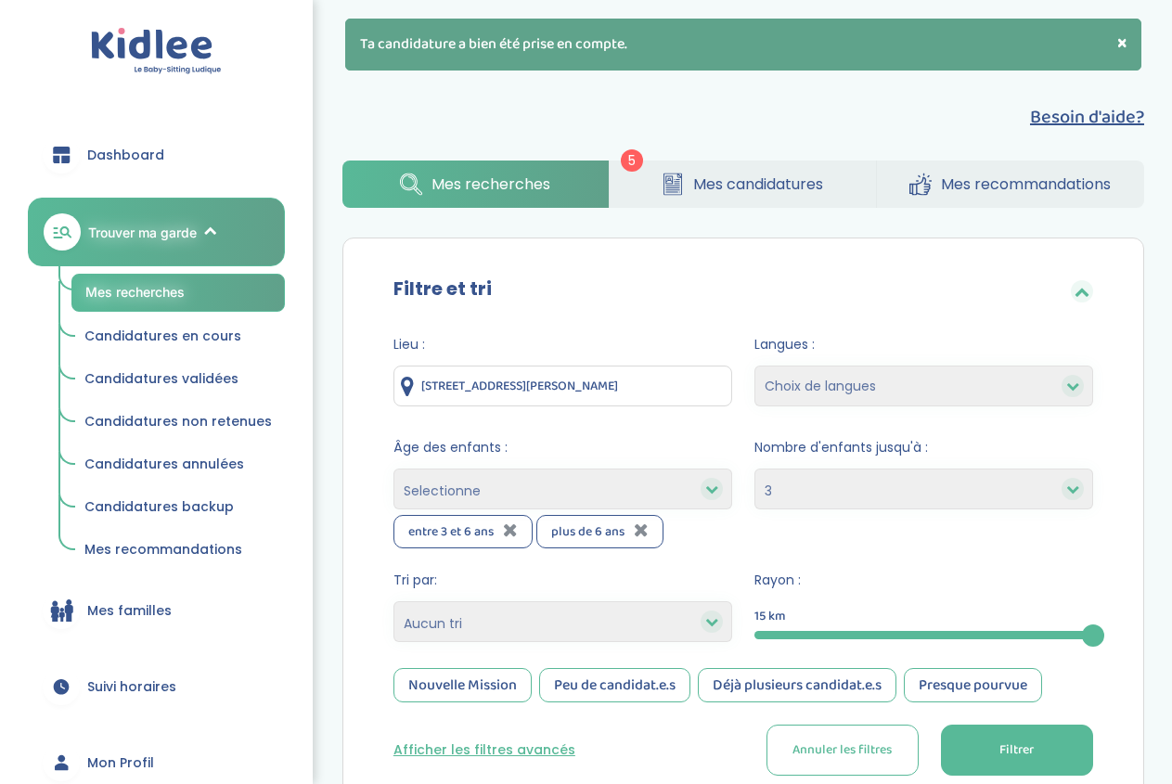
select select "3"
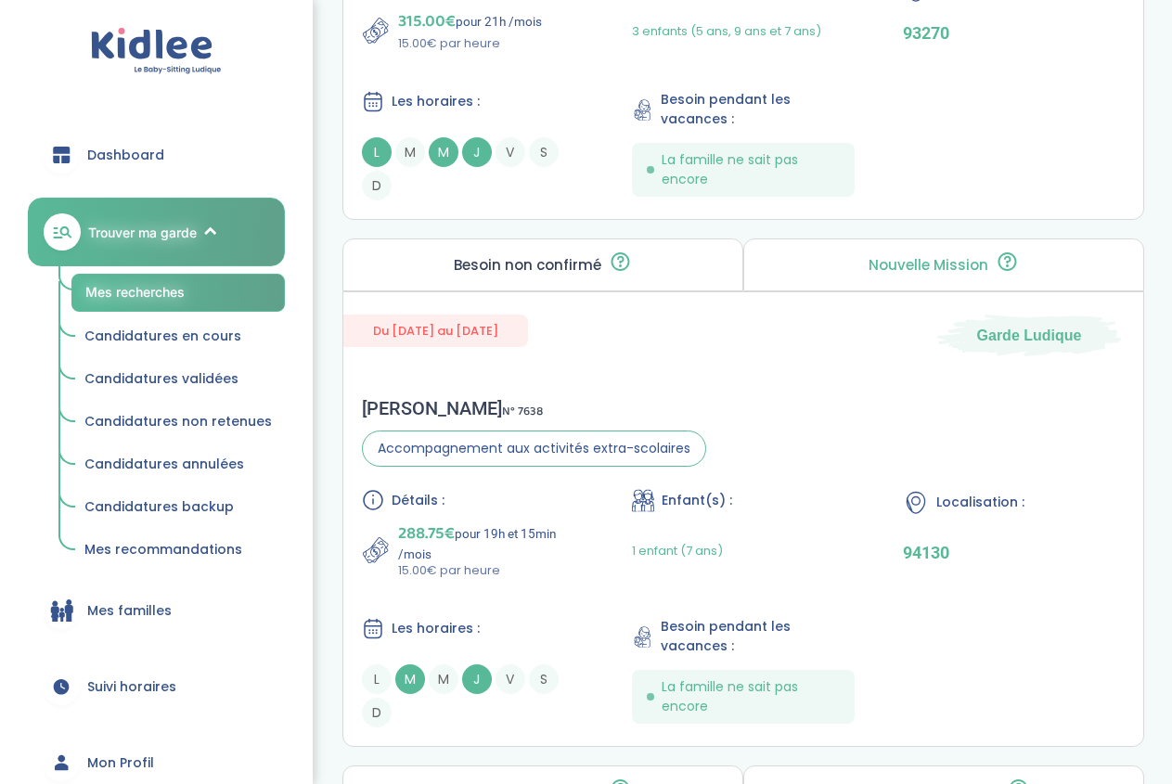
scroll to position [2433, 0]
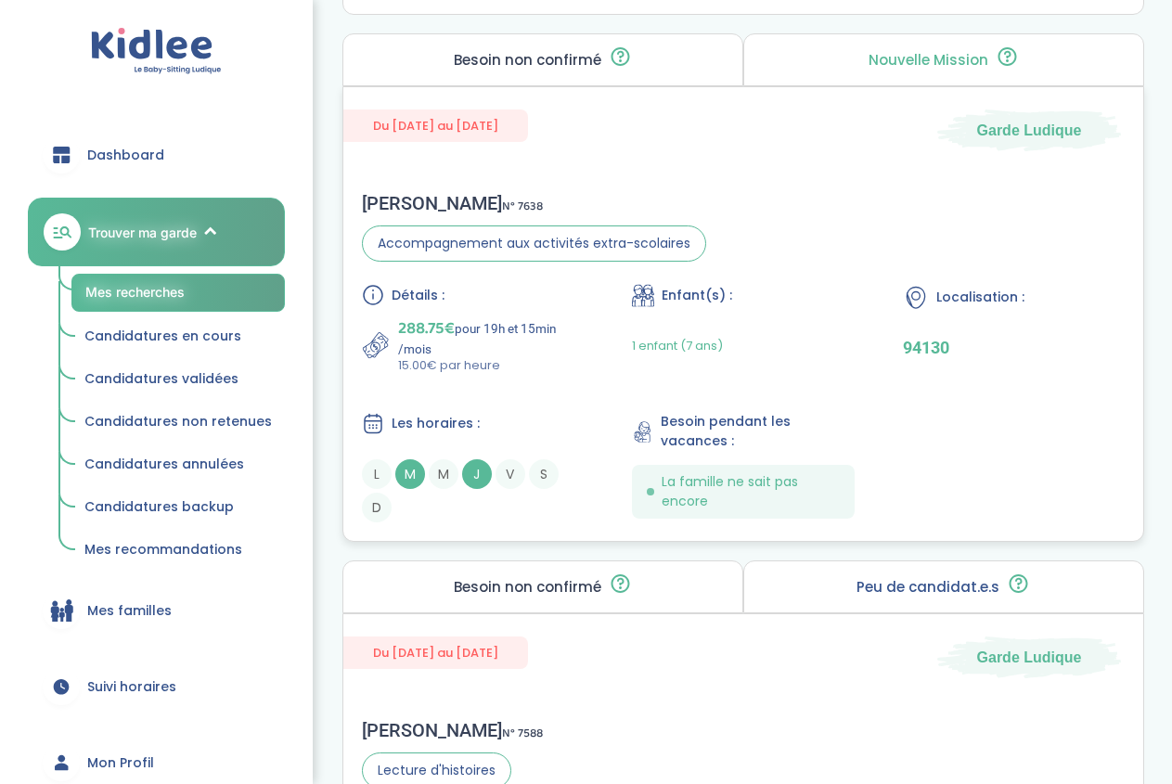
click at [711, 327] on div "1 enfant (7 ans)" at bounding box center [677, 345] width 91 height 58
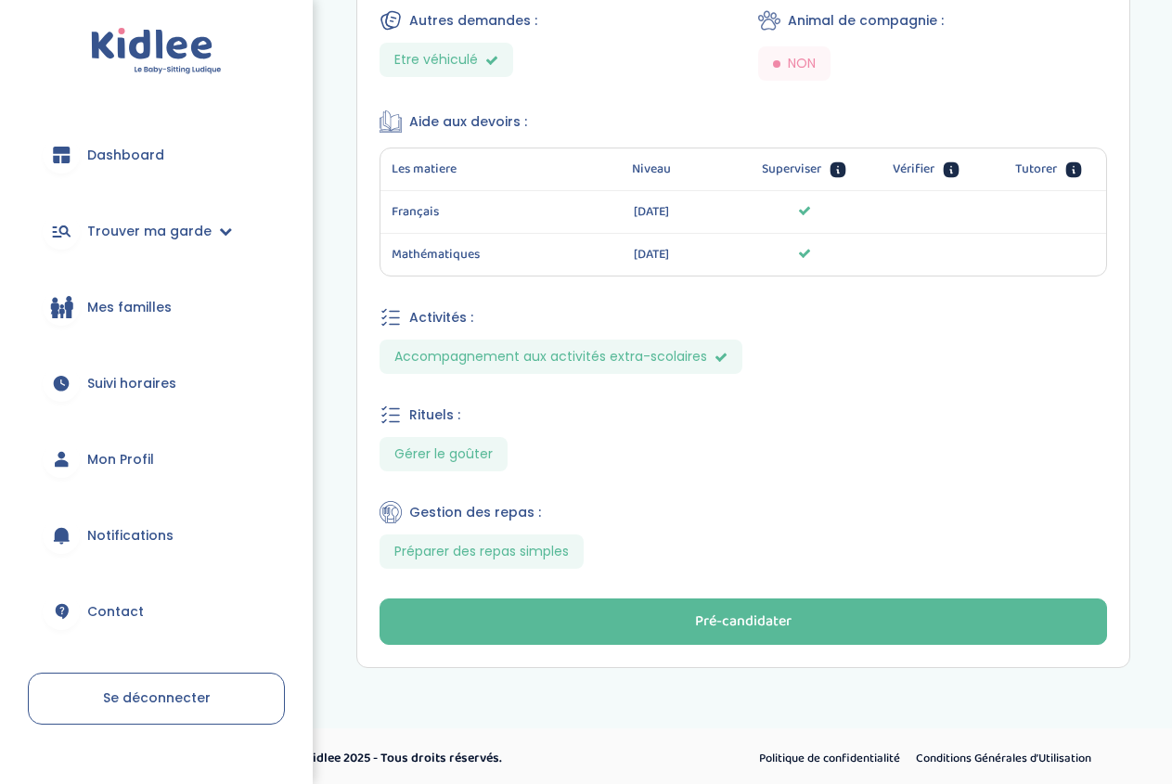
scroll to position [981, 0]
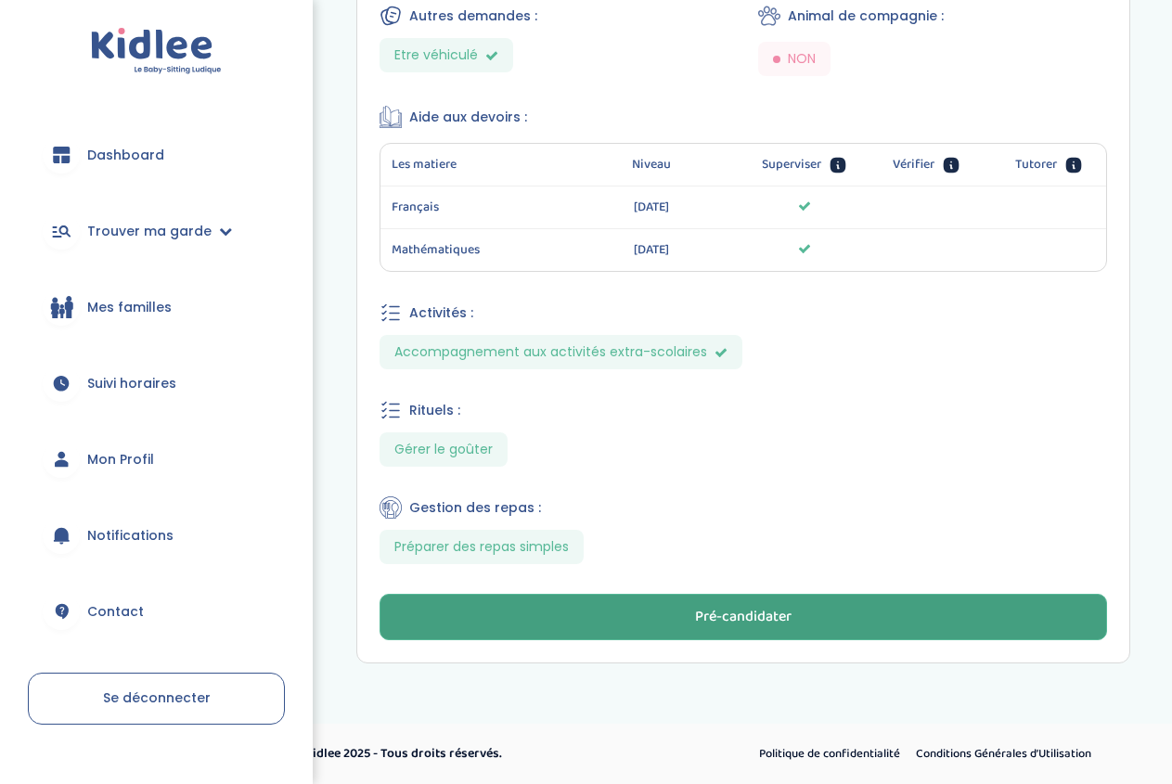
click at [742, 612] on div "Pré-candidater" at bounding box center [743, 617] width 96 height 21
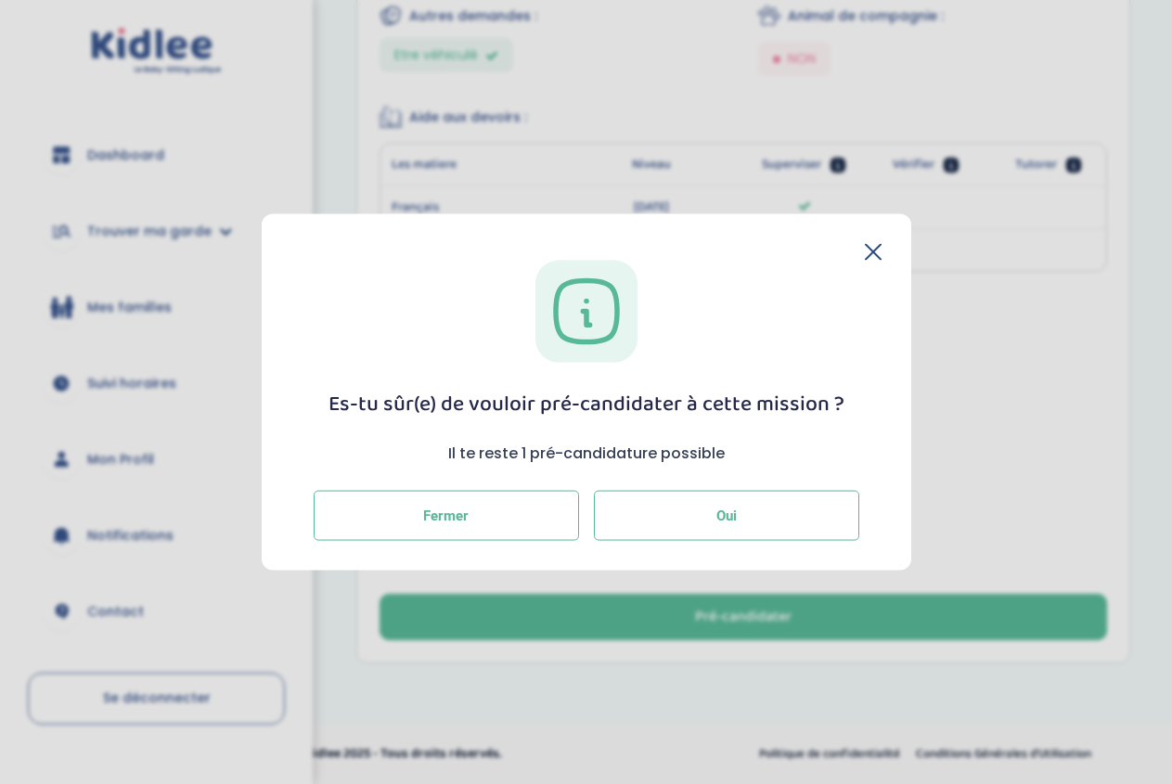
click at [743, 520] on button "Oui" at bounding box center [726, 516] width 265 height 50
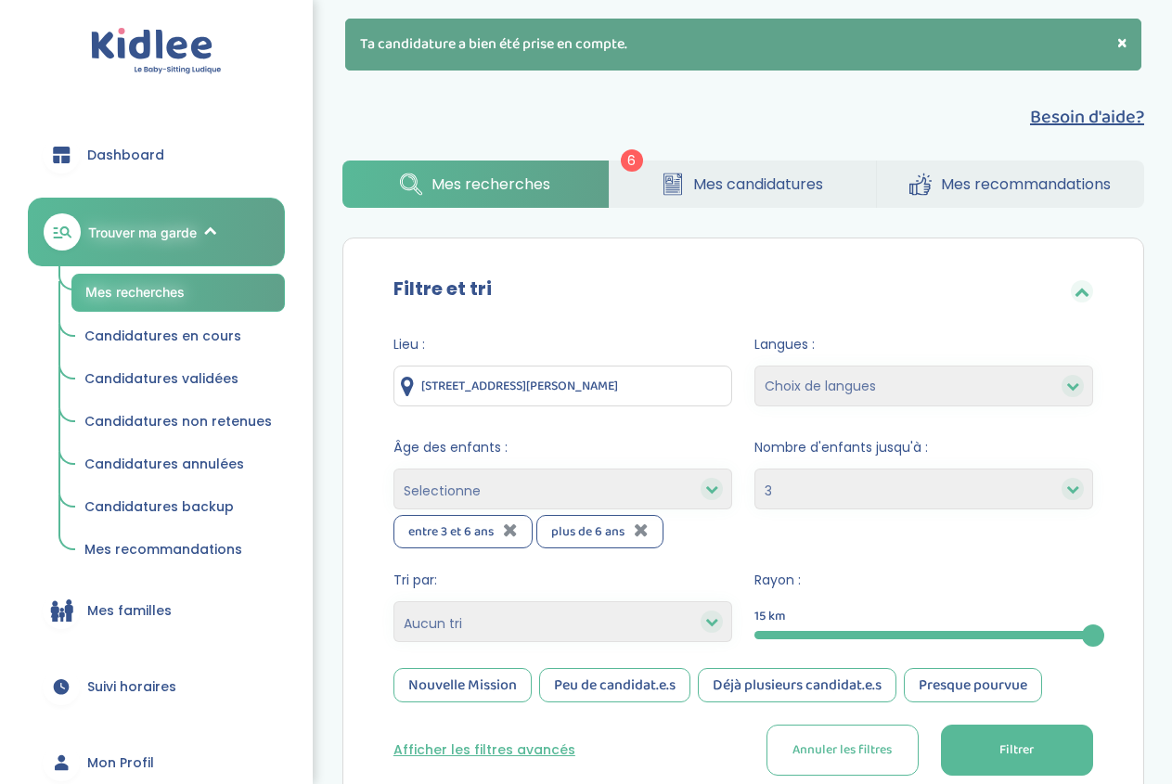
select select "3"
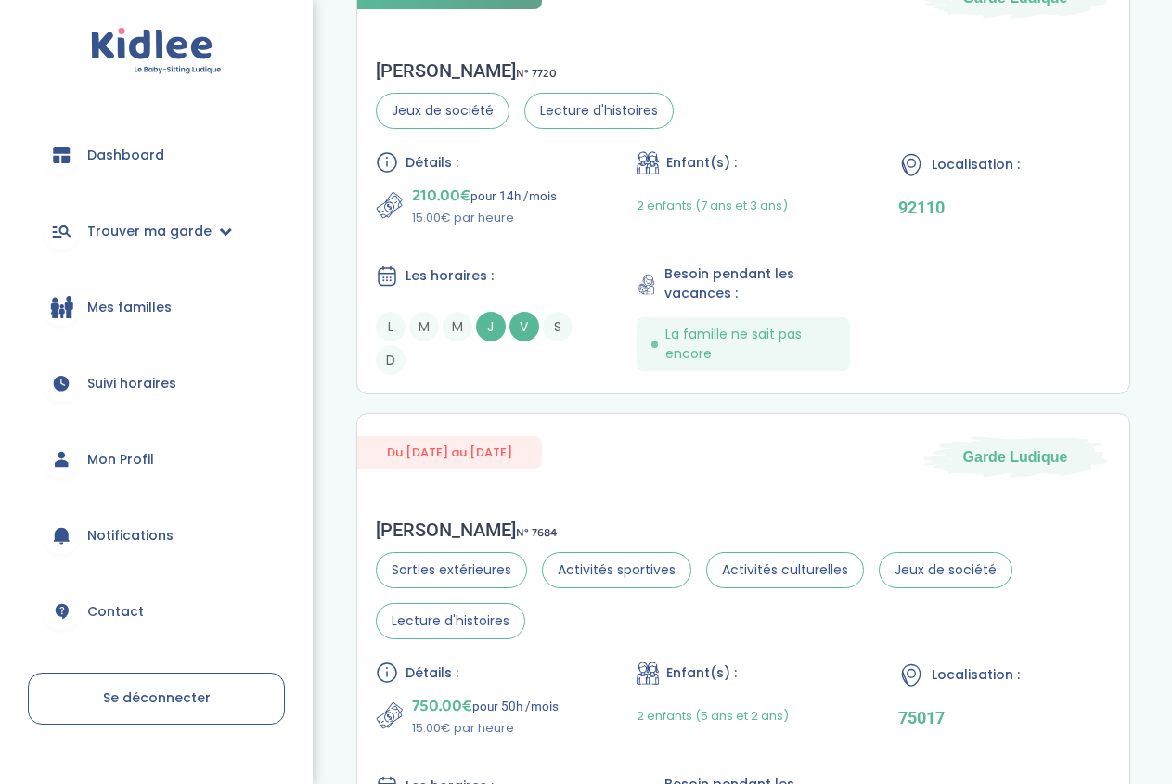
scroll to position [740, 0]
